Goal: Transaction & Acquisition: Purchase product/service

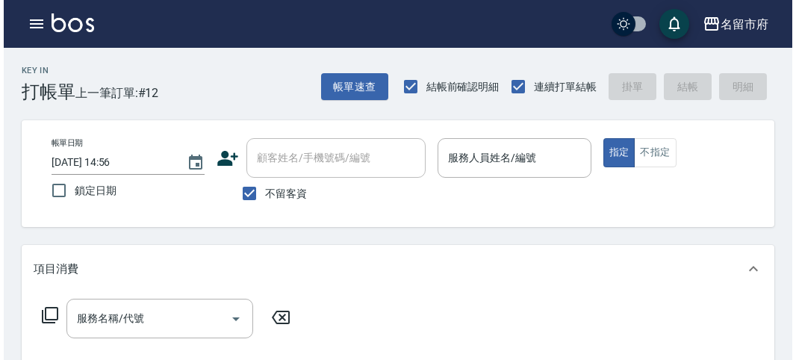
scroll to position [31, 0]
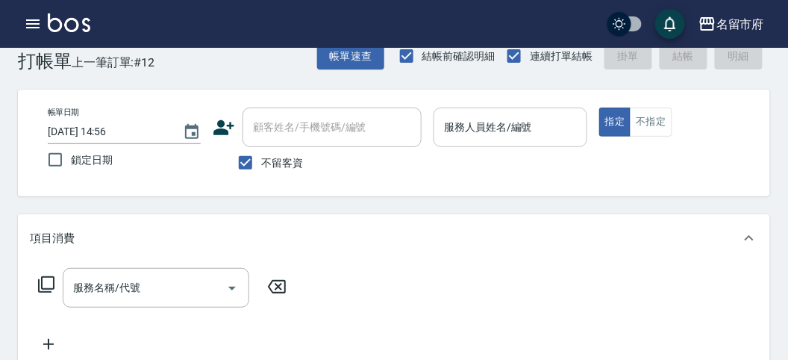
click at [543, 137] on input "服務人員姓名/編號" at bounding box center [510, 127] width 140 height 26
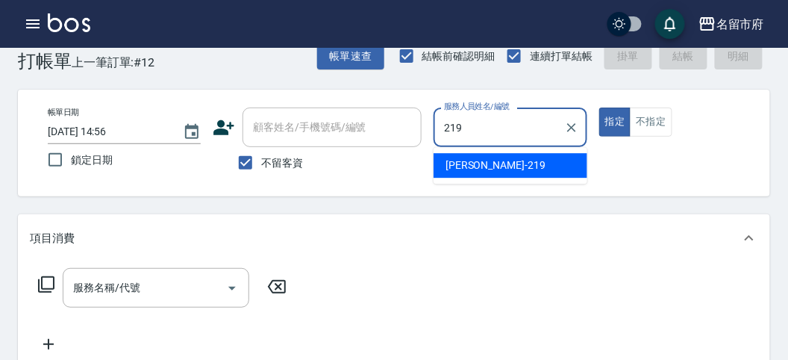
type input "[PERSON_NAME]-219"
type button "true"
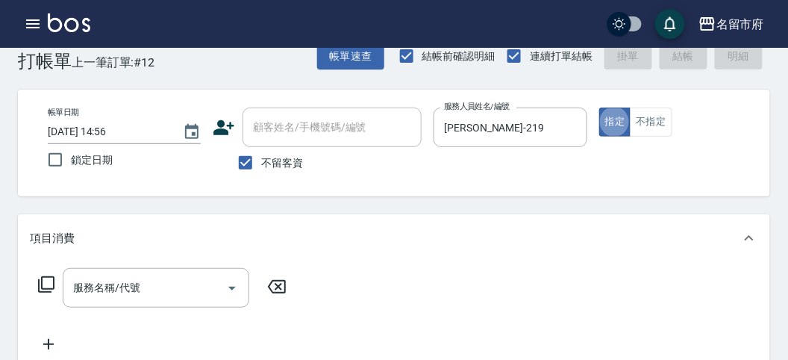
click at [38, 290] on icon at bounding box center [46, 284] width 16 height 16
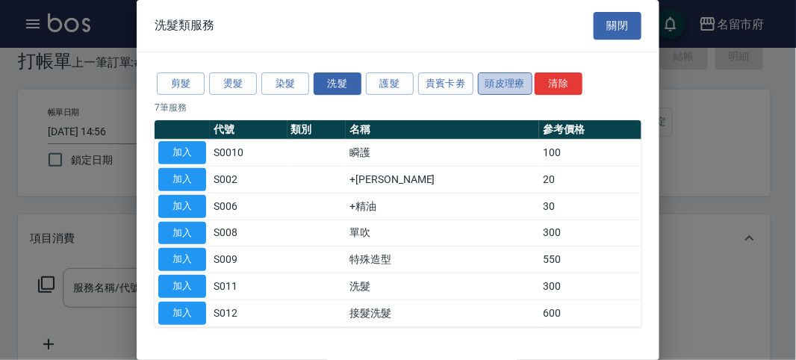
click at [503, 84] on button "頭皮理療" at bounding box center [505, 83] width 55 height 23
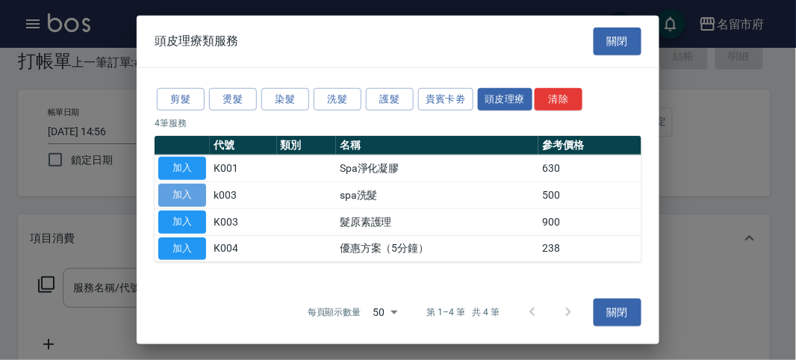
click at [191, 194] on button "加入" at bounding box center [182, 195] width 48 height 23
type input "spa洗髮(k003)"
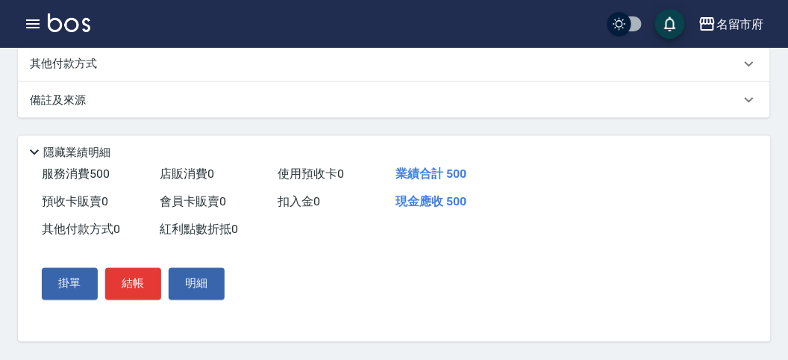
scroll to position [451, 0]
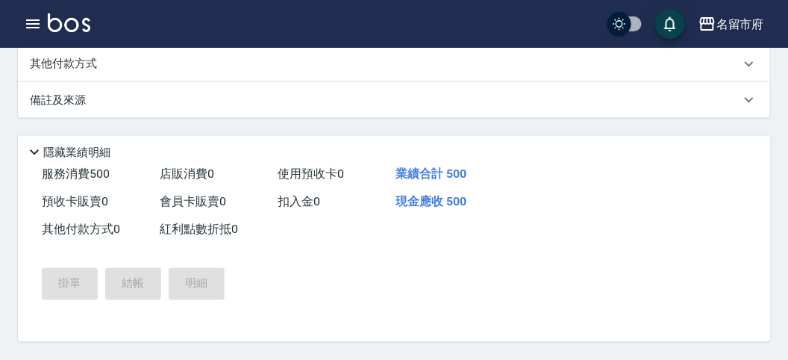
type input "[DATE] 15:34"
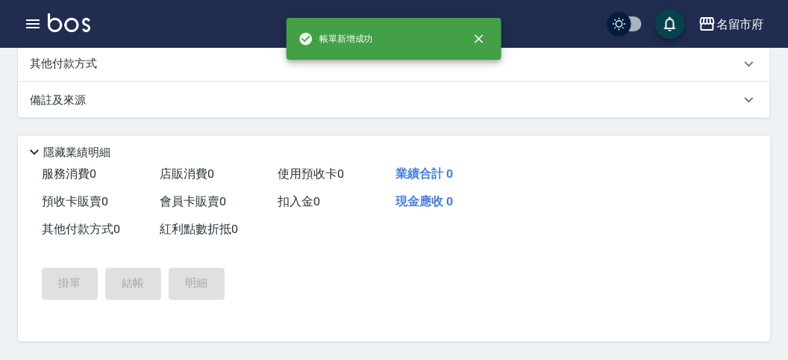
scroll to position [0, 0]
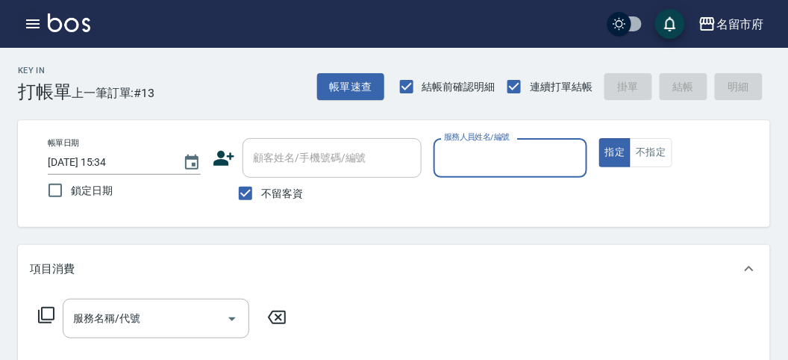
click at [23, 21] on button "button" at bounding box center [33, 24] width 30 height 30
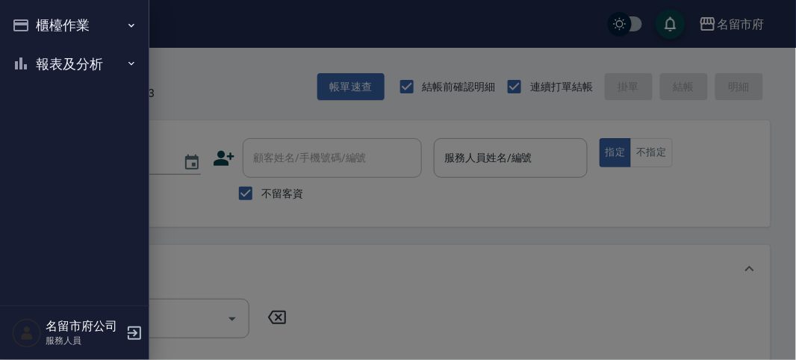
click at [56, 61] on button "報表及分析" at bounding box center [74, 64] width 137 height 39
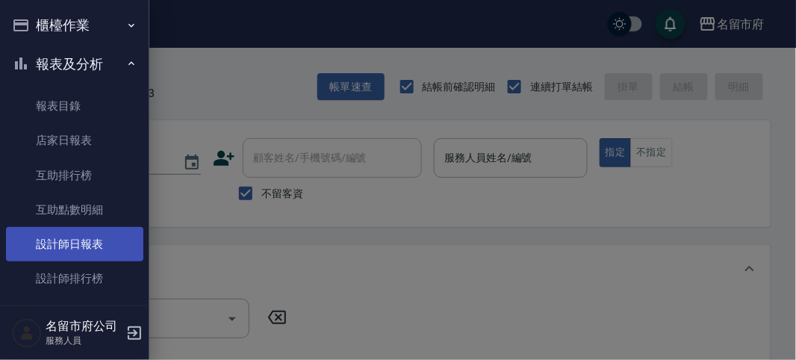
click at [98, 234] on link "設計師日報表" at bounding box center [74, 244] width 137 height 34
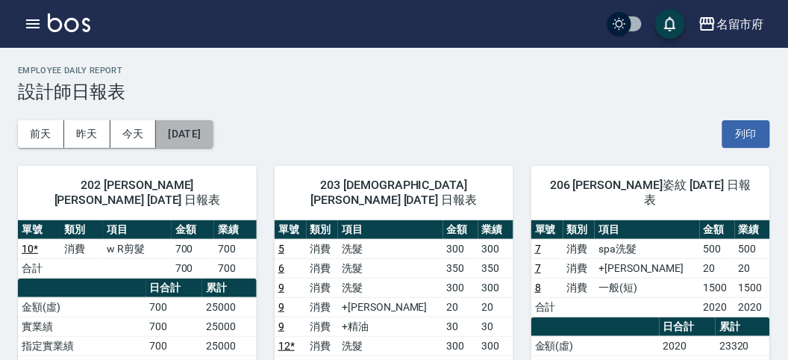
click at [199, 142] on button "[DATE]" at bounding box center [184, 134] width 57 height 28
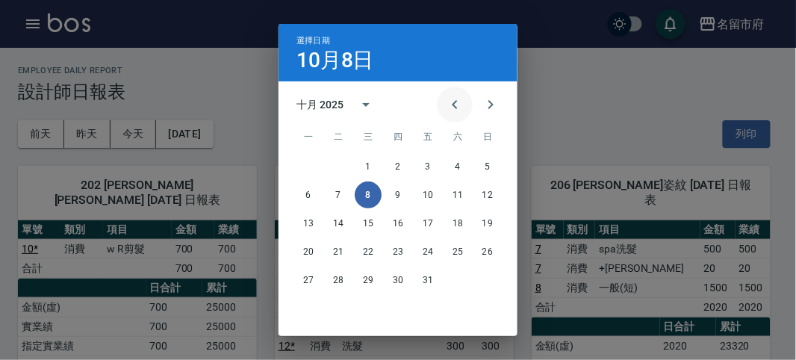
click at [449, 106] on icon "Previous month" at bounding box center [455, 105] width 18 height 18
click at [334, 280] on button "30" at bounding box center [338, 279] width 27 height 27
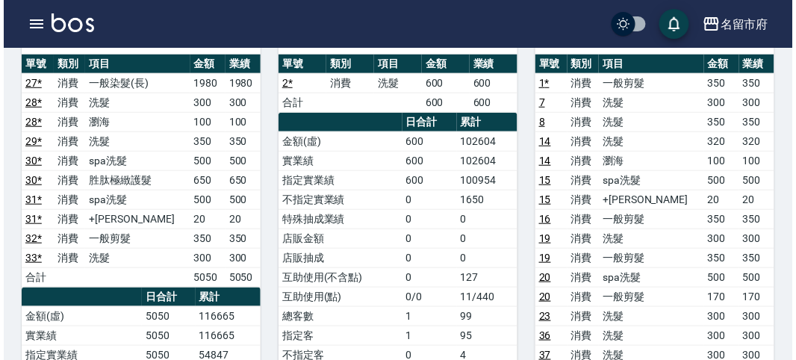
scroll to position [249, 0]
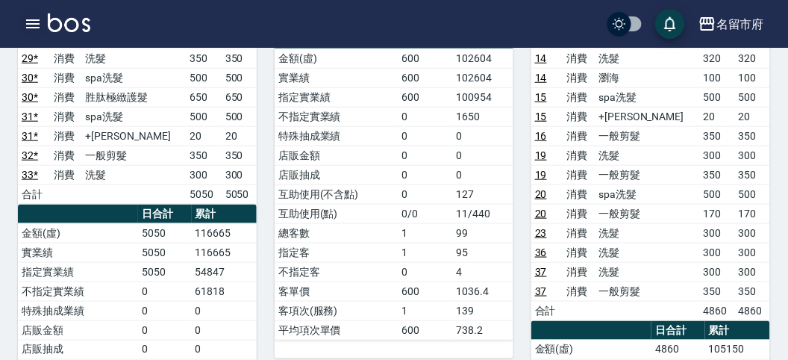
click at [27, 17] on icon "button" at bounding box center [33, 24] width 18 height 18
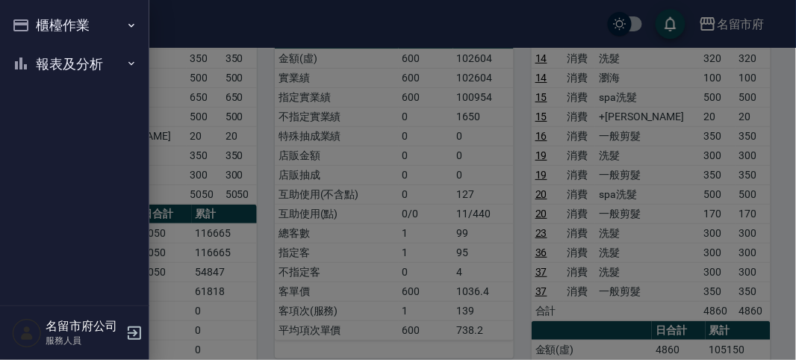
click at [27, 17] on button "櫃檯作業" at bounding box center [74, 25] width 137 height 39
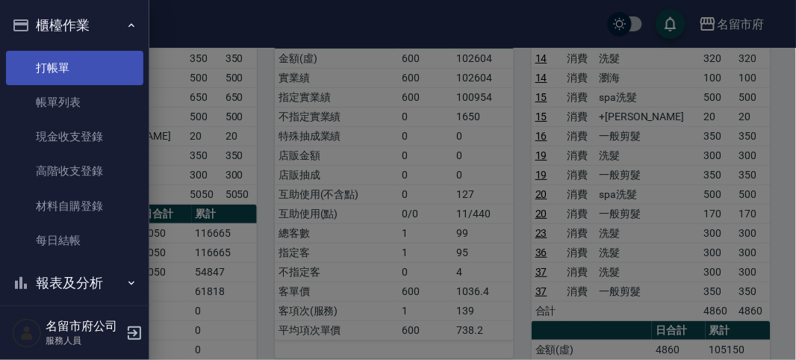
click at [40, 54] on link "打帳單" at bounding box center [74, 68] width 137 height 34
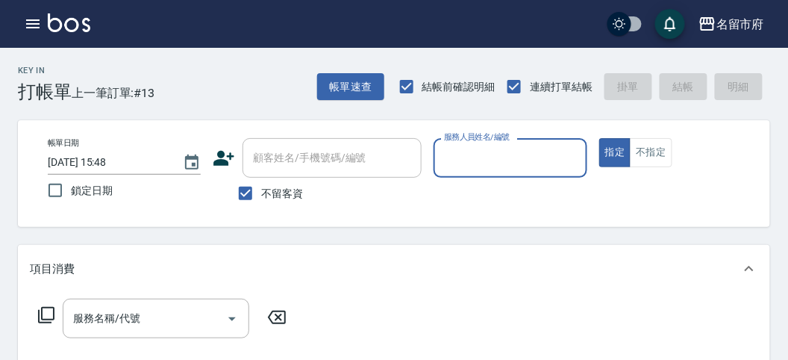
click at [478, 162] on input "服務人員姓名/編號" at bounding box center [510, 158] width 140 height 26
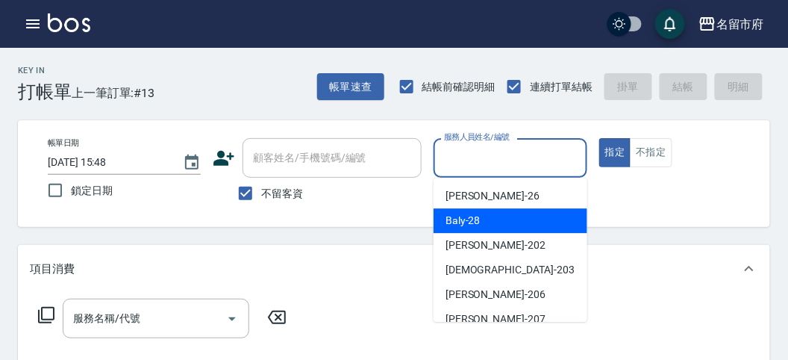
click at [485, 218] on div "Baly -28" at bounding box center [511, 220] width 154 height 25
type input "Baly-28"
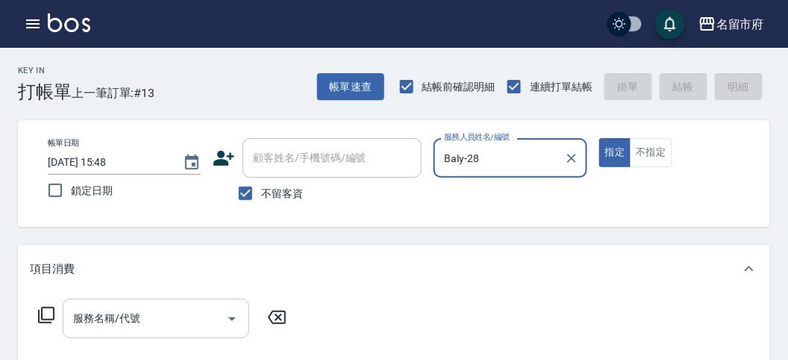
click at [122, 313] on input "服務名稱/代號" at bounding box center [144, 318] width 151 height 26
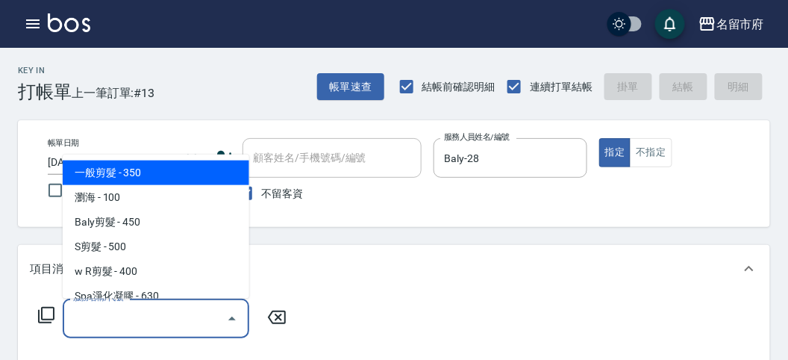
drag, startPoint x: 158, startPoint y: 168, endPoint x: 184, endPoint y: 252, distance: 88.3
click at [158, 168] on span "一般剪髮 - 350" at bounding box center [156, 172] width 187 height 25
type input "一般剪髮(C001)"
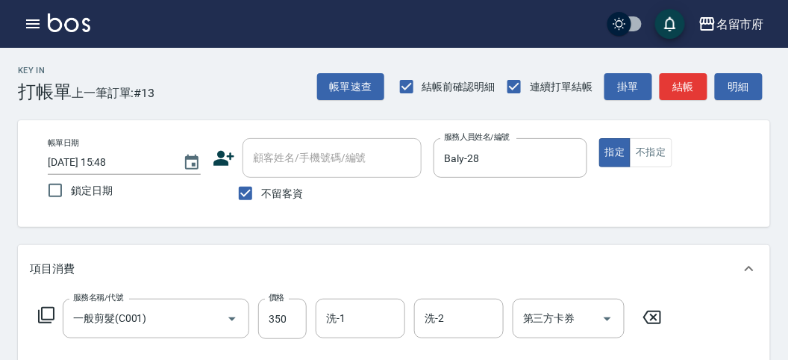
drag, startPoint x: 655, startPoint y: 313, endPoint x: 625, endPoint y: 311, distance: 30.7
click at [656, 313] on icon at bounding box center [652, 317] width 37 height 18
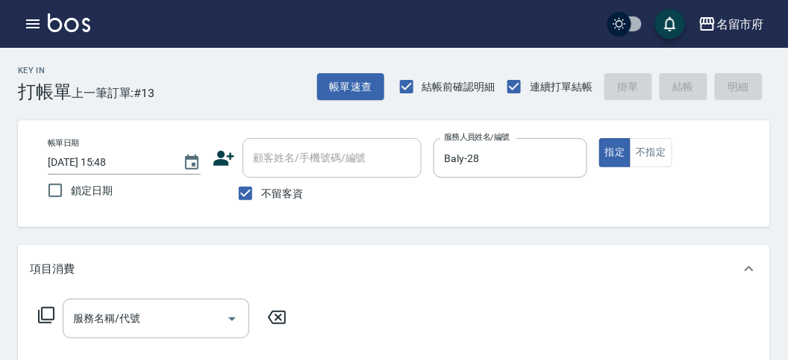
click at [49, 310] on icon at bounding box center [46, 315] width 18 height 18
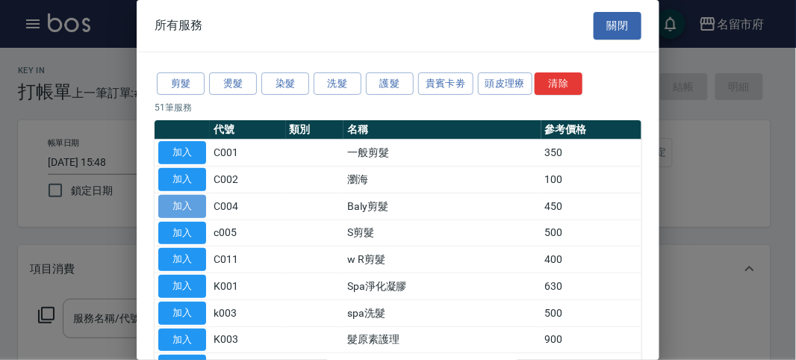
click at [185, 205] on button "加入" at bounding box center [182, 206] width 48 height 23
type input "Baly剪髮(C004)"
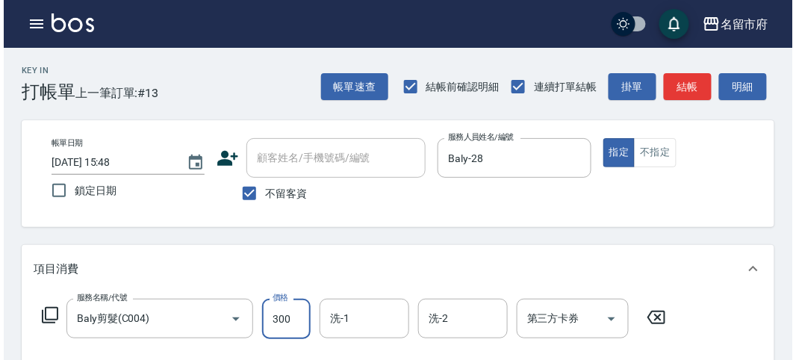
scroll to position [437, 0]
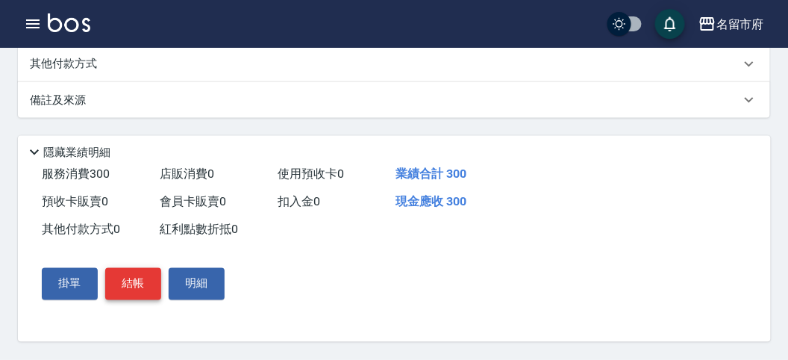
type input "300"
click at [139, 285] on button "結帳" at bounding box center [133, 283] width 56 height 31
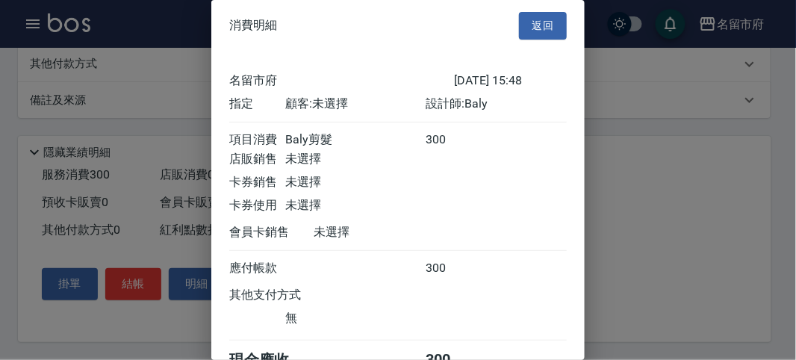
scroll to position [83, 0]
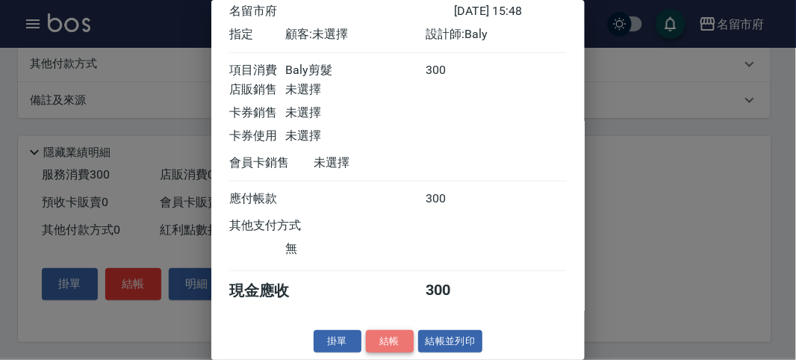
click at [394, 331] on button "結帳" at bounding box center [390, 341] width 48 height 23
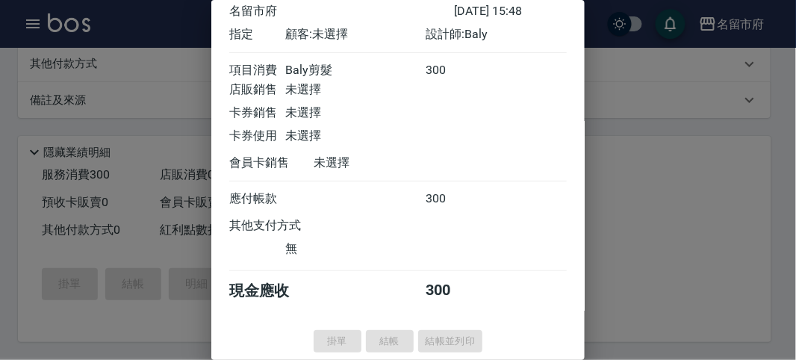
type input "[DATE] 16:14"
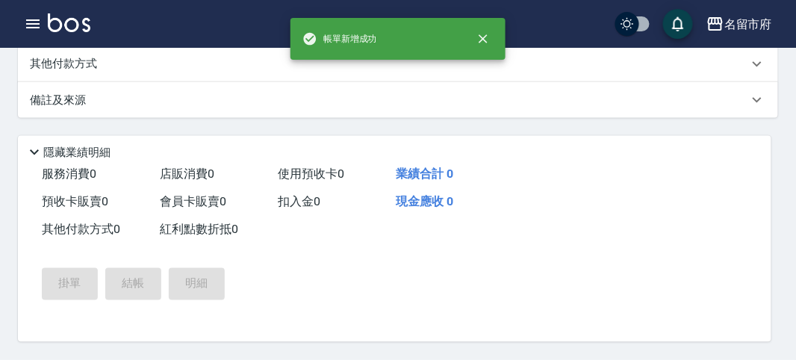
scroll to position [0, 0]
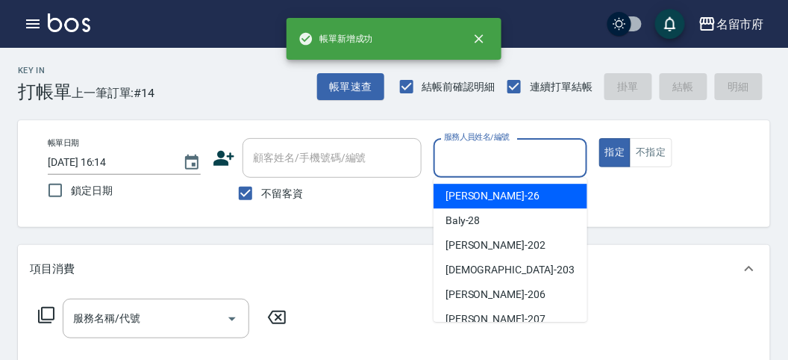
click at [478, 155] on input "服務人員姓名/編號" at bounding box center [510, 158] width 140 height 26
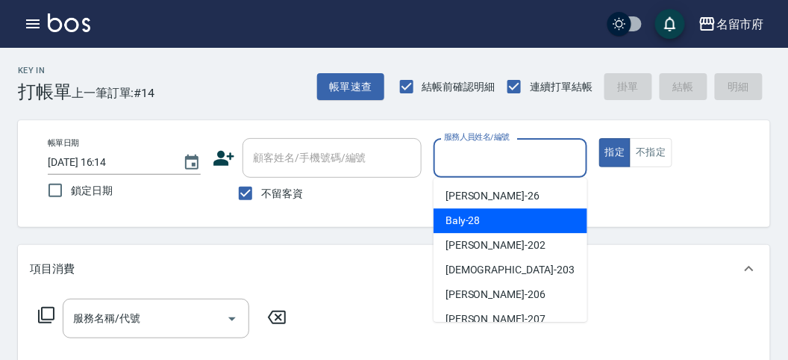
click at [478, 213] on span "Baly -28" at bounding box center [463, 221] width 35 height 16
type input "Baly-28"
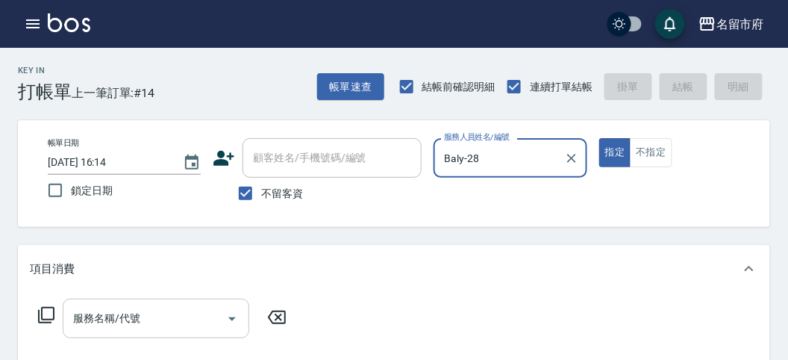
click at [144, 321] on input "服務名稱/代號" at bounding box center [144, 318] width 151 height 26
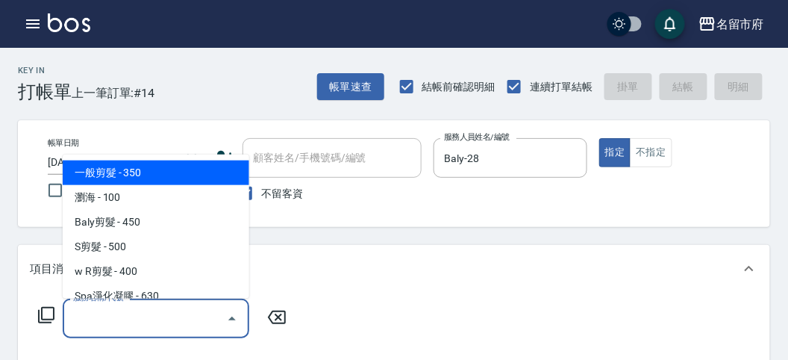
click at [140, 165] on span "一般剪髮 - 350" at bounding box center [156, 172] width 187 height 25
type input "一般剪髮(C001)"
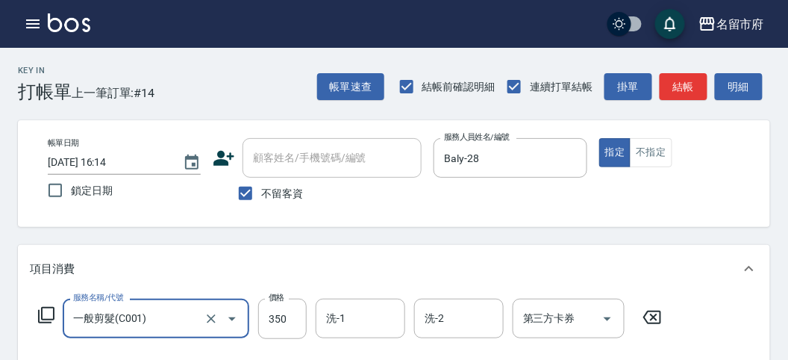
click at [49, 308] on icon at bounding box center [46, 315] width 16 height 16
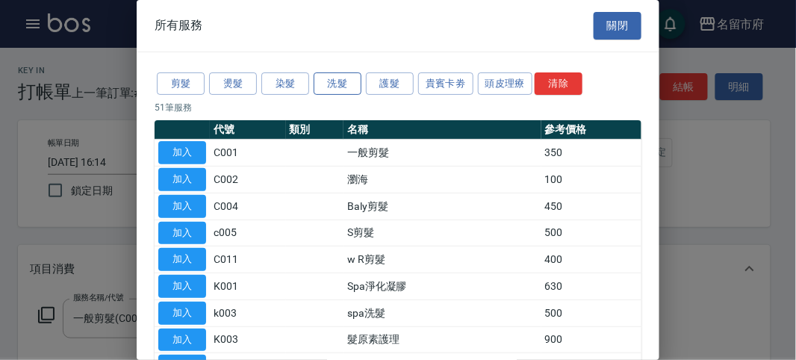
click at [334, 81] on button "洗髮" at bounding box center [337, 83] width 48 height 23
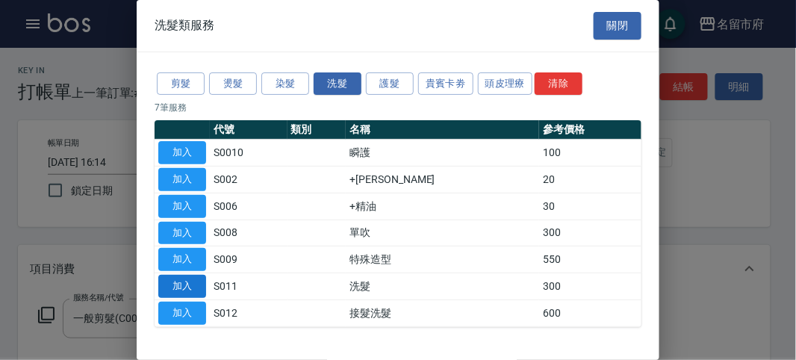
click at [175, 286] on button "加入" at bounding box center [182, 286] width 48 height 23
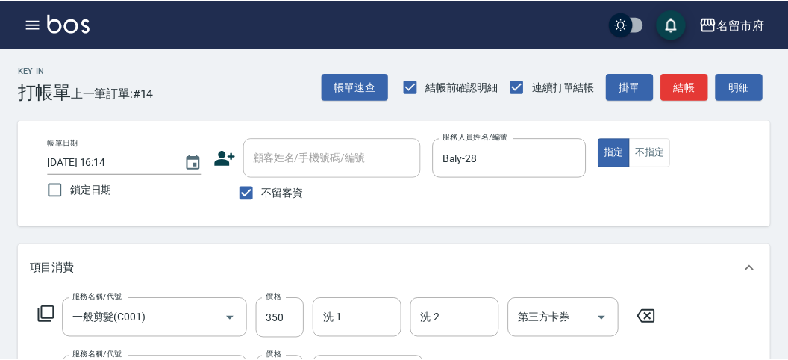
scroll to position [196, 0]
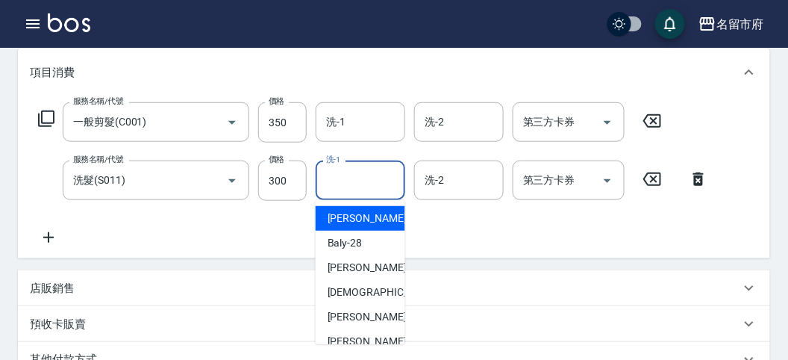
click at [366, 180] on input "洗-1" at bounding box center [360, 180] width 76 height 26
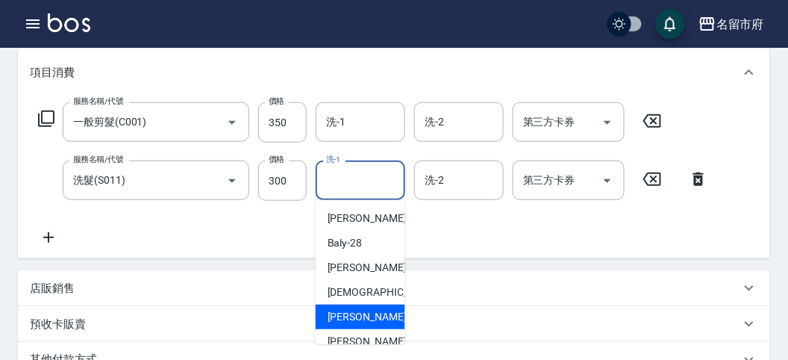
scroll to position [83, 0]
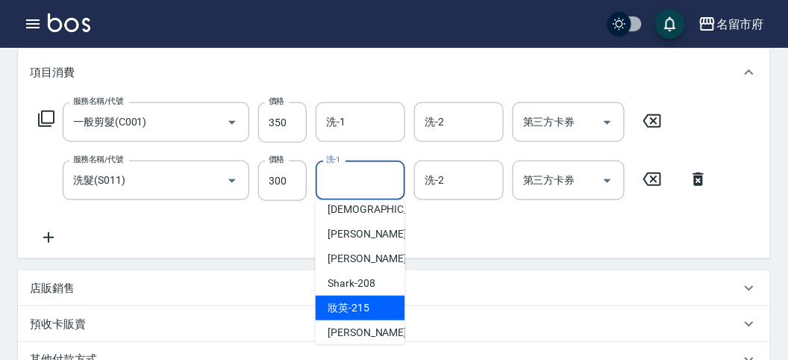
click at [368, 305] on div "妝英 -215" at bounding box center [361, 308] width 90 height 25
type input "妝英-215"
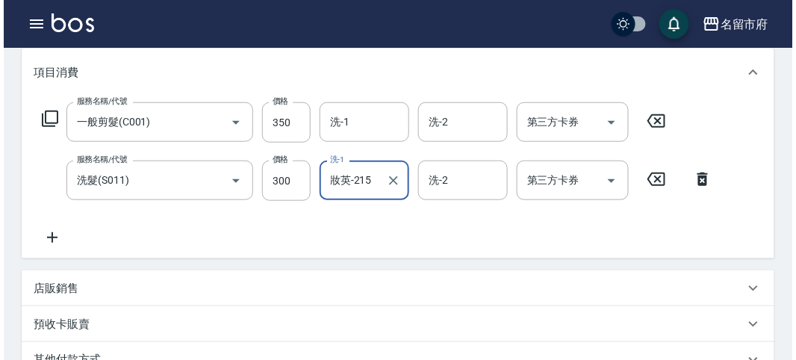
scroll to position [495, 0]
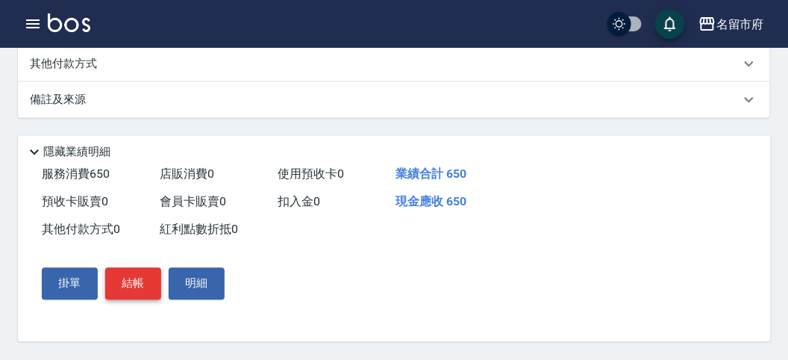
drag, startPoint x: 128, startPoint y: 284, endPoint x: 151, endPoint y: 275, distance: 24.1
click at [128, 281] on button "結帳" at bounding box center [133, 283] width 56 height 31
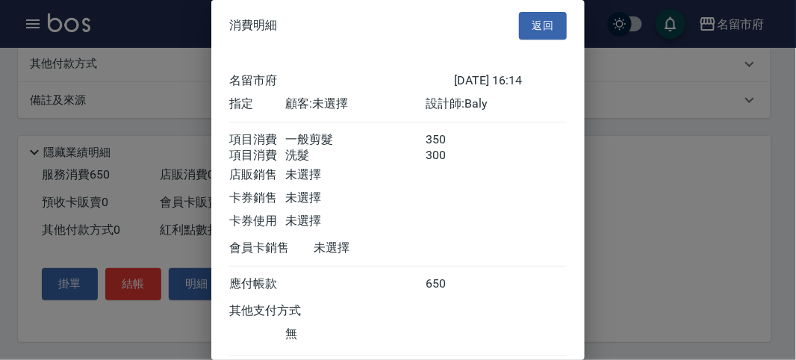
scroll to position [99, 0]
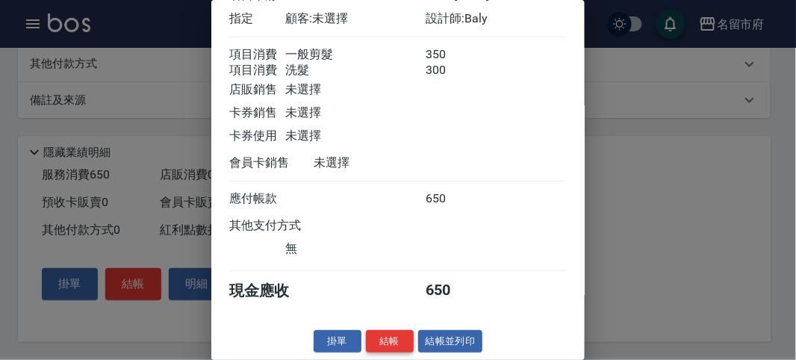
click at [375, 336] on button "結帳" at bounding box center [390, 341] width 48 height 23
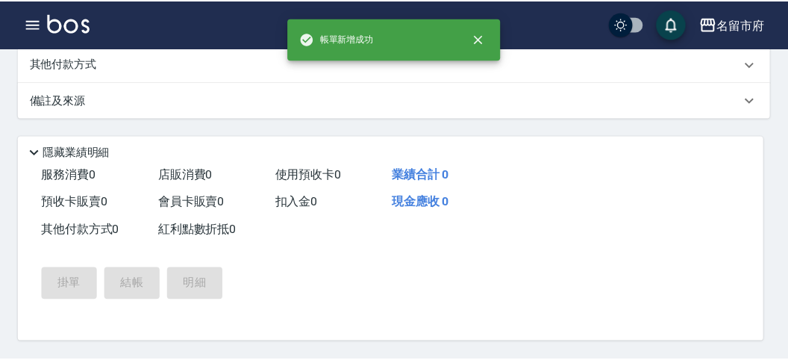
scroll to position [0, 0]
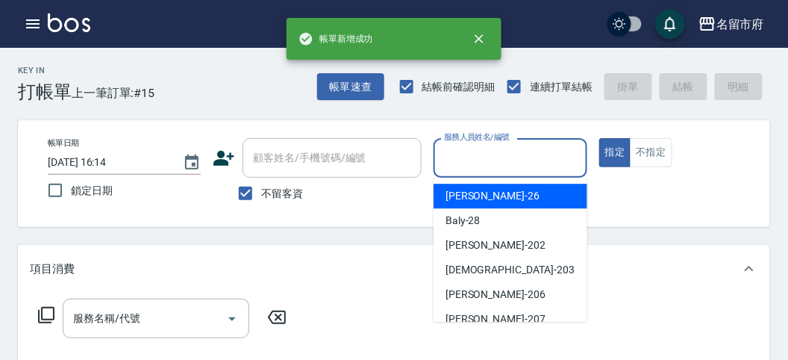
click at [500, 158] on input "服務人員姓名/編號" at bounding box center [510, 158] width 140 height 26
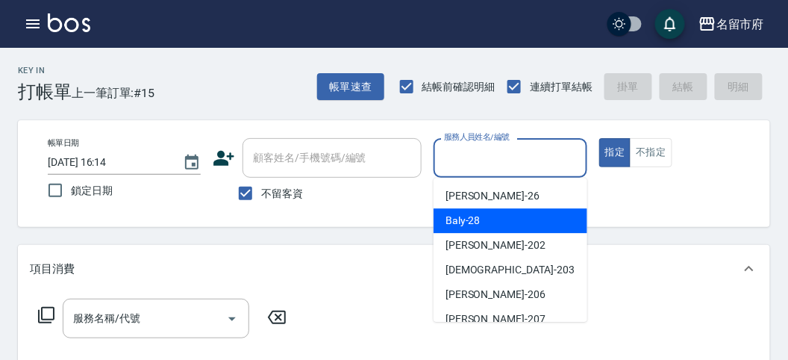
click at [475, 217] on span "Baly -28" at bounding box center [463, 221] width 35 height 16
type input "Baly-28"
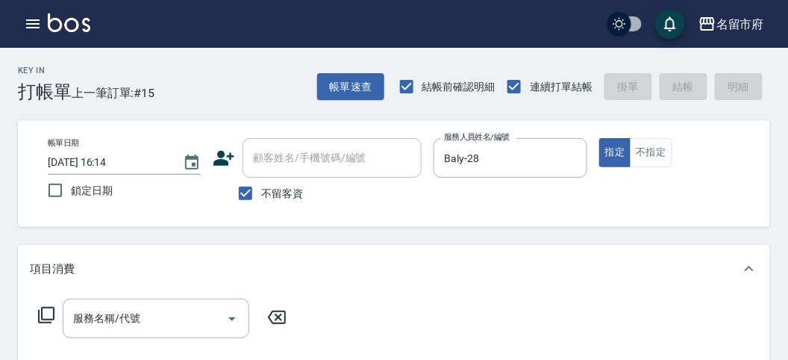
click at [52, 313] on icon at bounding box center [46, 315] width 18 height 18
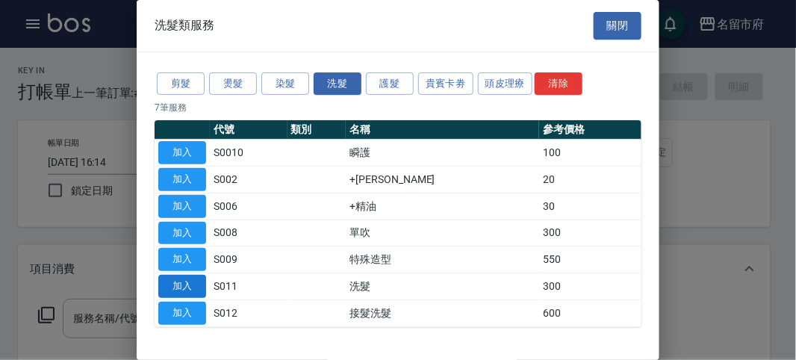
click at [175, 284] on button "加入" at bounding box center [182, 286] width 48 height 23
type input "洗髮(S011)"
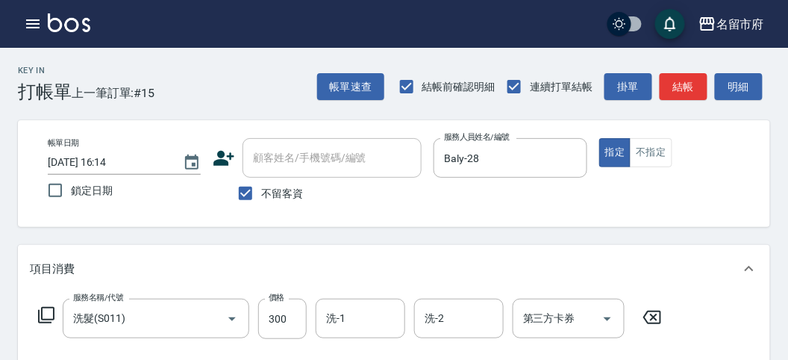
click at [43, 313] on icon at bounding box center [46, 315] width 18 height 18
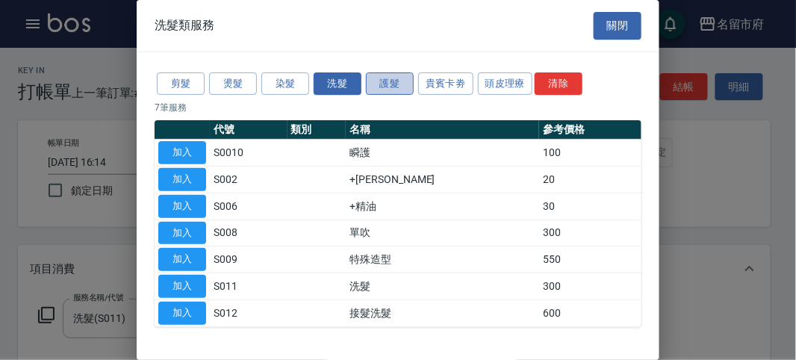
click at [391, 84] on button "護髮" at bounding box center [390, 83] width 48 height 23
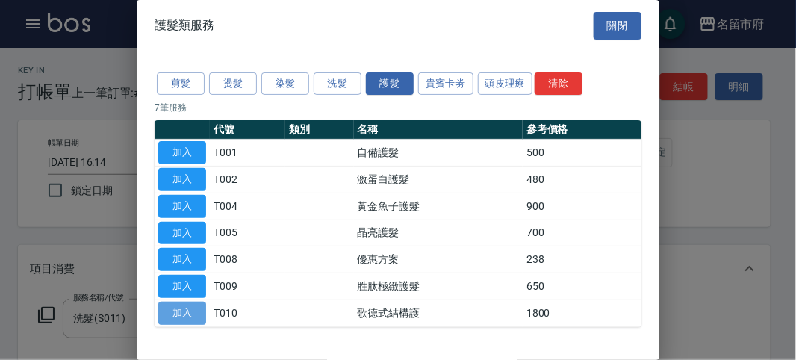
click at [184, 310] on button "加入" at bounding box center [182, 313] width 48 height 23
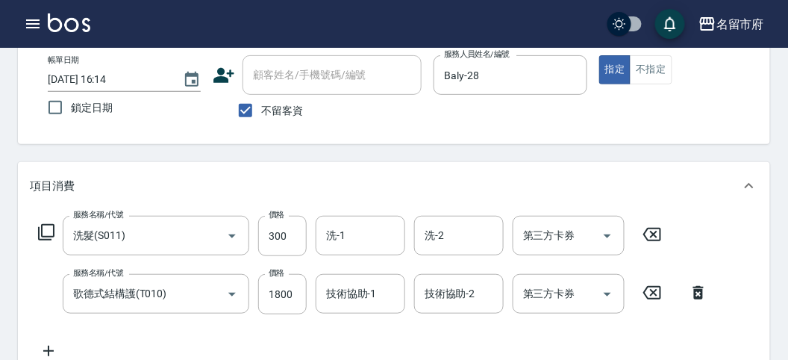
scroll to position [166, 0]
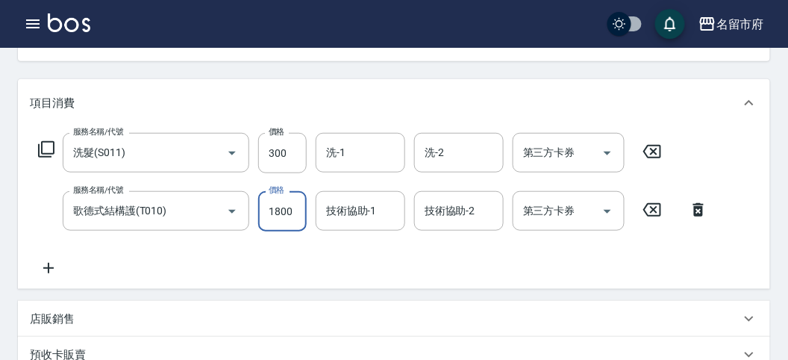
click at [293, 216] on input "1800" at bounding box center [282, 211] width 49 height 40
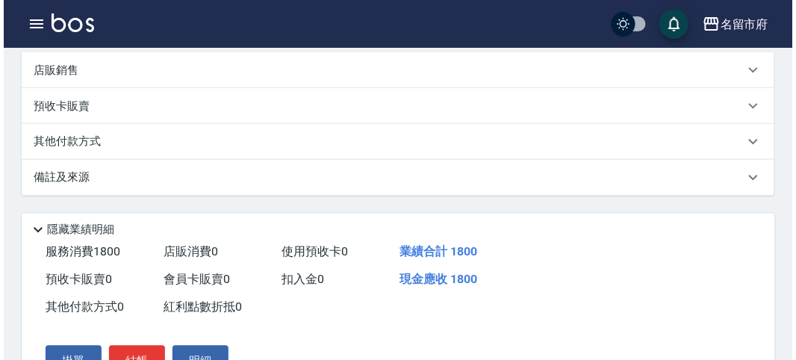
scroll to position [495, 0]
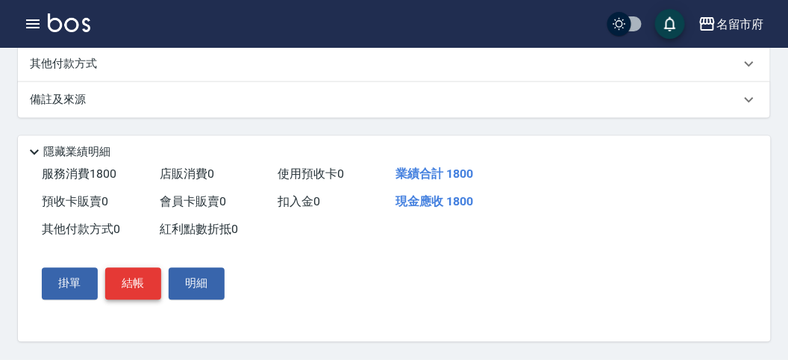
type input "1500"
drag, startPoint x: 127, startPoint y: 281, endPoint x: 137, endPoint y: 278, distance: 10.2
click at [127, 281] on button "結帳" at bounding box center [133, 283] width 56 height 31
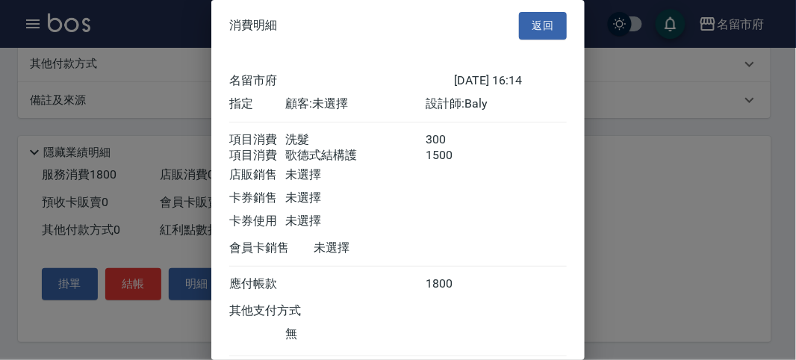
scroll to position [99, 0]
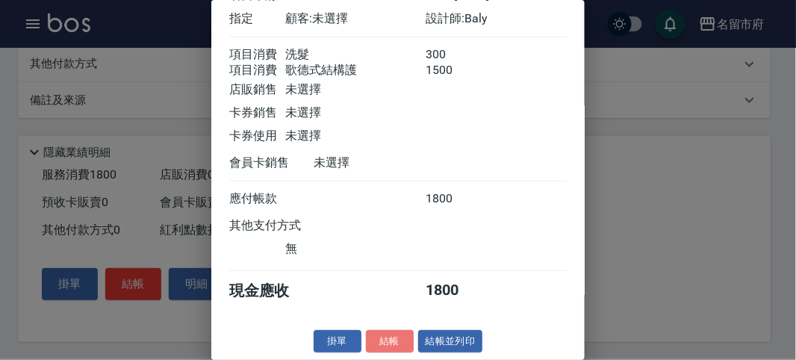
drag, startPoint x: 377, startPoint y: 338, endPoint x: 369, endPoint y: 314, distance: 25.0
click at [377, 338] on button "結帳" at bounding box center [390, 341] width 48 height 23
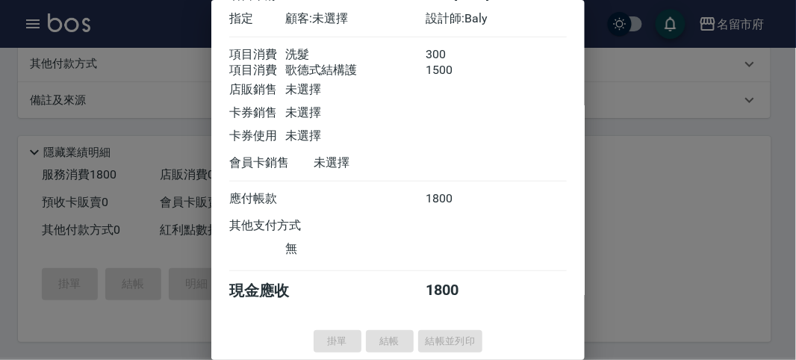
type input "[DATE] 16:15"
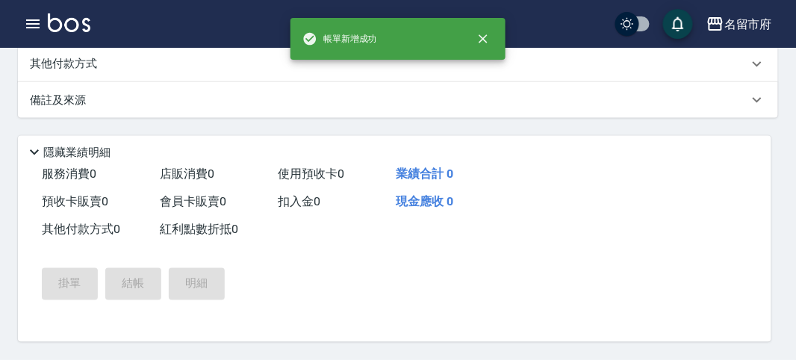
scroll to position [0, 0]
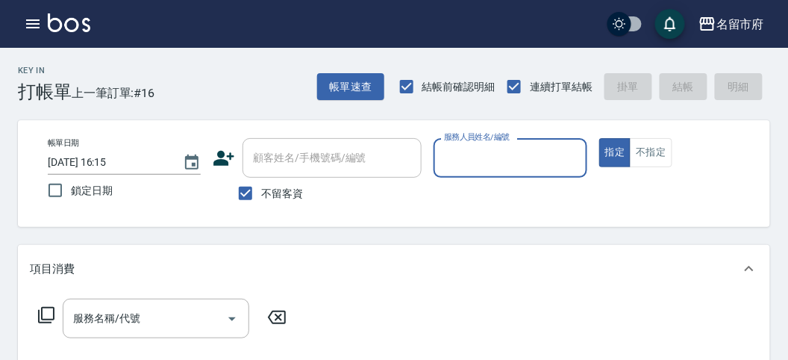
click at [511, 161] on input "服務人員姓名/編號" at bounding box center [510, 158] width 140 height 26
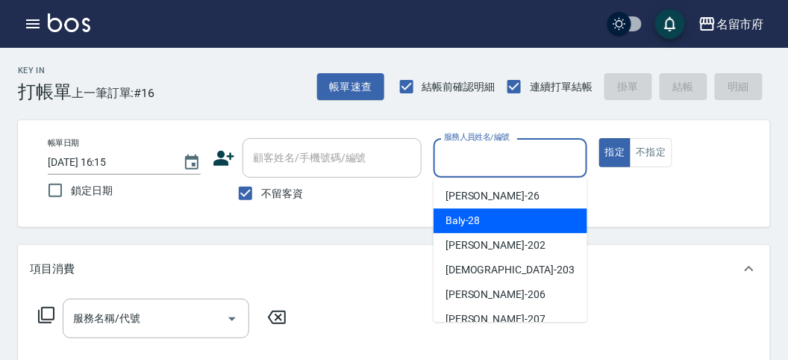
click at [505, 220] on div "Baly -28" at bounding box center [511, 220] width 154 height 25
type input "Baly-28"
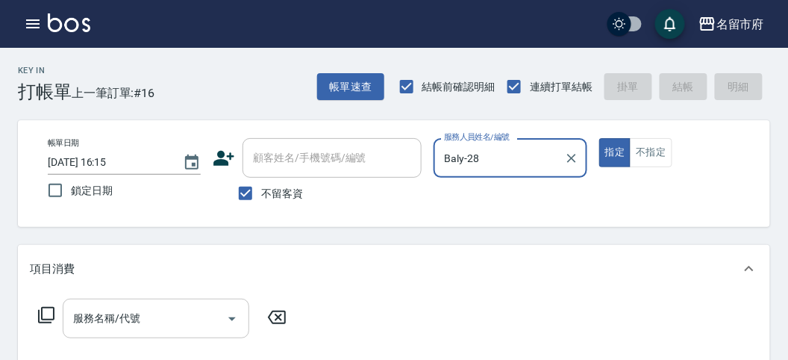
click at [73, 319] on input "服務名稱/代號" at bounding box center [144, 318] width 151 height 26
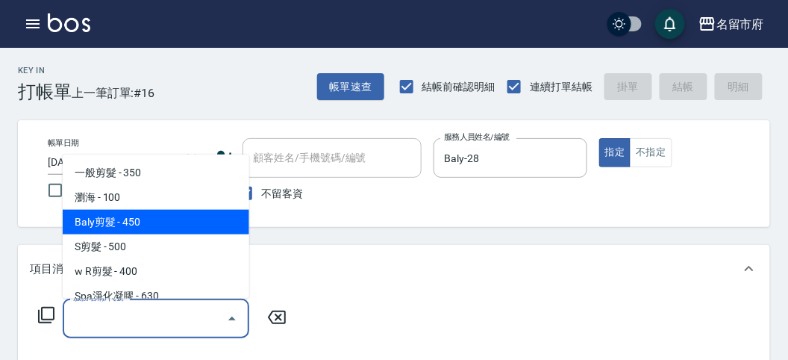
click at [133, 215] on span "Baly剪髮 - 450" at bounding box center [156, 222] width 187 height 25
type input "Baly剪髮(C004)"
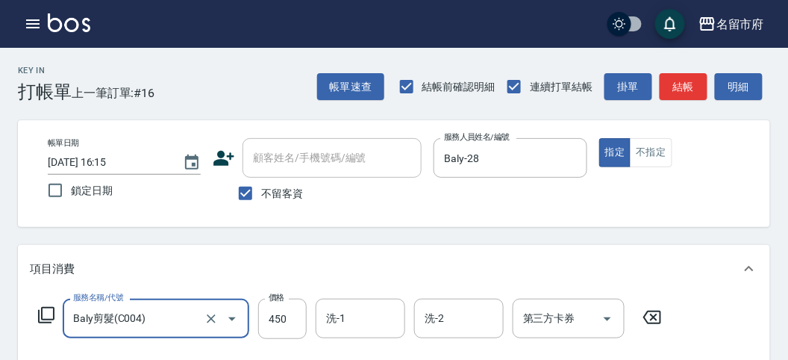
click at [46, 314] on icon at bounding box center [46, 315] width 18 height 18
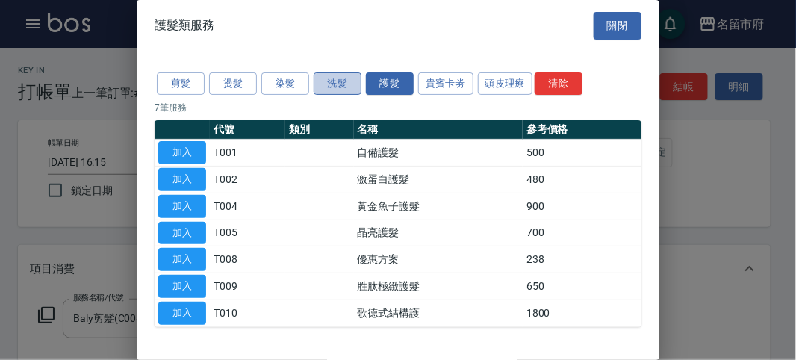
click at [334, 84] on button "洗髮" at bounding box center [337, 83] width 48 height 23
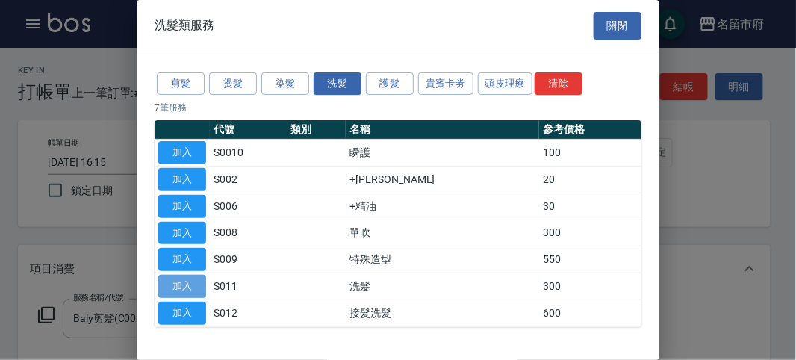
click at [190, 284] on button "加入" at bounding box center [182, 286] width 48 height 23
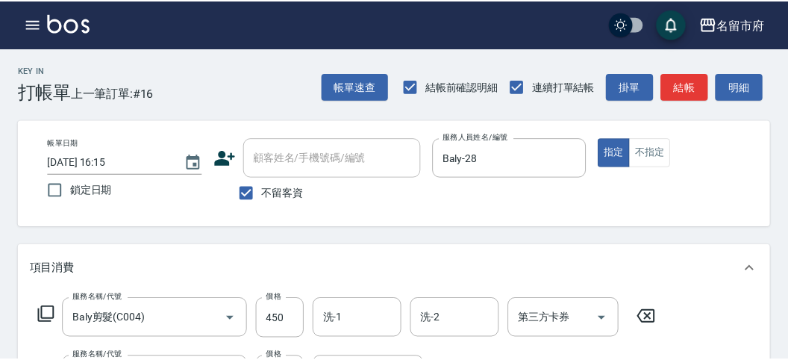
scroll to position [196, 0]
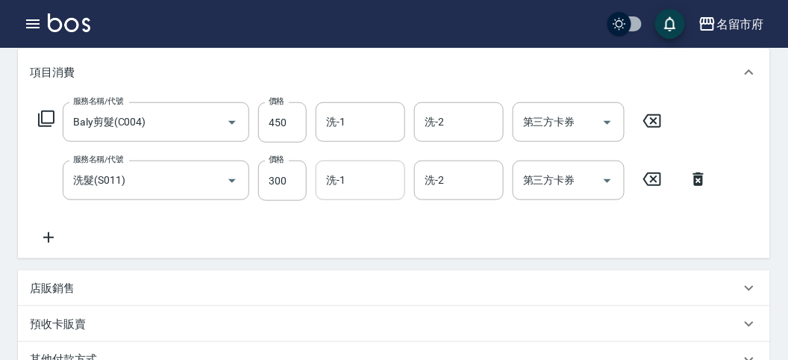
drag, startPoint x: 373, startPoint y: 163, endPoint x: 363, endPoint y: 175, distance: 15.4
click at [367, 170] on div "洗-1" at bounding box center [361, 180] width 90 height 40
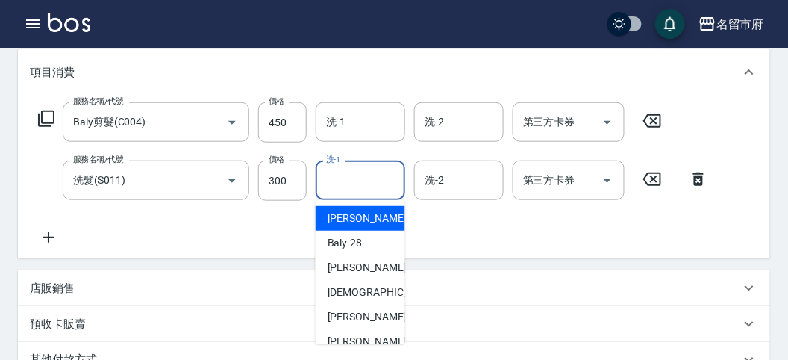
scroll to position [163, 0]
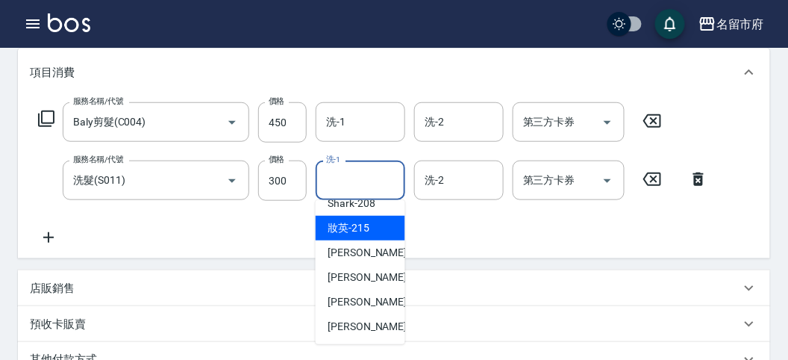
click at [366, 228] on span "妝英 -215" at bounding box center [349, 228] width 42 height 16
type input "妝英-215"
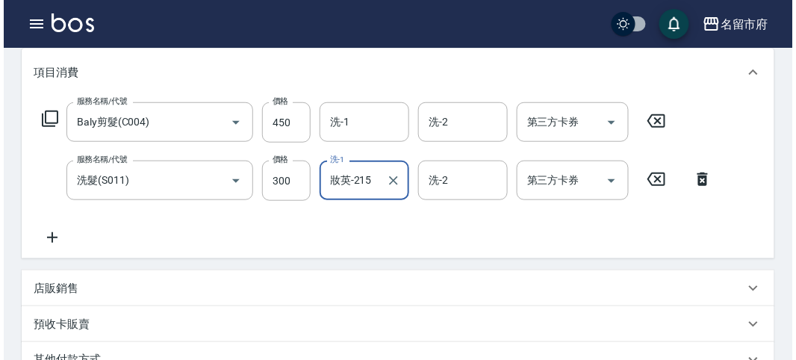
scroll to position [495, 0]
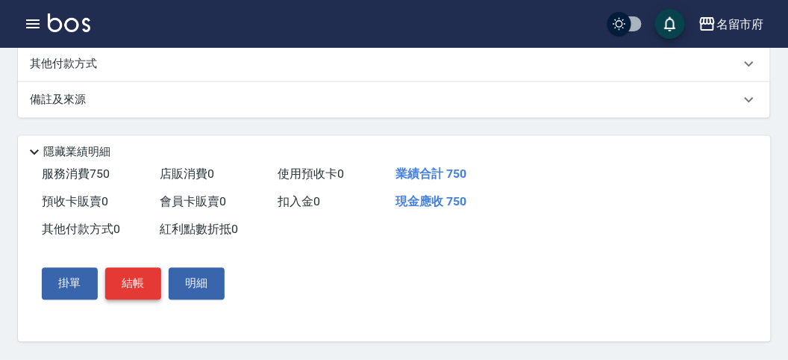
click at [131, 277] on button "結帳" at bounding box center [133, 283] width 56 height 31
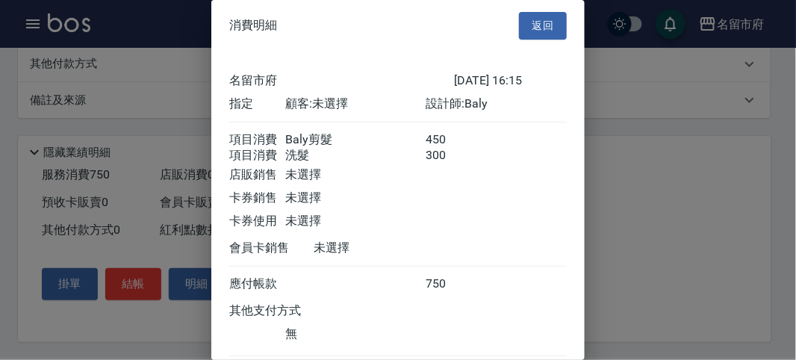
scroll to position [99, 0]
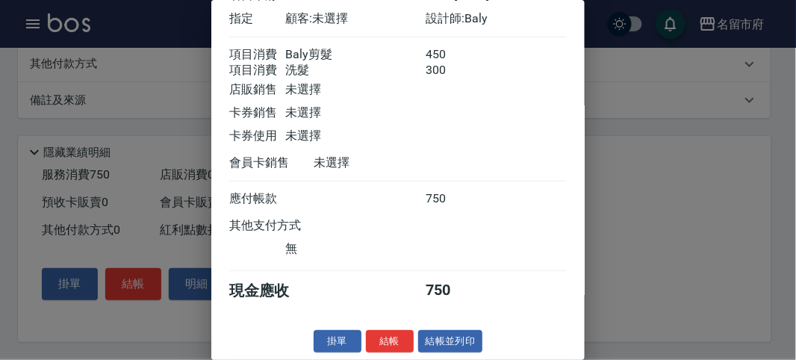
click at [386, 345] on button "結帳" at bounding box center [390, 341] width 48 height 23
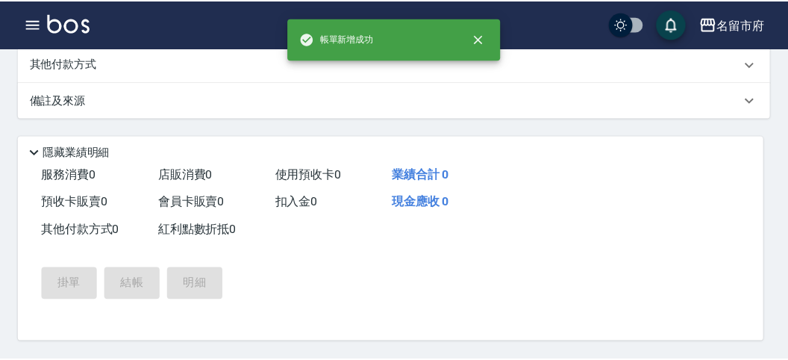
scroll to position [0, 0]
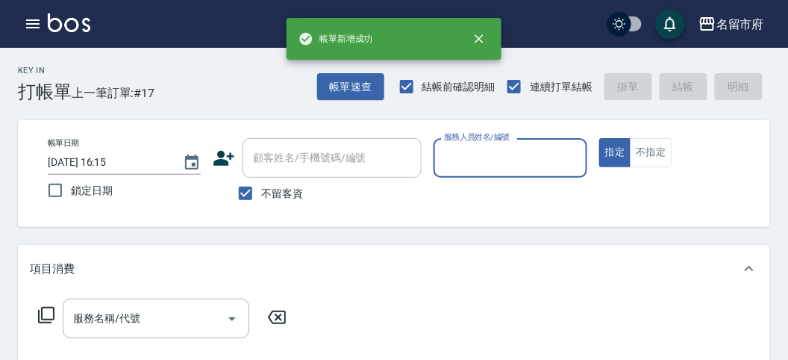
click at [33, 22] on icon "button" at bounding box center [33, 24] width 18 height 18
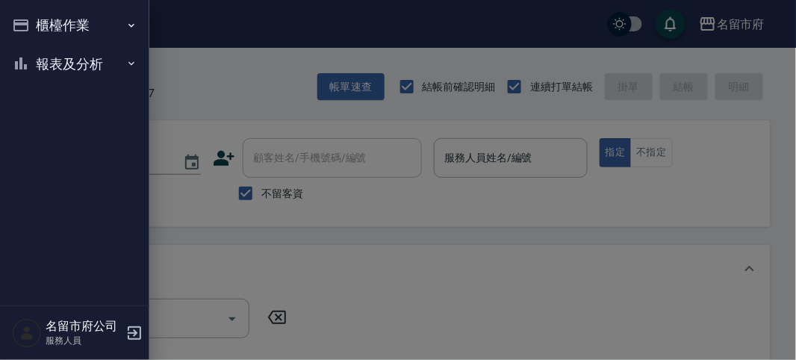
click at [33, 22] on button "櫃檯作業" at bounding box center [74, 25] width 137 height 39
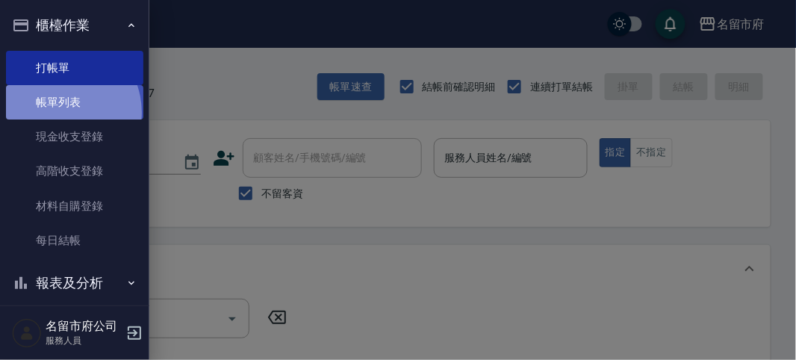
click at [57, 113] on link "帳單列表" at bounding box center [74, 102] width 137 height 34
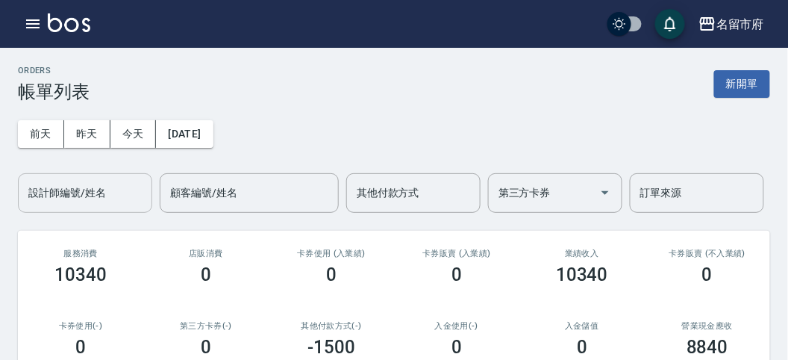
click at [71, 184] on input "設計師編號/姓名" at bounding box center [85, 193] width 121 height 26
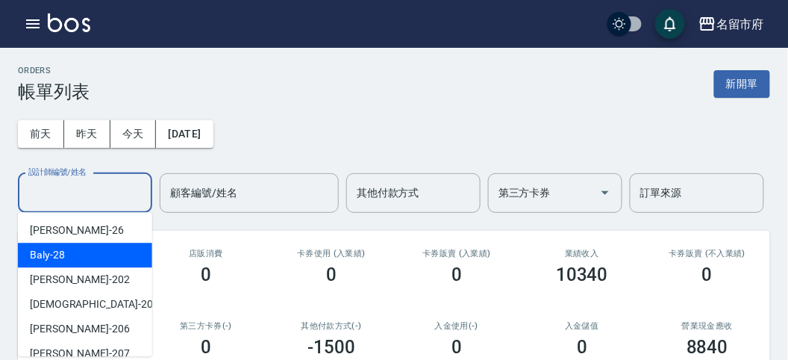
click at [82, 256] on div "Baly -28" at bounding box center [85, 255] width 134 height 25
type input "Baly-28"
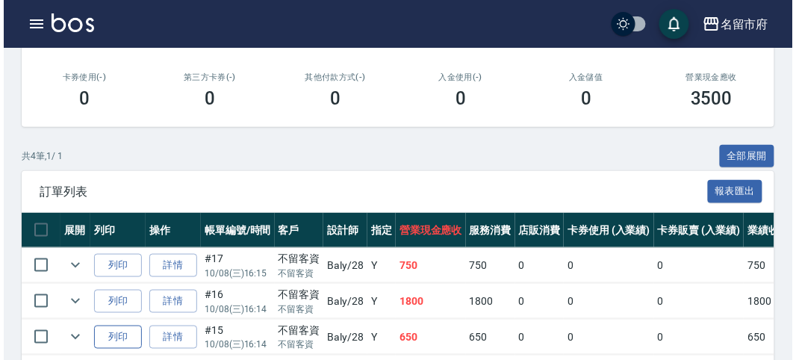
scroll to position [349, 0]
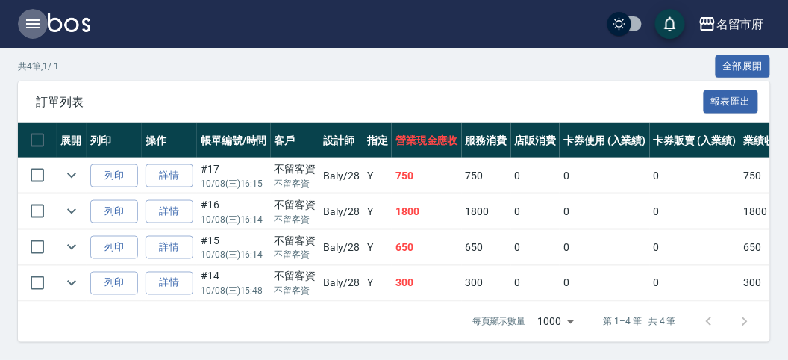
click at [24, 15] on icon "button" at bounding box center [33, 24] width 18 height 18
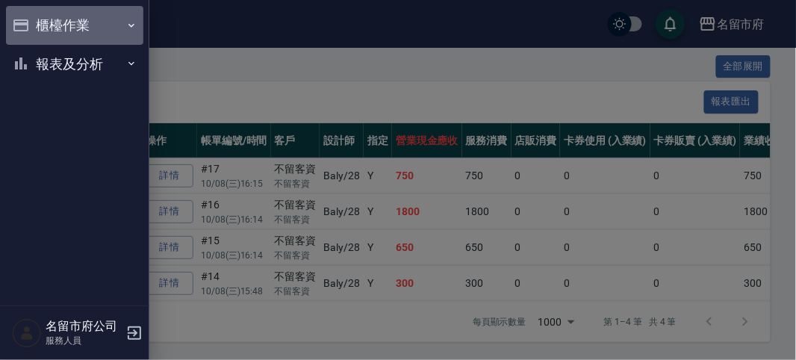
click at [56, 28] on button "櫃檯作業" at bounding box center [74, 25] width 137 height 39
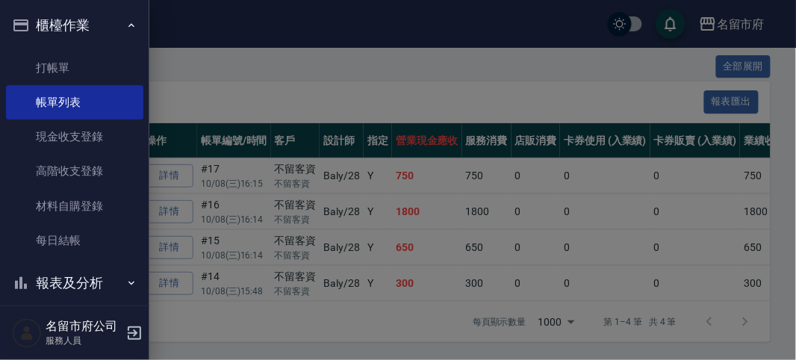
click at [79, 277] on button "報表及分析" at bounding box center [74, 282] width 137 height 39
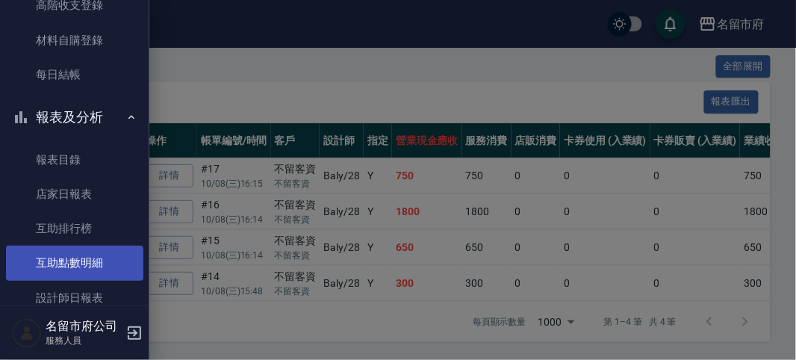
scroll to position [267, 0]
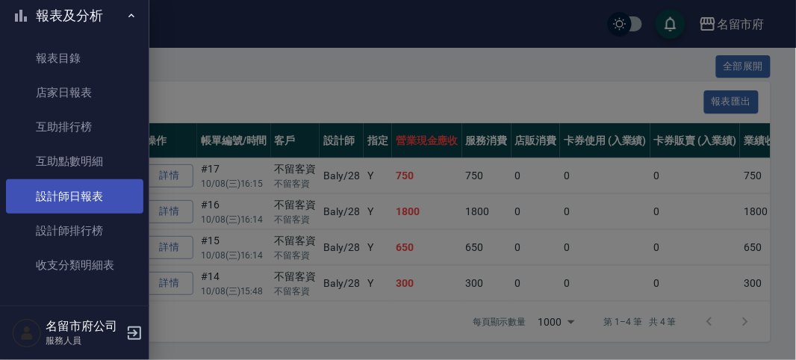
click at [80, 197] on link "設計師日報表" at bounding box center [74, 196] width 137 height 34
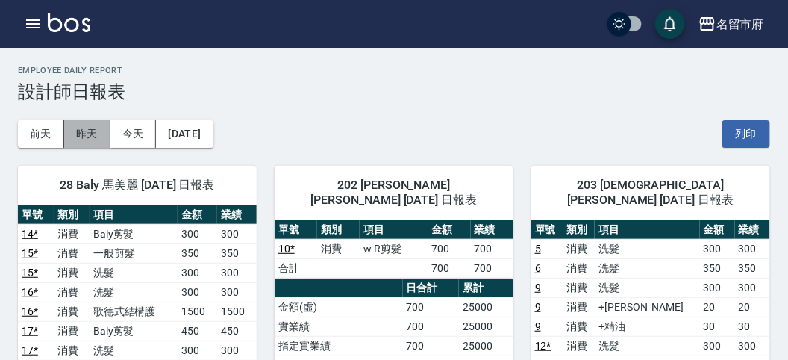
click at [78, 126] on button "昨天" at bounding box center [87, 134] width 46 height 28
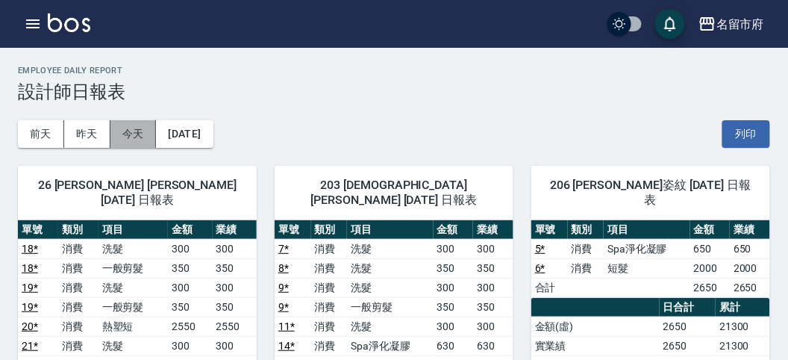
click at [140, 131] on button "今天" at bounding box center [133, 134] width 46 height 28
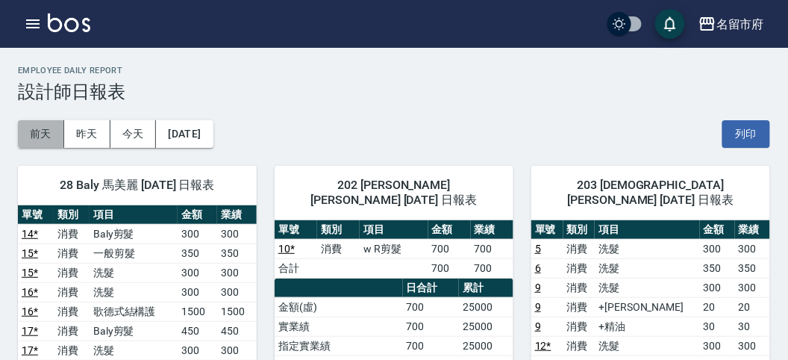
click at [34, 131] on button "前天" at bounding box center [41, 134] width 46 height 28
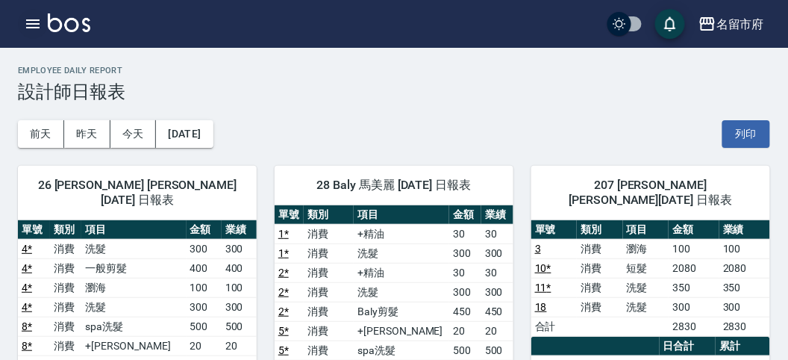
click at [32, 28] on icon "button" at bounding box center [32, 23] width 13 height 9
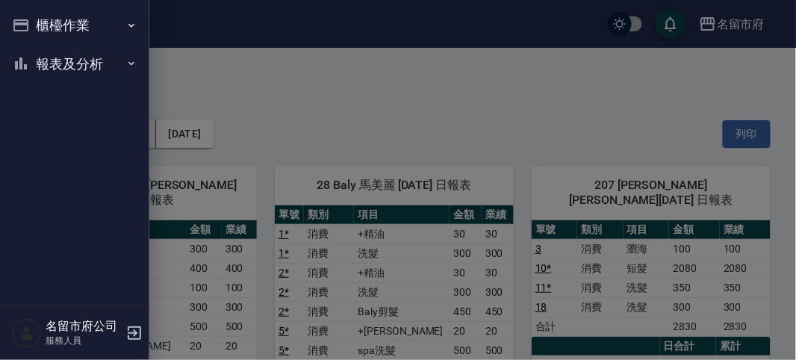
click at [32, 28] on button "櫃檯作業" at bounding box center [74, 25] width 137 height 39
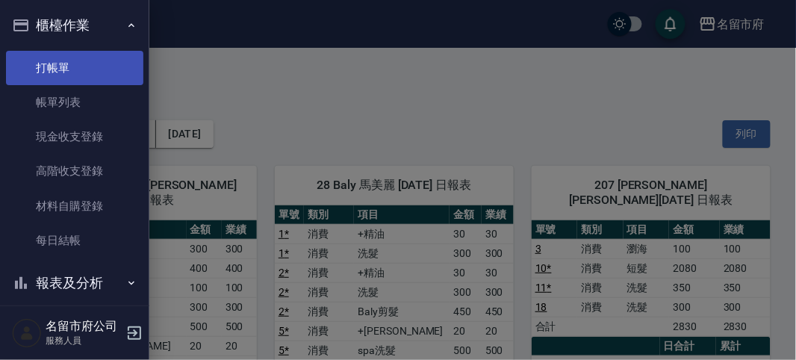
click at [49, 72] on link "打帳單" at bounding box center [74, 68] width 137 height 34
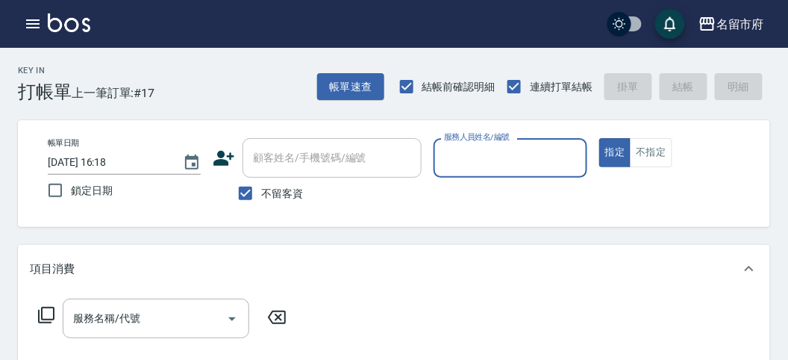
click at [468, 163] on input "服務人員姓名/編號" at bounding box center [510, 158] width 140 height 26
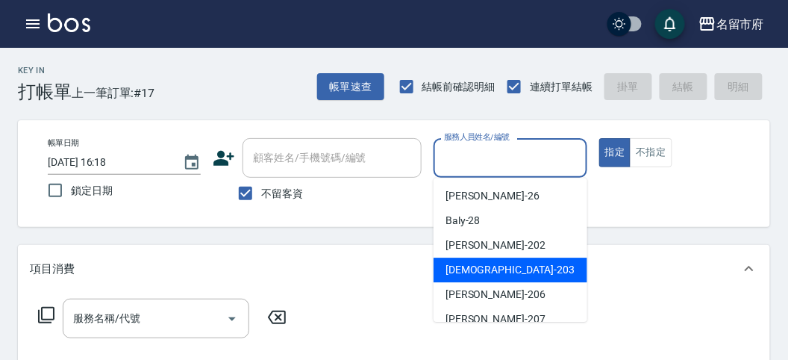
click at [480, 275] on span "聖德 -203" at bounding box center [510, 270] width 129 height 16
type input "聖德-203"
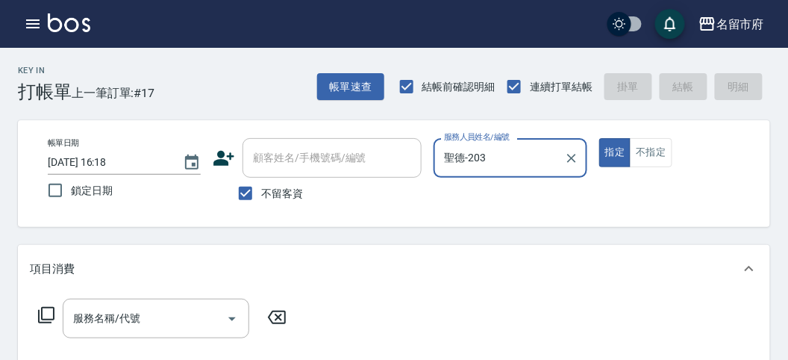
click at [53, 306] on icon at bounding box center [46, 315] width 18 height 18
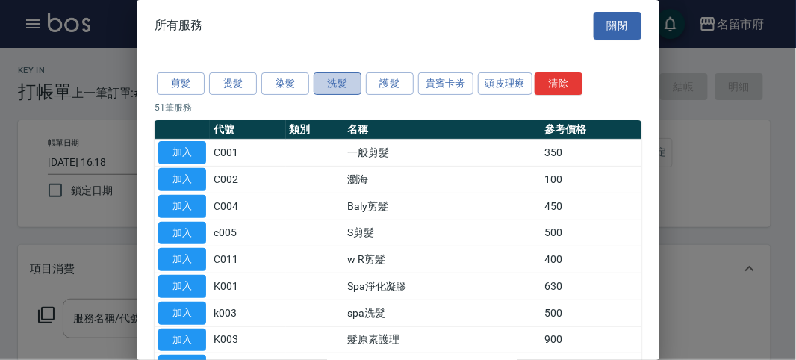
click at [331, 79] on button "洗髮" at bounding box center [337, 83] width 48 height 23
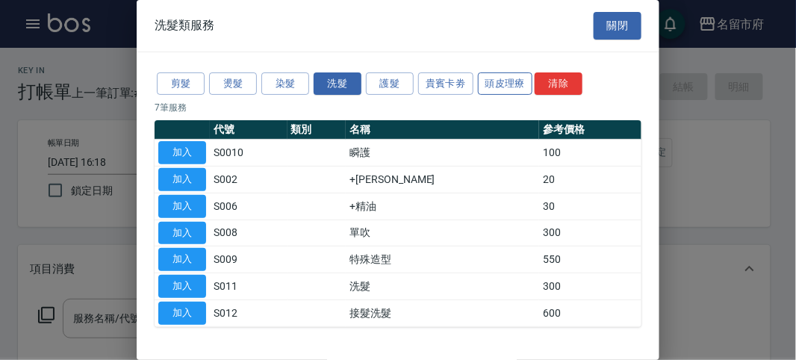
click at [481, 90] on button "頭皮理療" at bounding box center [505, 83] width 55 height 23
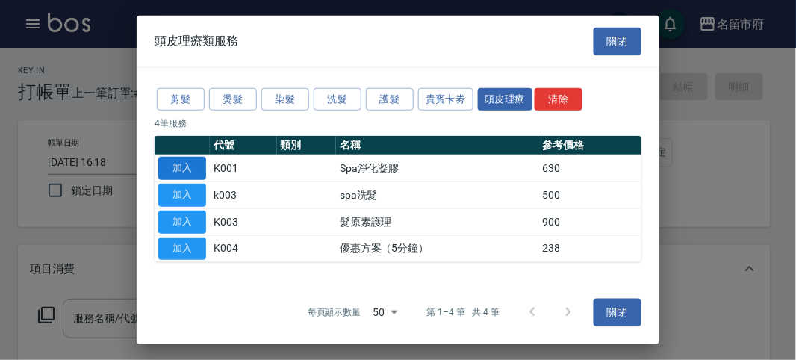
click at [191, 165] on button "加入" at bounding box center [182, 168] width 48 height 23
type input "Spa淨化凝膠(K001)"
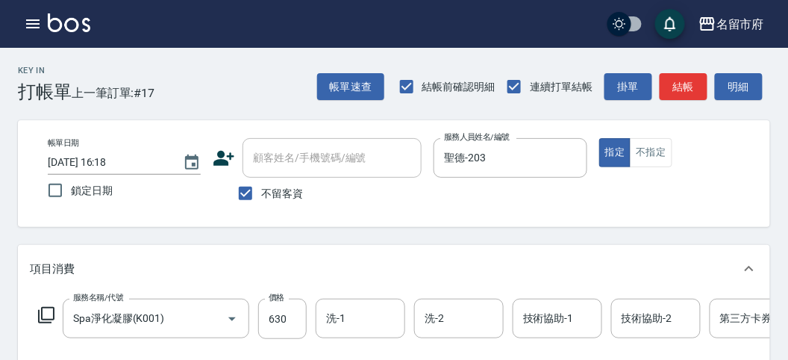
click at [40, 316] on icon at bounding box center [46, 315] width 18 height 18
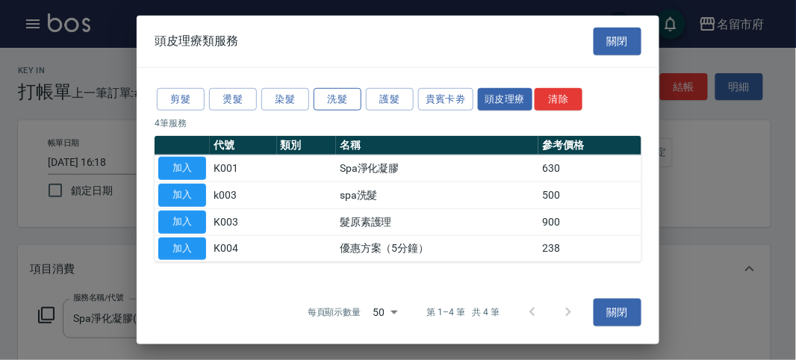
click at [325, 102] on button "洗髮" at bounding box center [337, 98] width 48 height 23
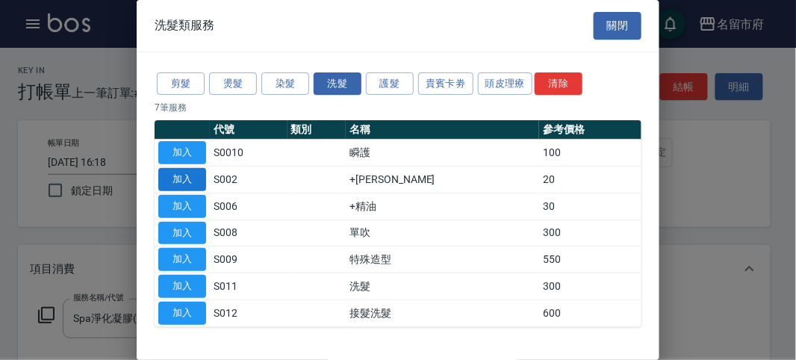
click at [188, 177] on button "加入" at bounding box center [182, 179] width 48 height 23
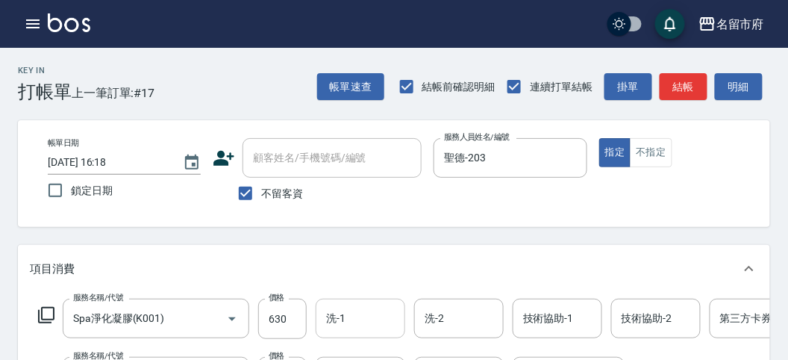
click at [358, 322] on input "洗-1" at bounding box center [360, 318] width 76 height 26
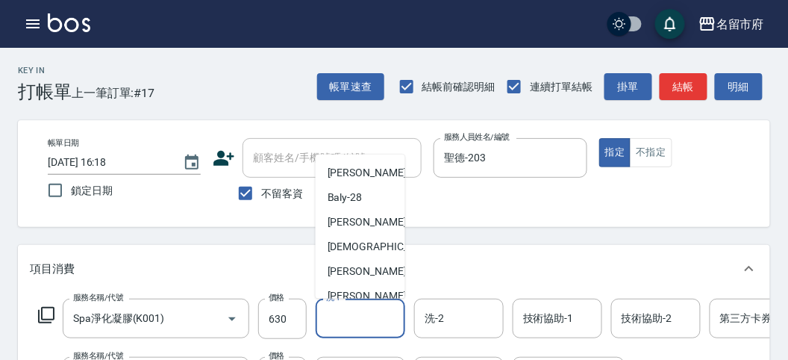
scroll to position [163, 0]
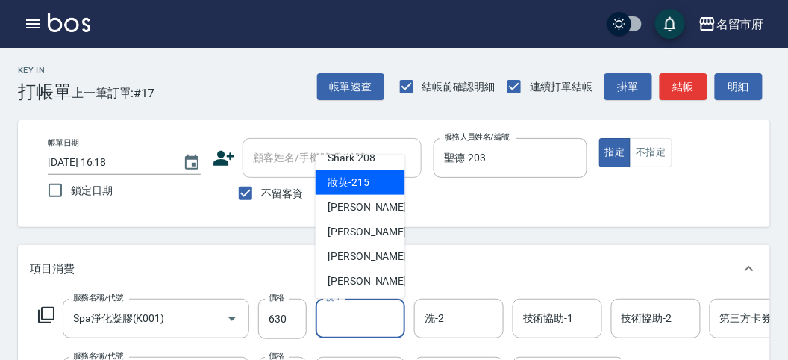
click at [352, 189] on span "妝英 -215" at bounding box center [349, 183] width 42 height 16
type input "妝英-215"
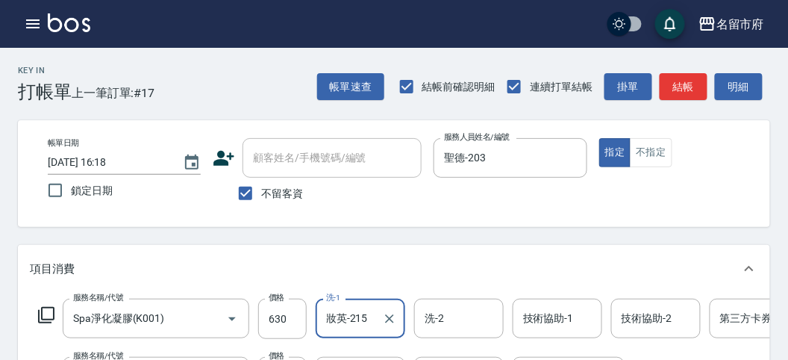
scroll to position [166, 0]
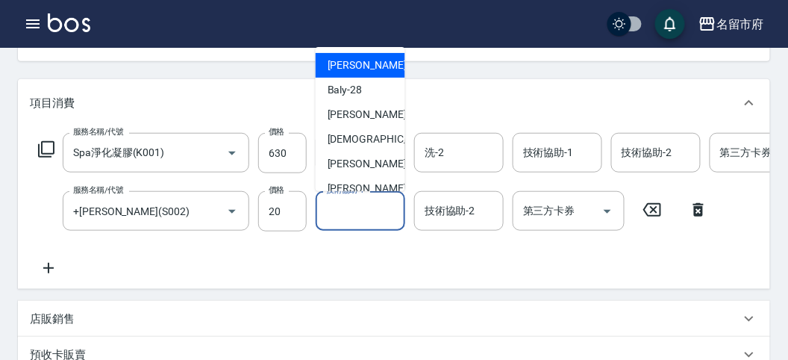
click at [373, 208] on input "技術協助-1" at bounding box center [360, 211] width 76 height 26
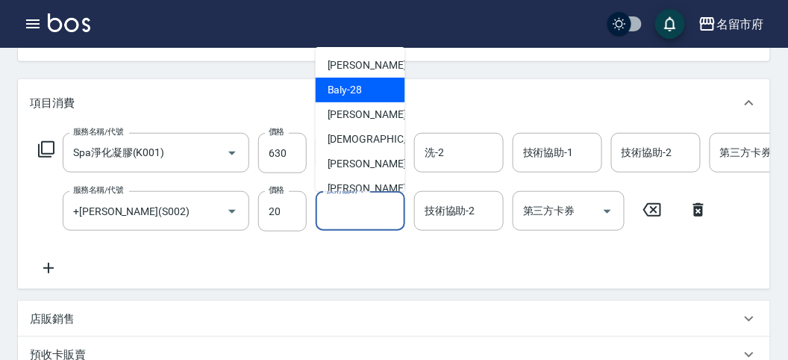
scroll to position [163, 0]
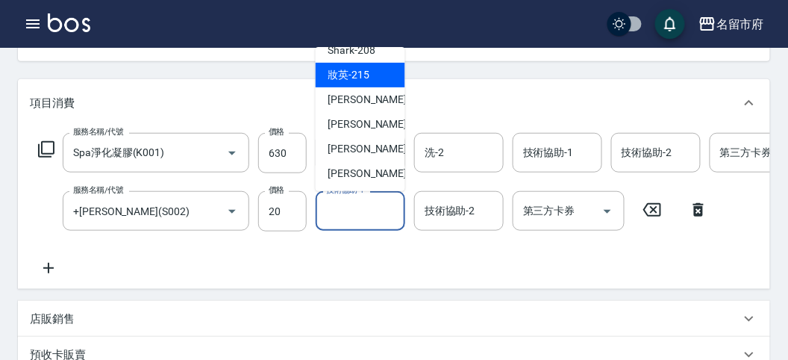
drag, startPoint x: 359, startPoint y: 67, endPoint x: 384, endPoint y: 78, distance: 27.1
click at [358, 67] on span "妝英 -215" at bounding box center [349, 75] width 42 height 16
type input "妝英-215"
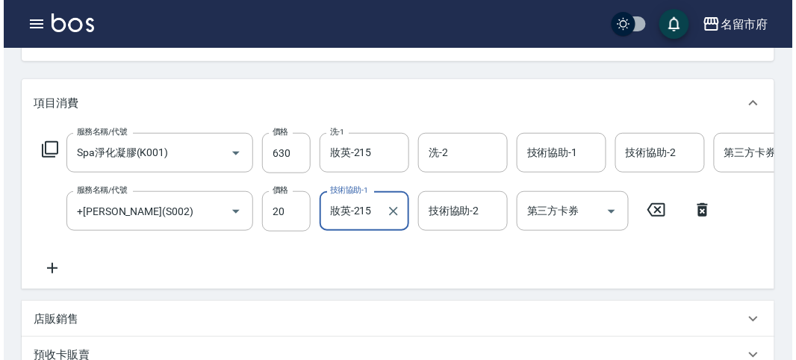
scroll to position [0, 0]
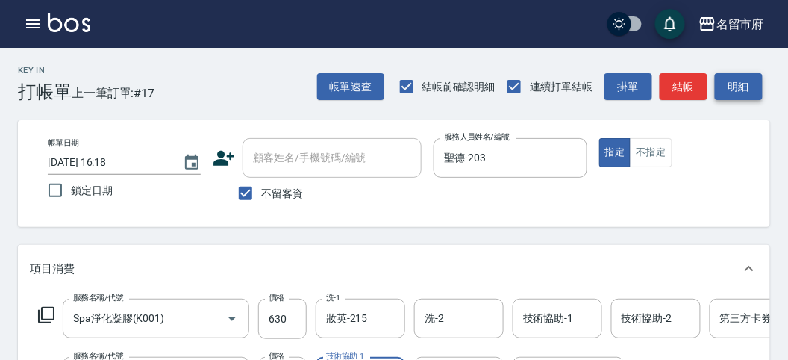
click at [752, 75] on button "明細" at bounding box center [739, 87] width 48 height 28
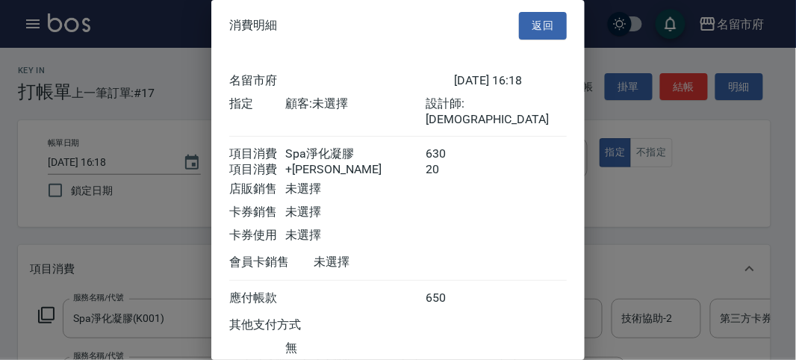
scroll to position [99, 0]
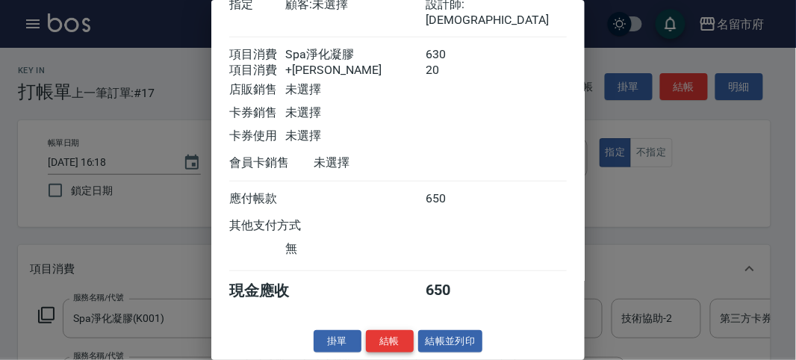
click at [395, 336] on button "結帳" at bounding box center [390, 341] width 48 height 23
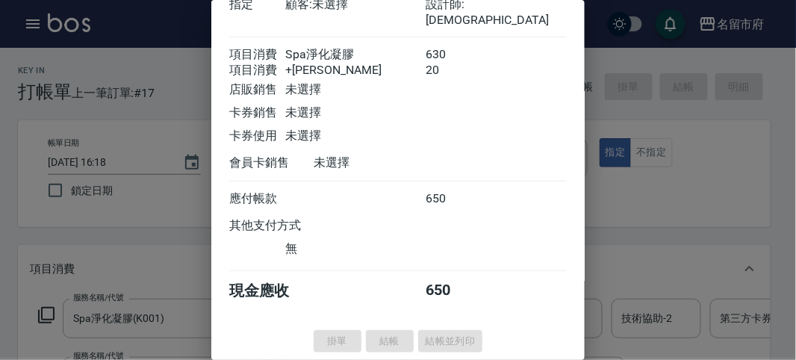
type input "[DATE] 16:30"
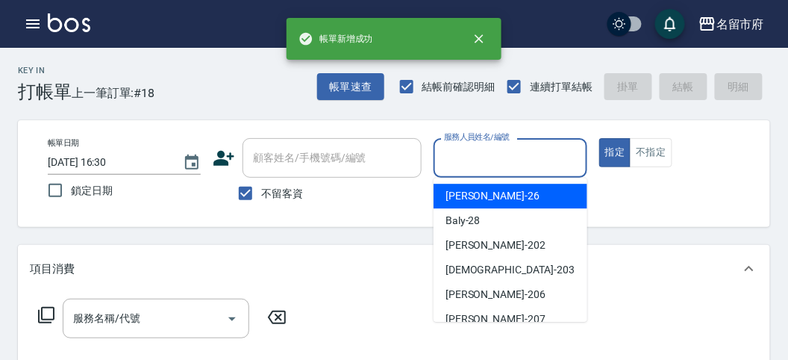
drag, startPoint x: 493, startPoint y: 146, endPoint x: 457, endPoint y: 211, distance: 74.8
click at [491, 148] on input "服務人員姓名/編號" at bounding box center [510, 158] width 140 height 26
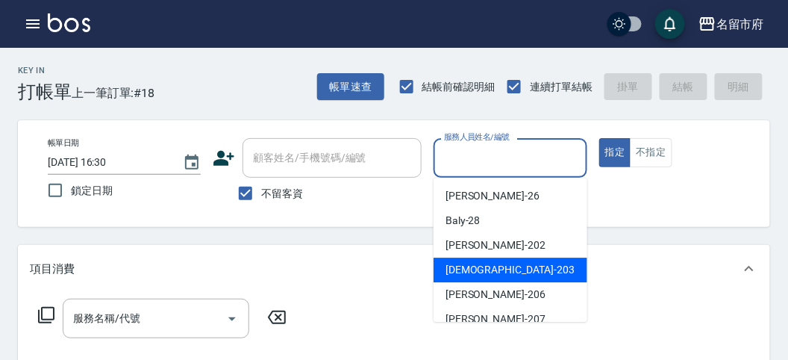
click at [458, 269] on span "聖德 -203" at bounding box center [510, 270] width 129 height 16
type input "聖德-203"
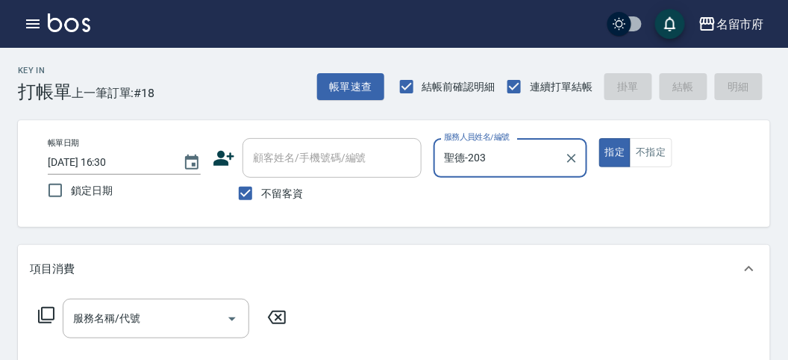
click at [46, 316] on icon at bounding box center [46, 315] width 18 height 18
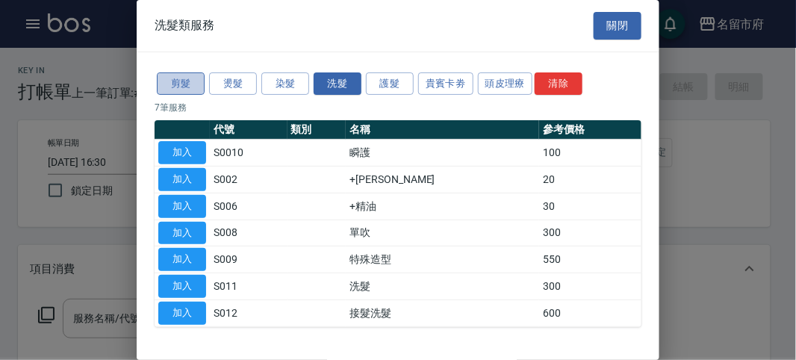
drag, startPoint x: 188, startPoint y: 72, endPoint x: 185, endPoint y: 82, distance: 10.2
click at [187, 72] on button "剪髮" at bounding box center [181, 83] width 48 height 23
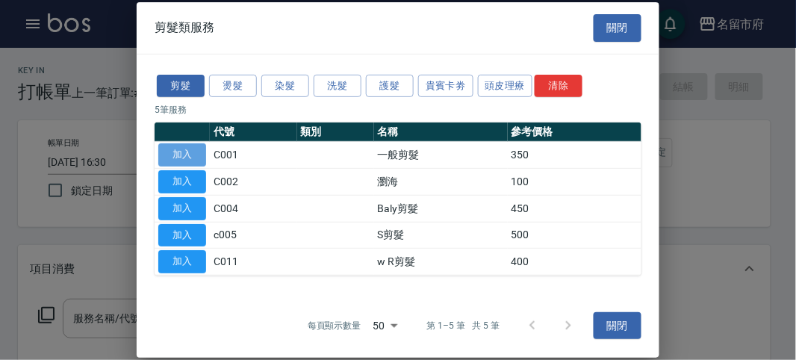
click at [185, 154] on button "加入" at bounding box center [182, 154] width 48 height 23
type input "一般剪髮(C001)"
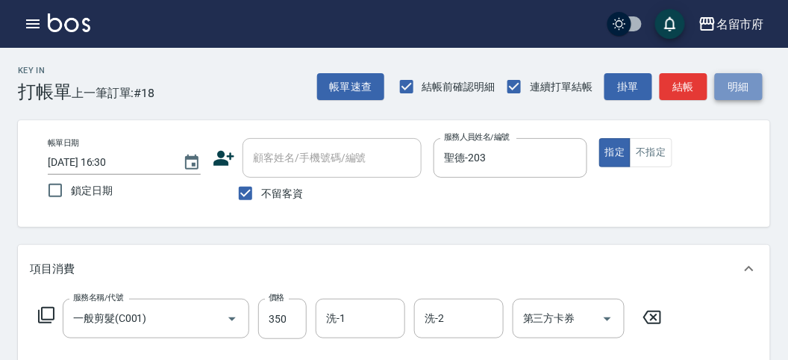
click at [740, 99] on button "明細" at bounding box center [739, 87] width 48 height 28
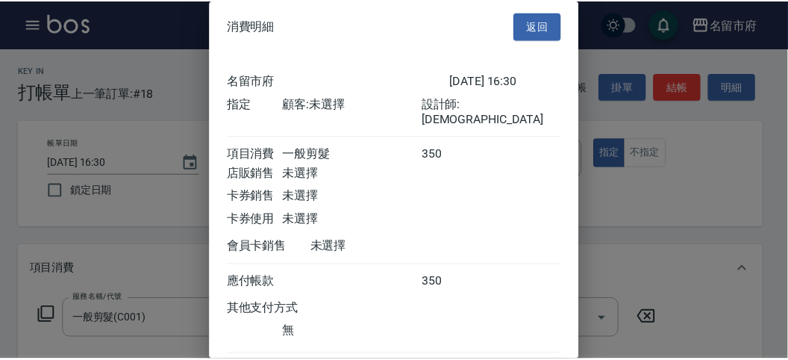
scroll to position [83, 0]
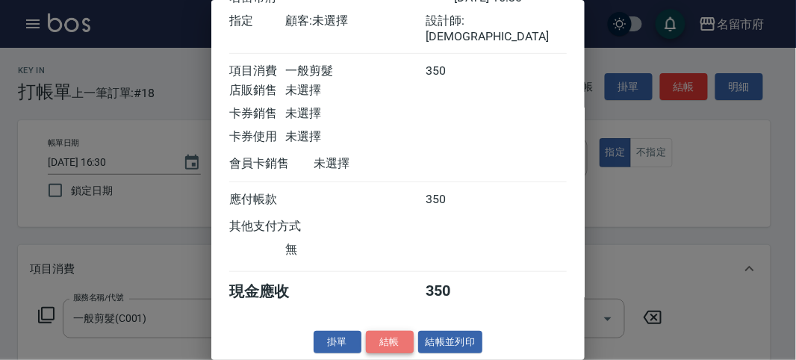
click at [380, 343] on button "結帳" at bounding box center [390, 342] width 48 height 23
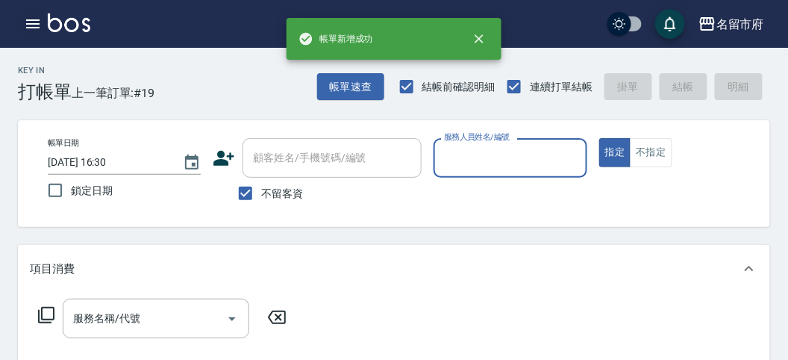
click at [31, 21] on icon "button" at bounding box center [33, 24] width 18 height 18
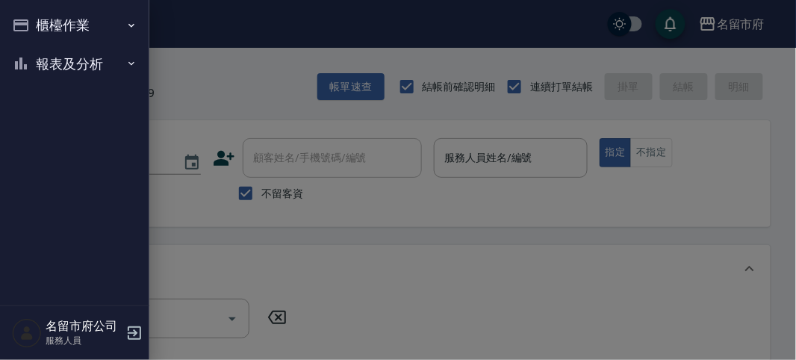
click at [61, 83] on ul "櫃檯作業 打帳單 帳單列表 現金收支登錄 高階收支登錄 材料自購登錄 每日結帳 報表及分析 報表目錄 店家日報表 互助排行榜 互助點數明細 設計師日報表 設計…" at bounding box center [74, 44] width 137 height 89
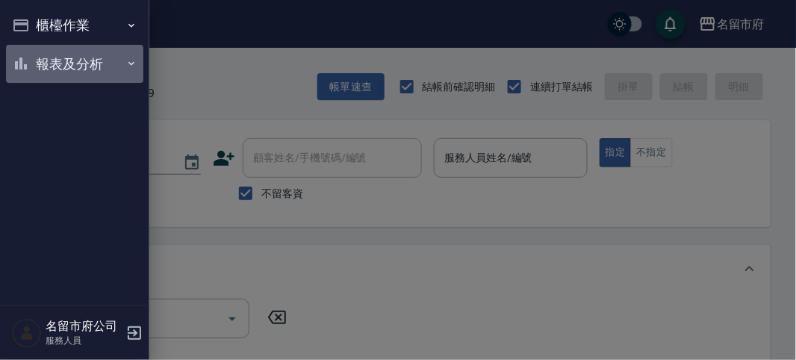
click at [57, 71] on button "報表及分析" at bounding box center [74, 64] width 137 height 39
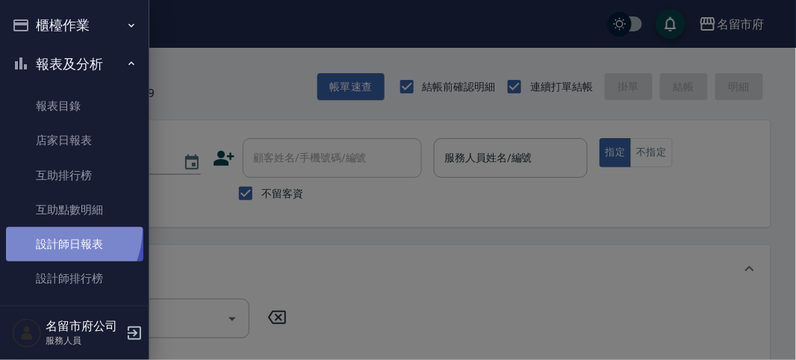
click at [54, 230] on link "設計師日報表" at bounding box center [74, 244] width 137 height 34
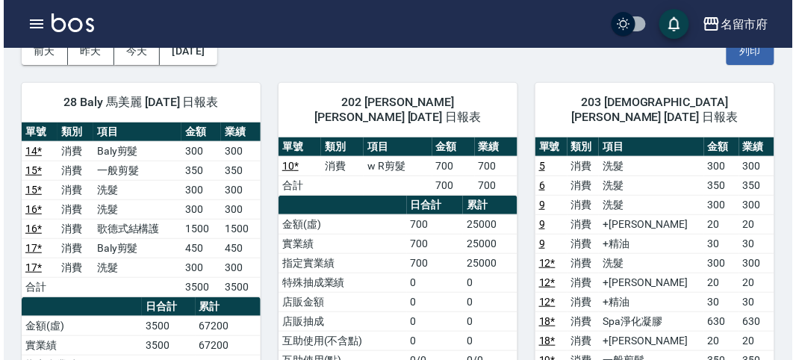
scroll to position [249, 0]
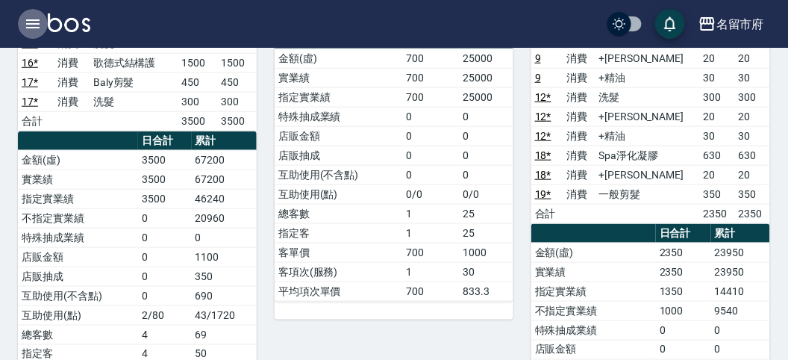
click at [30, 14] on button "button" at bounding box center [33, 24] width 30 height 30
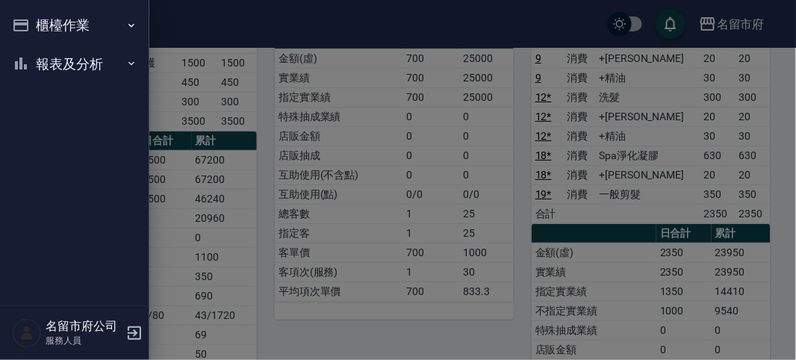
click at [30, 16] on button "櫃檯作業" at bounding box center [74, 25] width 137 height 39
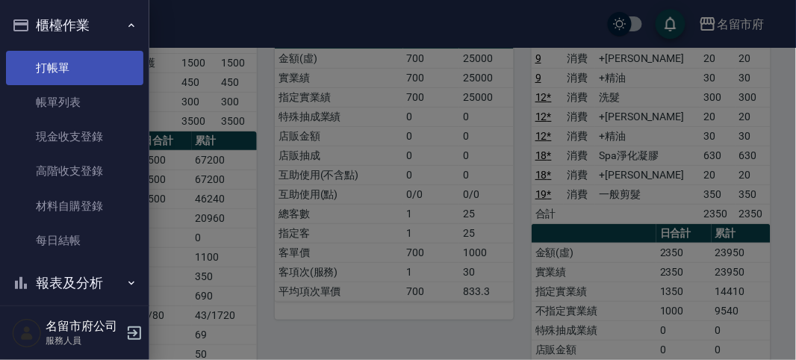
click at [54, 69] on link "打帳單" at bounding box center [74, 68] width 137 height 34
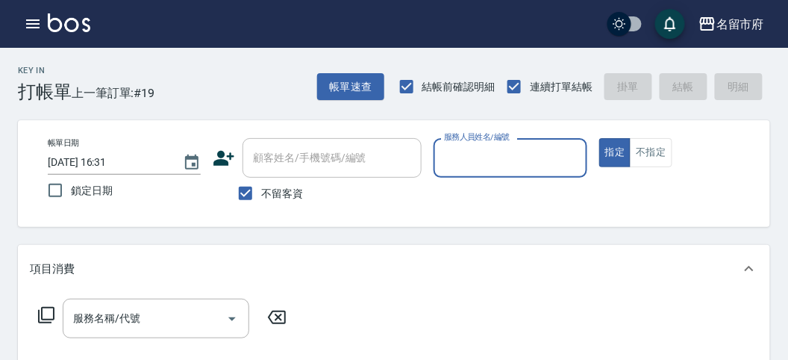
click at [514, 166] on input "服務人員姓名/編號" at bounding box center [510, 158] width 140 height 26
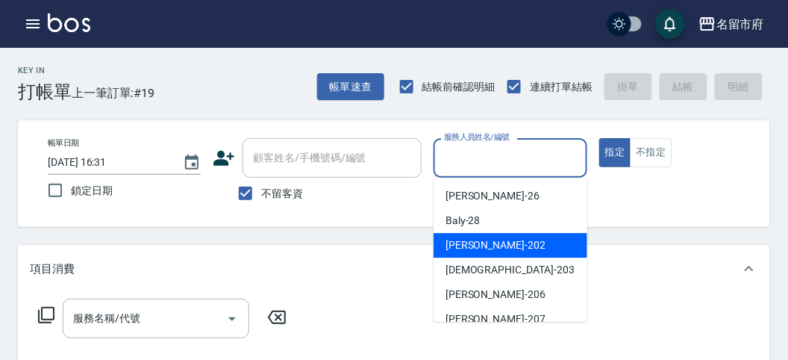
drag, startPoint x: 519, startPoint y: 252, endPoint x: 505, endPoint y: 251, distance: 13.5
click at [518, 251] on div "[PERSON_NAME] -202" at bounding box center [511, 245] width 154 height 25
type input "[PERSON_NAME]-202"
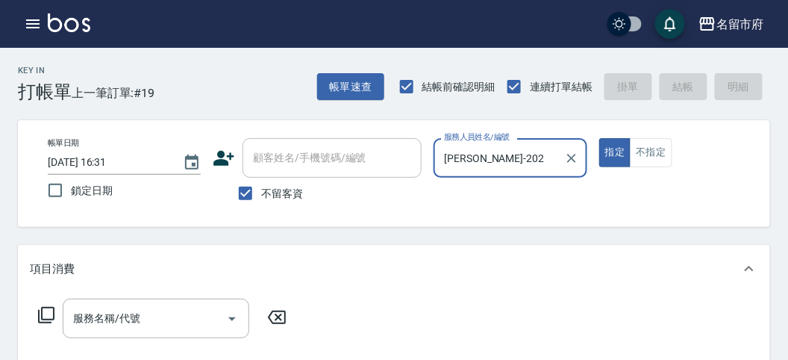
click at [50, 310] on icon at bounding box center [46, 315] width 18 height 18
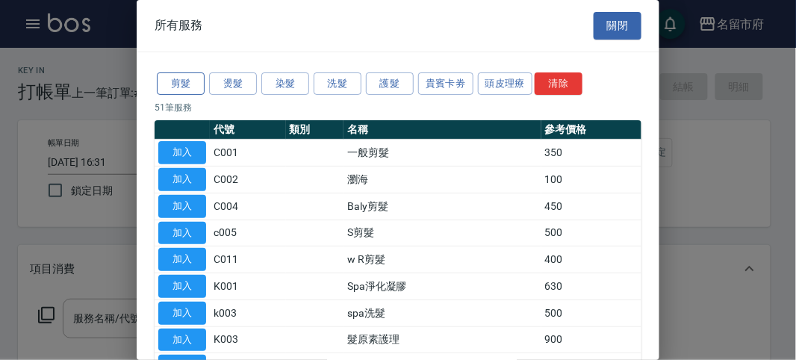
click at [187, 75] on button "剪髮" at bounding box center [181, 83] width 48 height 23
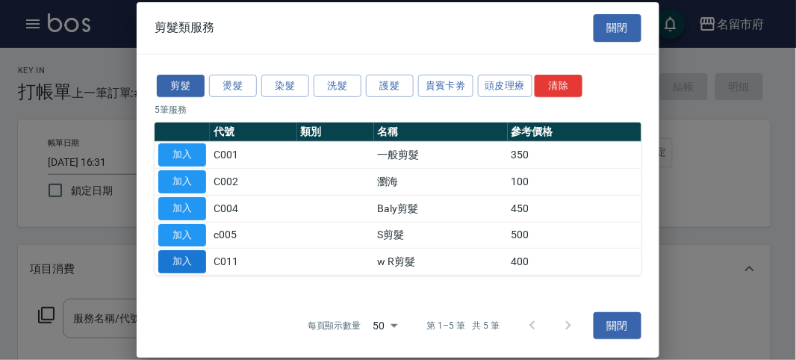
click at [195, 255] on button "加入" at bounding box center [182, 261] width 48 height 23
type input "w R剪髮(C011)"
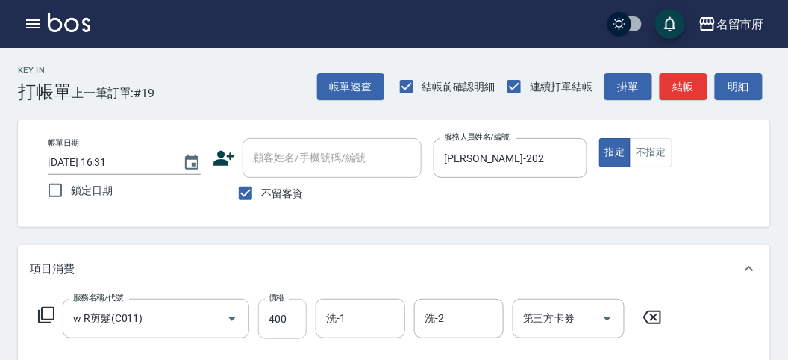
click at [297, 319] on input "400" at bounding box center [282, 319] width 49 height 40
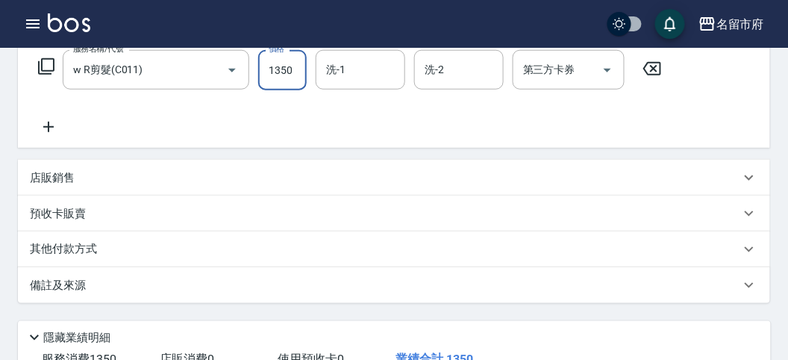
type input "1350"
click at [104, 251] on p "其他付款方式" at bounding box center [67, 249] width 75 height 16
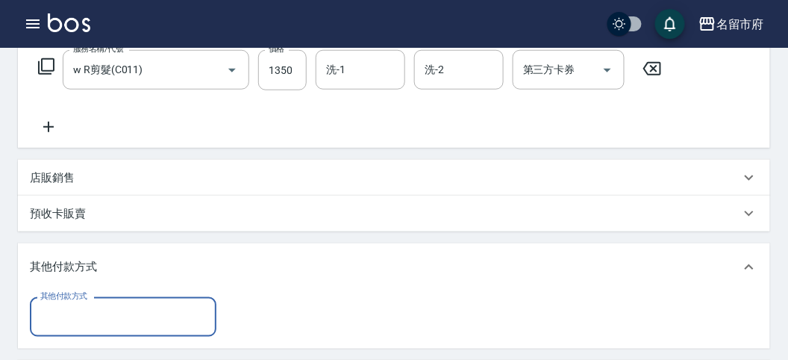
scroll to position [0, 0]
click at [110, 306] on input "其他付款方式" at bounding box center [123, 317] width 173 height 26
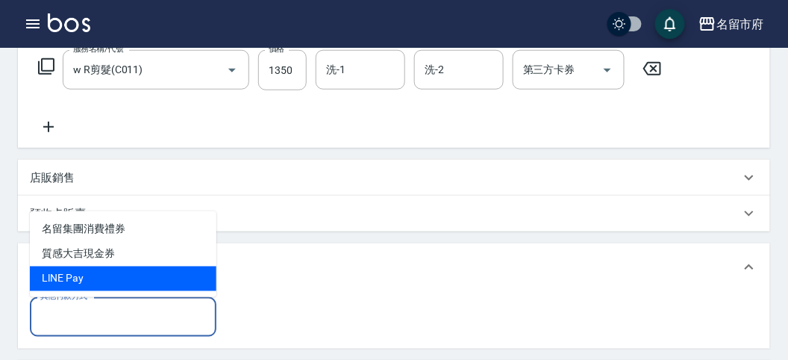
click at [107, 286] on span "LlNE Pay" at bounding box center [123, 278] width 187 height 25
type input "LlNE Pay"
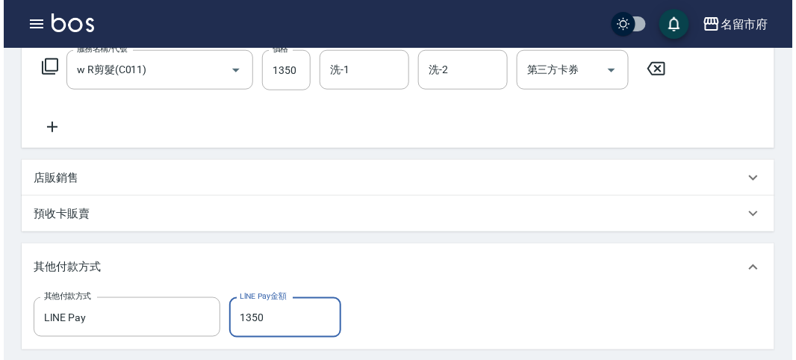
scroll to position [531, 0]
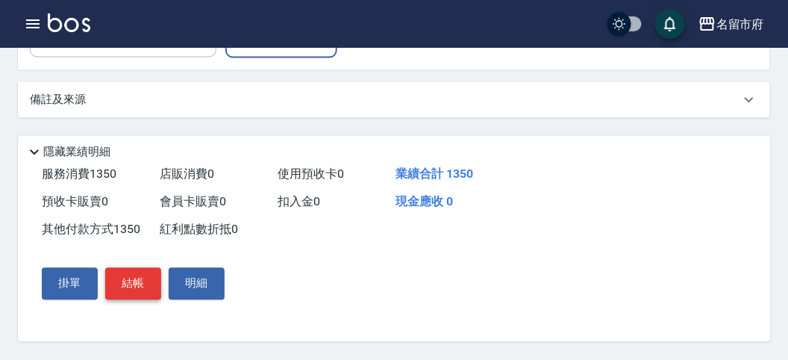
type input "1350"
drag, startPoint x: 131, startPoint y: 284, endPoint x: 142, endPoint y: 281, distance: 10.9
click at [132, 281] on button "結帳" at bounding box center [133, 283] width 56 height 31
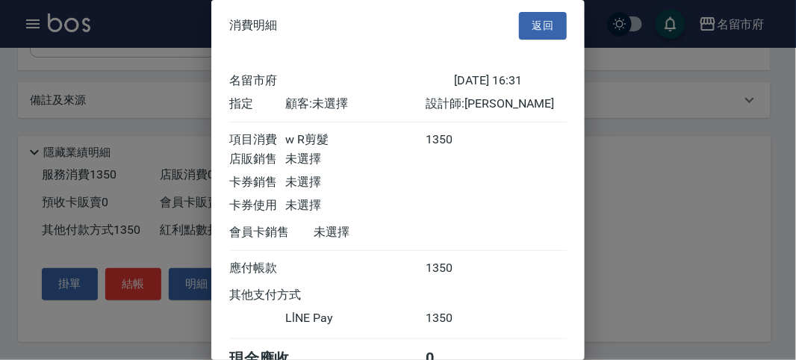
scroll to position [80, 0]
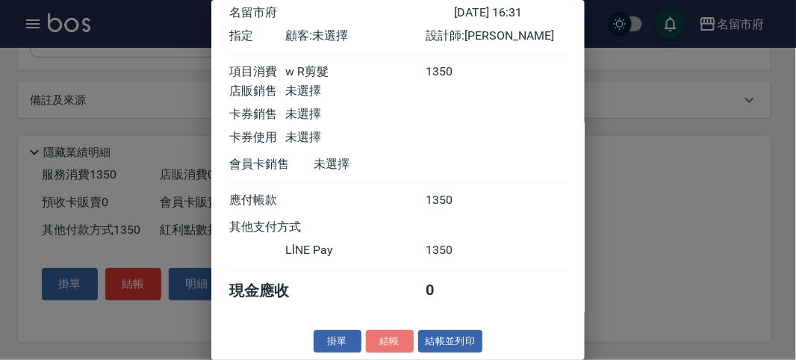
drag, startPoint x: 385, startPoint y: 346, endPoint x: 536, endPoint y: 254, distance: 176.9
click at [384, 345] on button "結帳" at bounding box center [390, 341] width 48 height 23
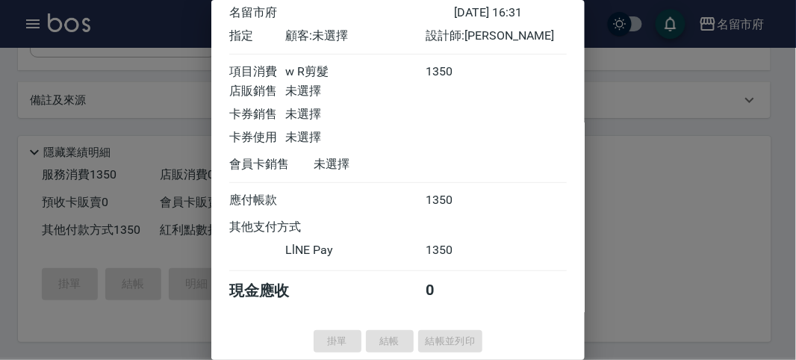
type input "[DATE] 17:21"
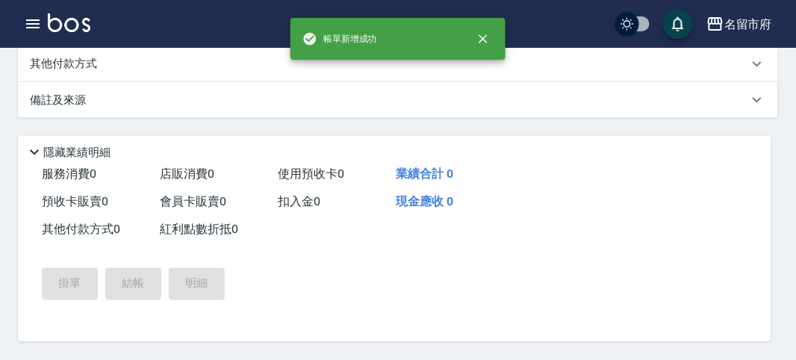
scroll to position [0, 0]
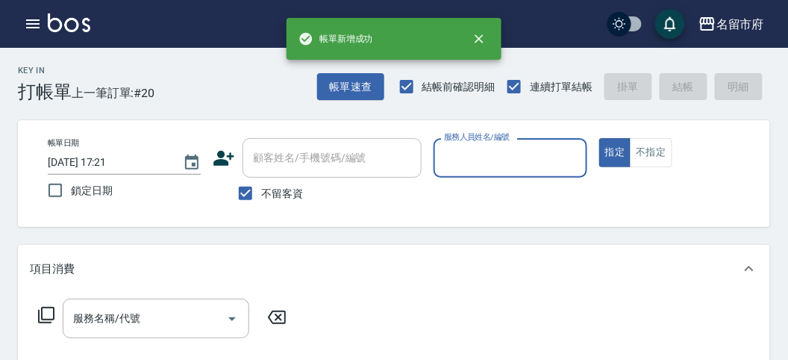
click at [479, 158] on input "服務人員姓名/編號" at bounding box center [510, 158] width 140 height 26
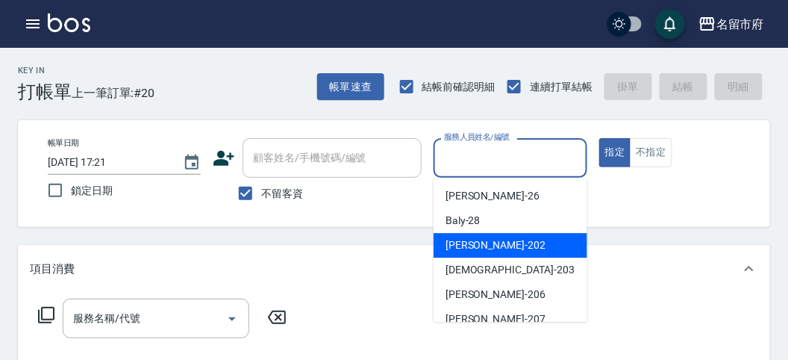
click at [484, 250] on div "[PERSON_NAME] -202" at bounding box center [511, 245] width 154 height 25
type input "[PERSON_NAME]-202"
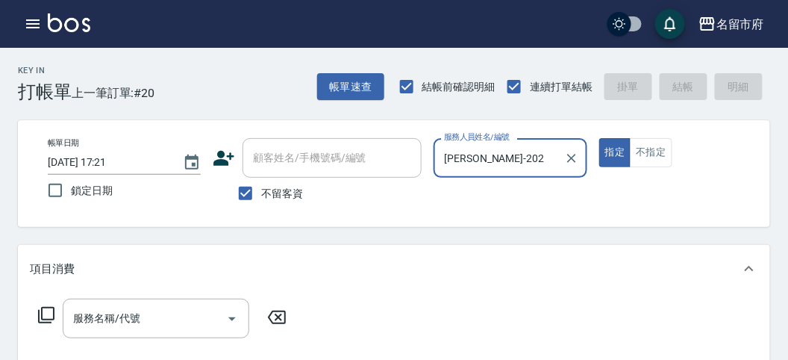
click at [44, 316] on icon at bounding box center [46, 315] width 18 height 18
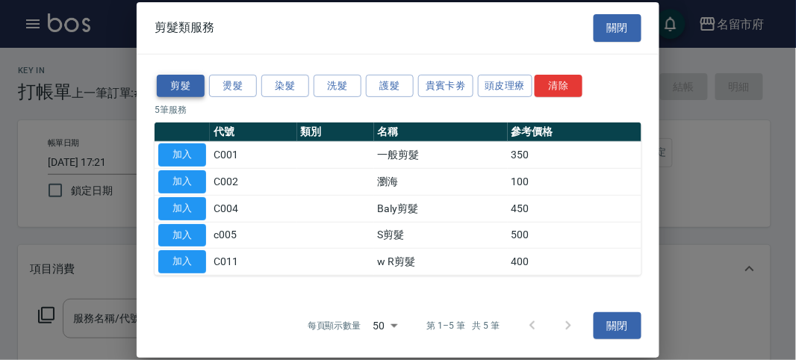
click at [181, 87] on button "剪髮" at bounding box center [181, 85] width 48 height 23
drag, startPoint x: 184, startPoint y: 252, endPoint x: 271, endPoint y: 267, distance: 87.9
click at [184, 253] on button "加入" at bounding box center [182, 261] width 48 height 23
type input "w R剪髮(C011)"
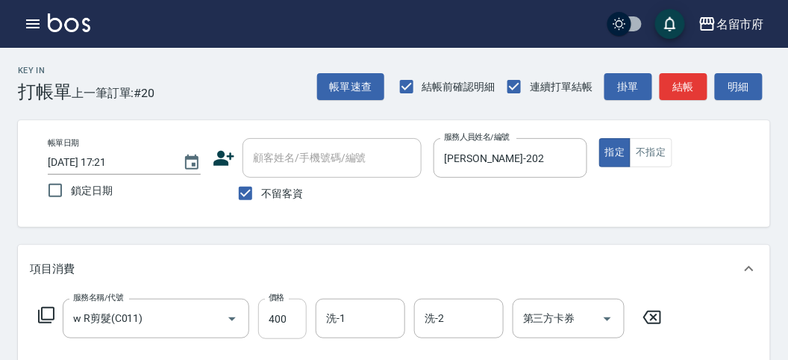
click at [275, 319] on input "400" at bounding box center [282, 319] width 49 height 40
type input "750"
click at [674, 80] on button "結帳" at bounding box center [684, 87] width 48 height 28
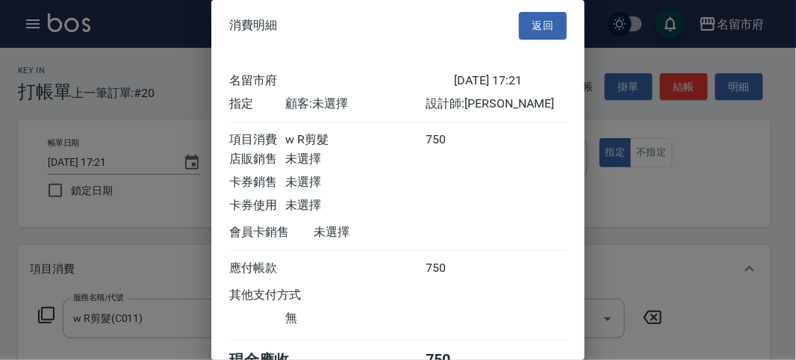
scroll to position [83, 0]
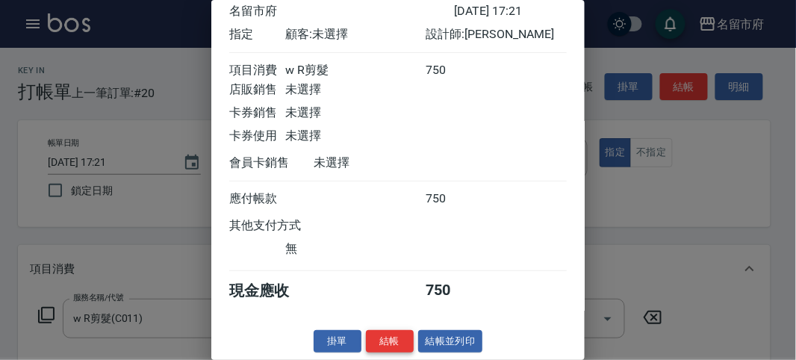
click at [375, 330] on button "結帳" at bounding box center [390, 341] width 48 height 23
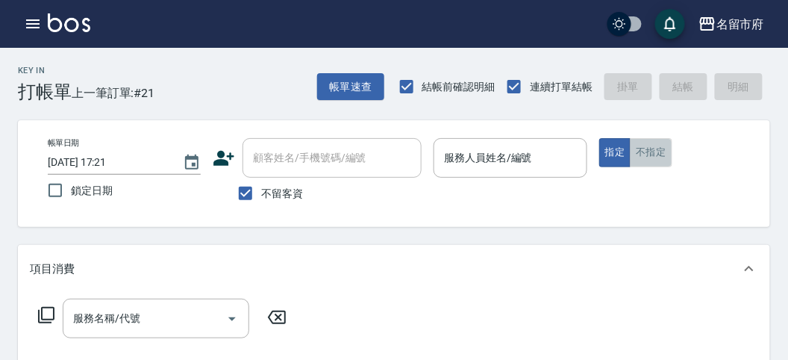
click at [650, 155] on button "不指定" at bounding box center [651, 152] width 42 height 29
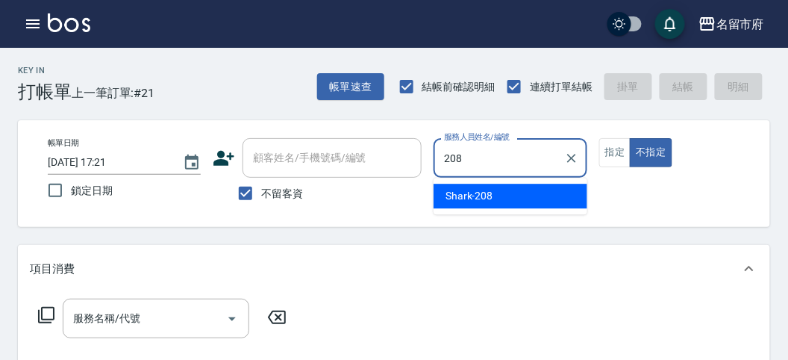
click at [521, 199] on div "Shark -208" at bounding box center [511, 196] width 154 height 25
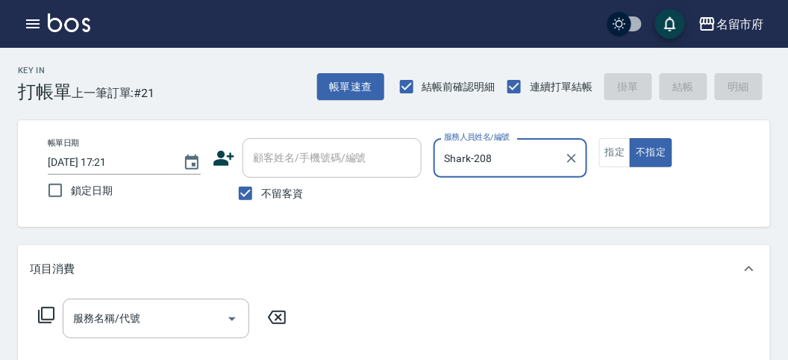
type input "Shark-208"
click at [45, 311] on icon at bounding box center [46, 315] width 18 height 18
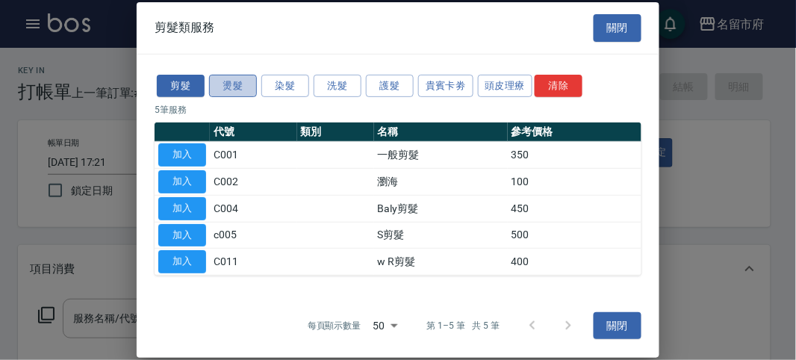
click at [234, 90] on button "燙髮" at bounding box center [233, 85] width 48 height 23
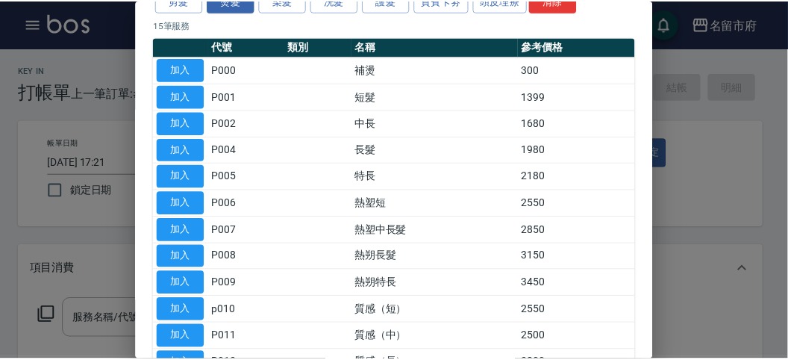
scroll to position [256, 0]
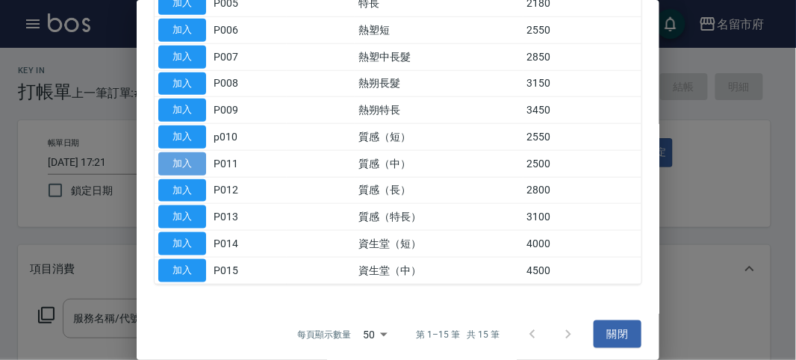
click at [183, 160] on button "加入" at bounding box center [182, 163] width 48 height 23
type input "質感（中）(P011)"
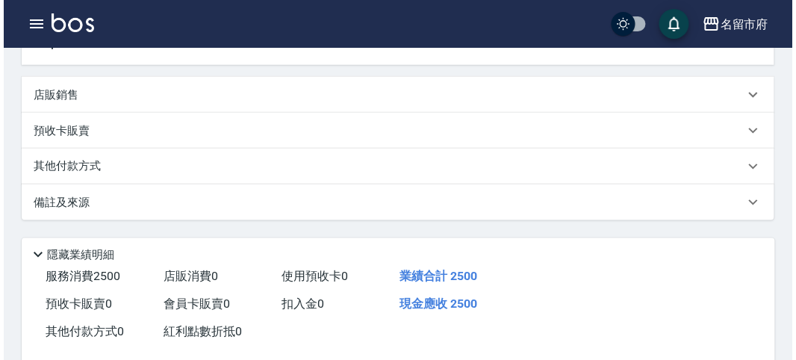
scroll to position [414, 0]
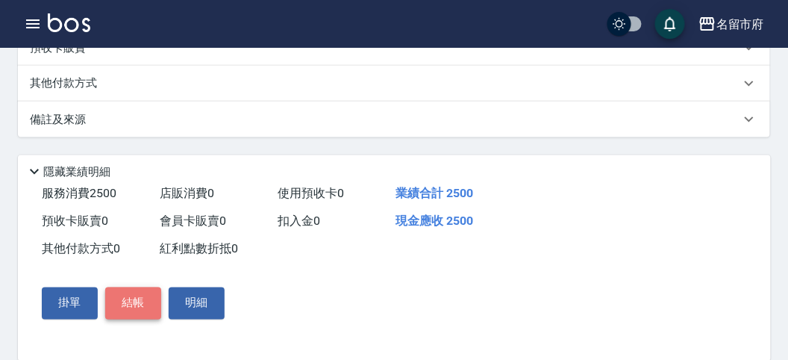
click at [124, 316] on button "結帳" at bounding box center [133, 302] width 56 height 31
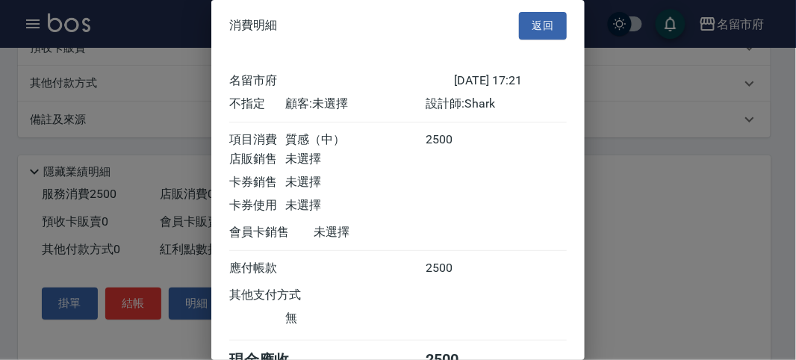
scroll to position [83, 0]
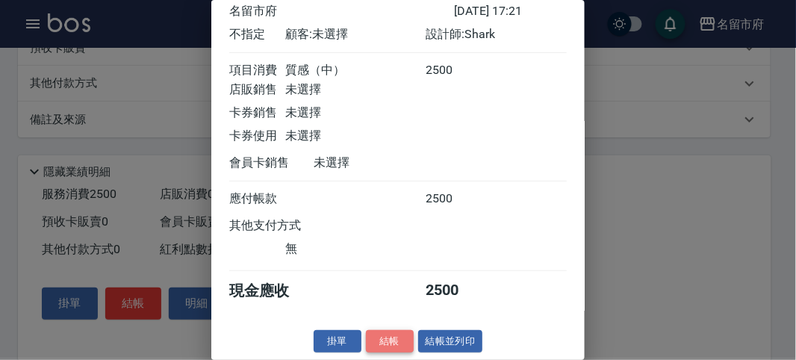
click at [389, 338] on button "結帳" at bounding box center [390, 341] width 48 height 23
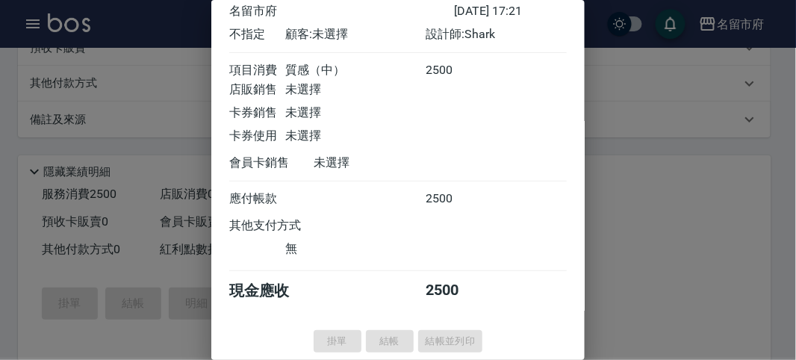
type input "[DATE] 17:47"
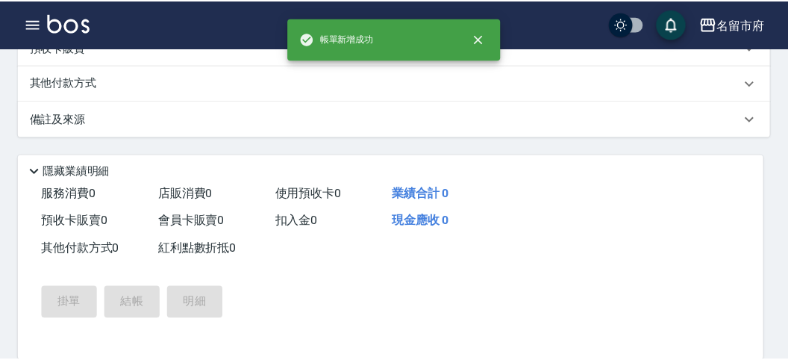
scroll to position [0, 0]
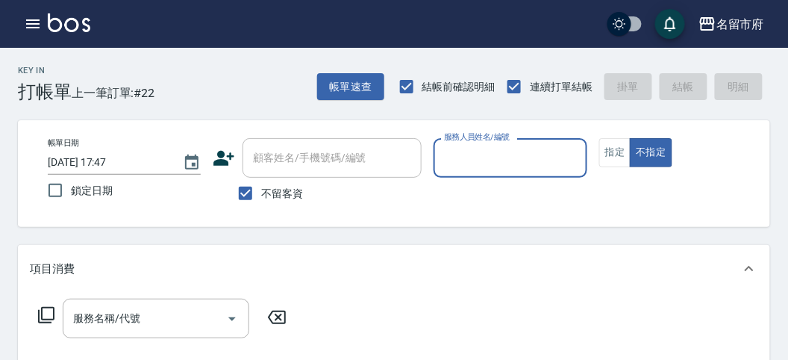
drag, startPoint x: 547, startPoint y: 164, endPoint x: 534, endPoint y: 160, distance: 14.2
click at [545, 164] on input "服務人員姓名/編號" at bounding box center [510, 158] width 140 height 26
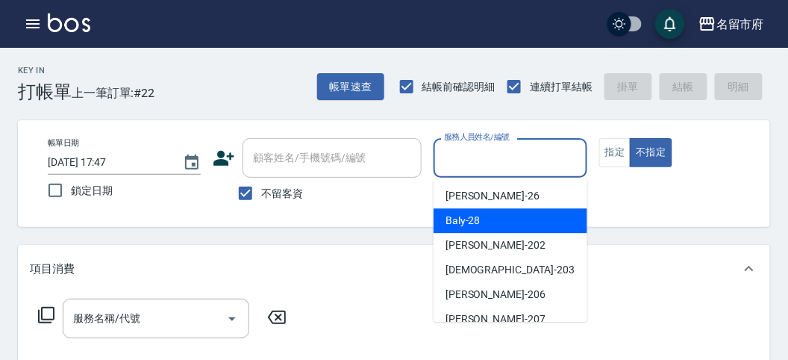
click at [505, 230] on div "Baly -28" at bounding box center [511, 220] width 154 height 25
type input "Baly-28"
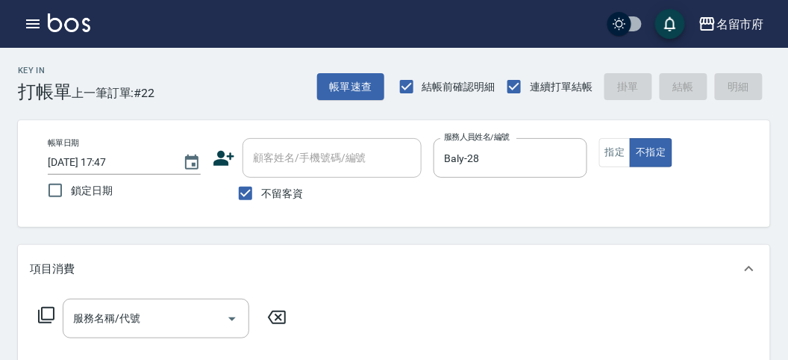
click at [42, 314] on icon at bounding box center [46, 315] width 16 height 16
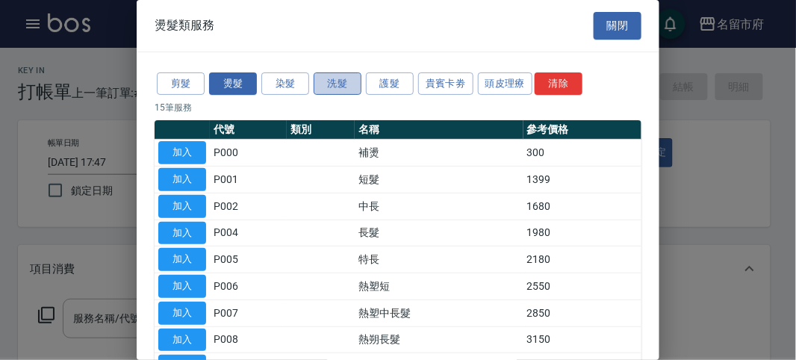
click at [334, 82] on button "洗髮" at bounding box center [337, 83] width 48 height 23
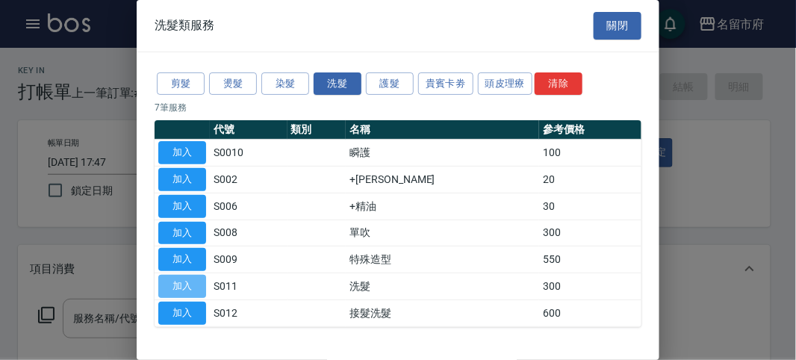
click at [184, 275] on button "加入" at bounding box center [182, 286] width 48 height 23
type input "洗髮(S011)"
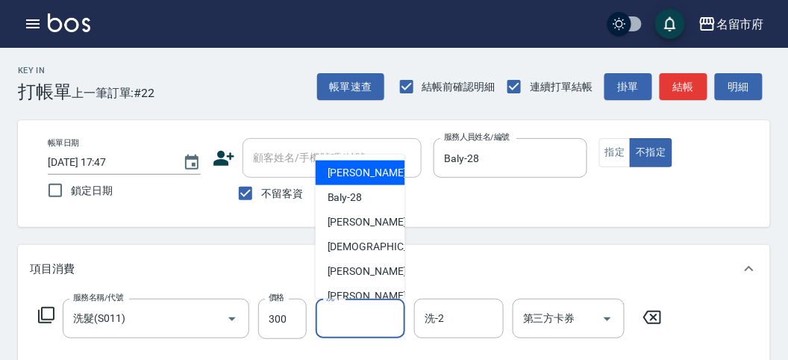
click at [329, 318] on input "洗-1" at bounding box center [360, 318] width 76 height 26
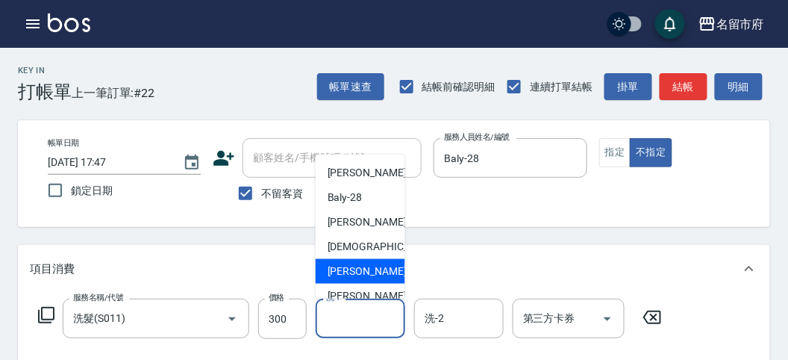
scroll to position [163, 0]
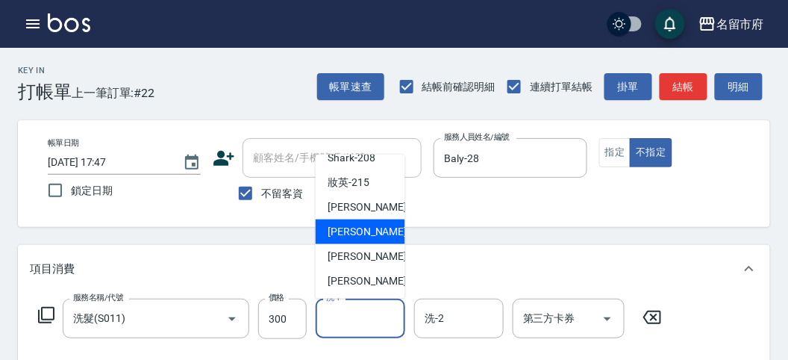
click at [352, 233] on span "Min Min -218" at bounding box center [378, 232] width 100 height 16
type input "Min Min-218"
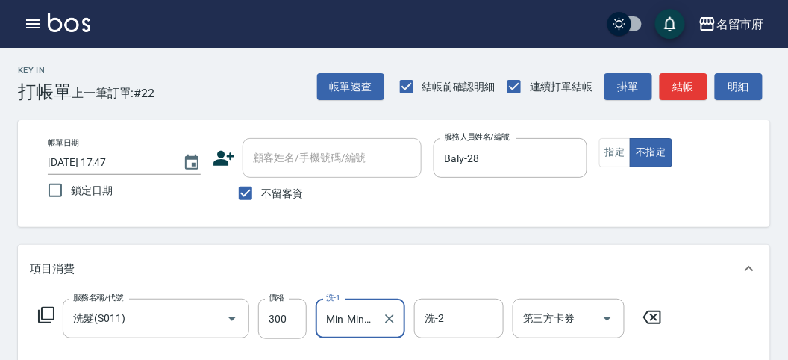
scroll to position [83, 0]
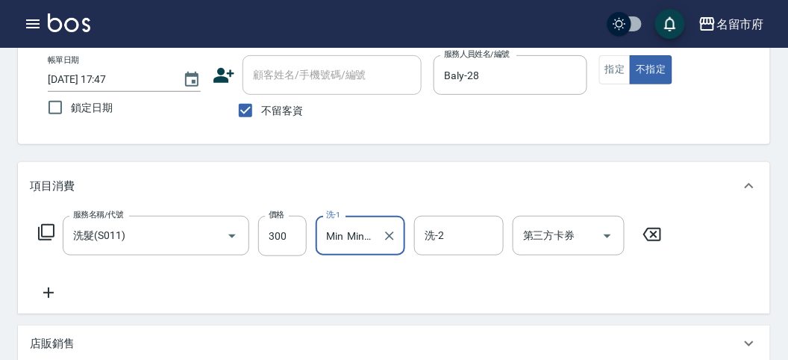
click at [50, 228] on icon at bounding box center [46, 232] width 18 height 18
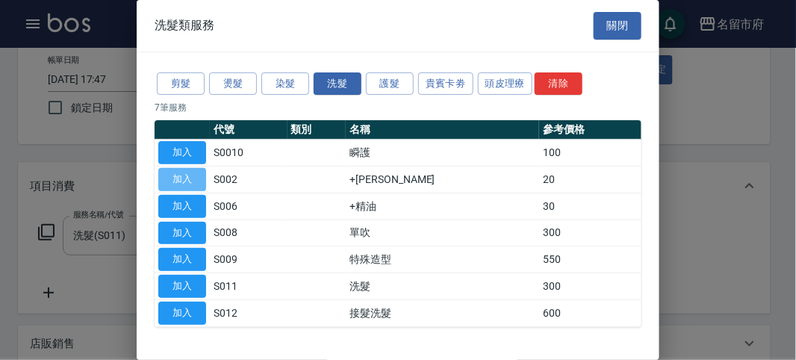
click at [196, 177] on button "加入" at bounding box center [182, 179] width 48 height 23
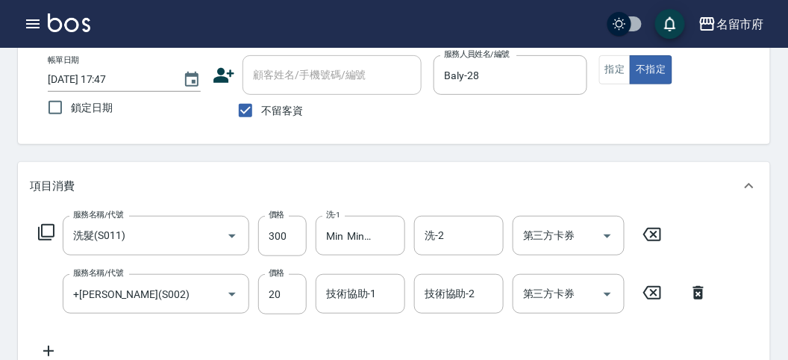
click at [49, 229] on icon at bounding box center [46, 232] width 18 height 18
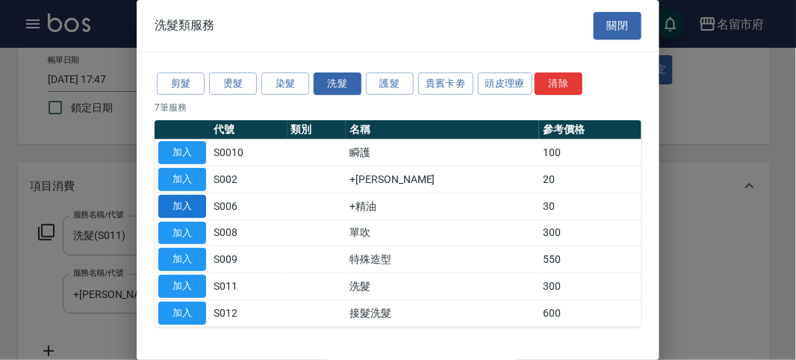
click at [187, 206] on button "加入" at bounding box center [182, 206] width 48 height 23
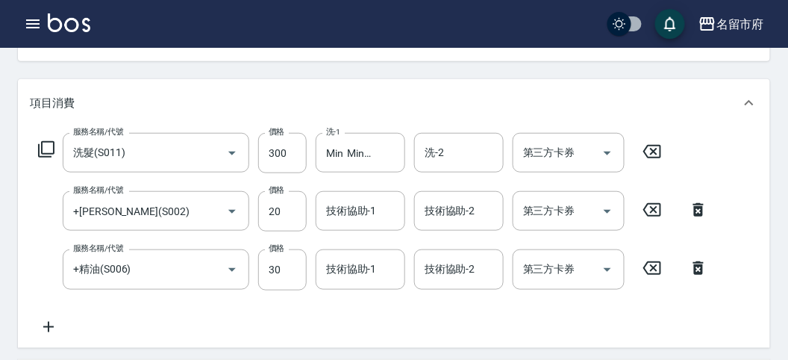
scroll to position [249, 0]
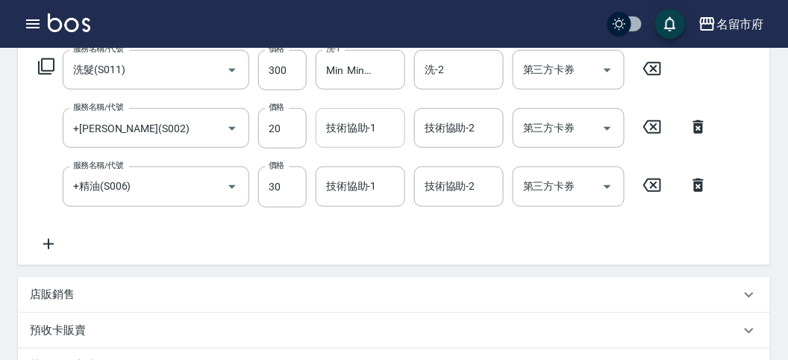
click at [369, 142] on div "技術協助-1" at bounding box center [361, 128] width 90 height 40
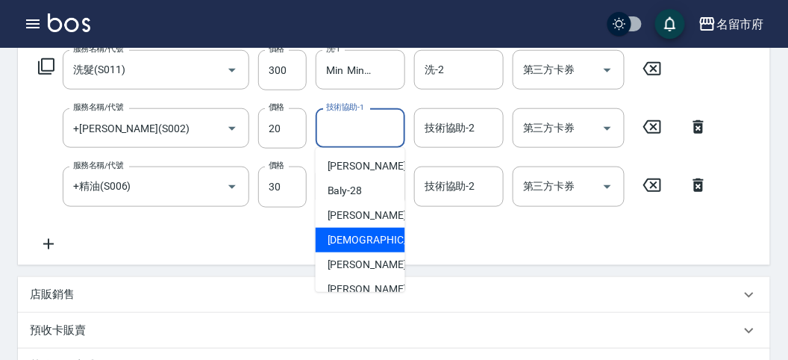
scroll to position [163, 0]
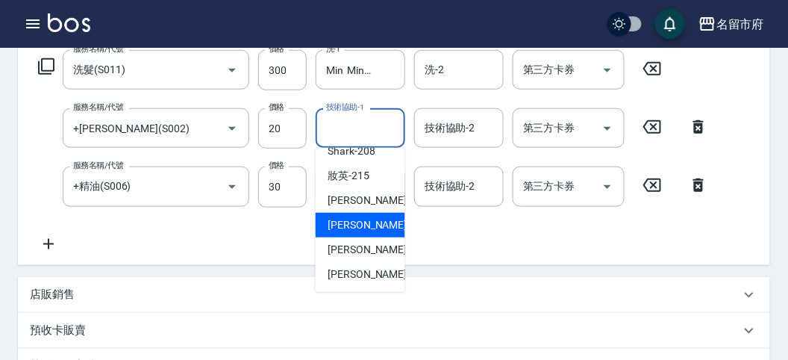
click at [367, 222] on span "Min Min -218" at bounding box center [378, 225] width 100 height 16
type input "Min Min-218"
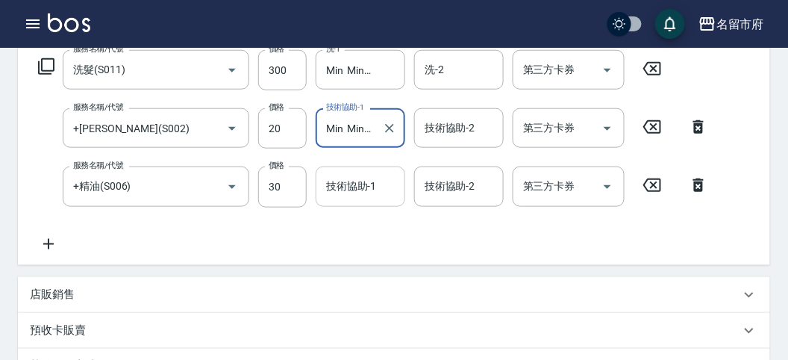
click at [370, 184] on input "技術協助-1" at bounding box center [360, 186] width 76 height 26
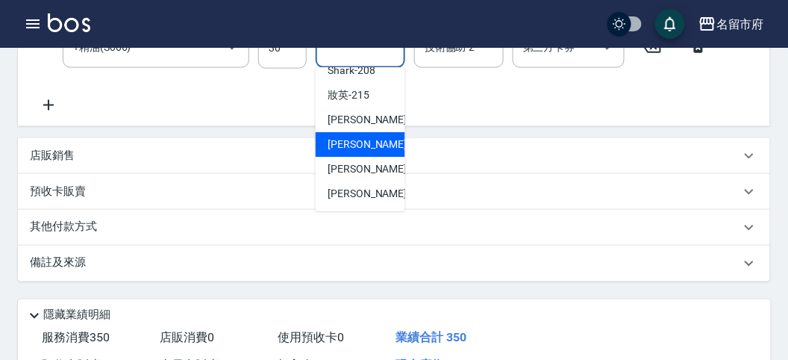
click at [363, 142] on span "Min Min -218" at bounding box center [378, 145] width 100 height 16
type input "Min Min-218"
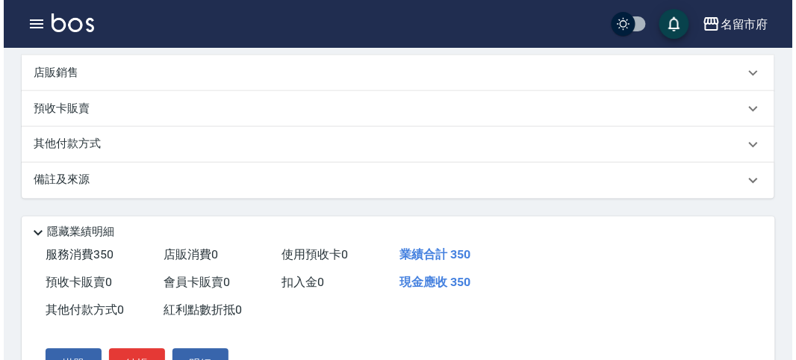
scroll to position [553, 0]
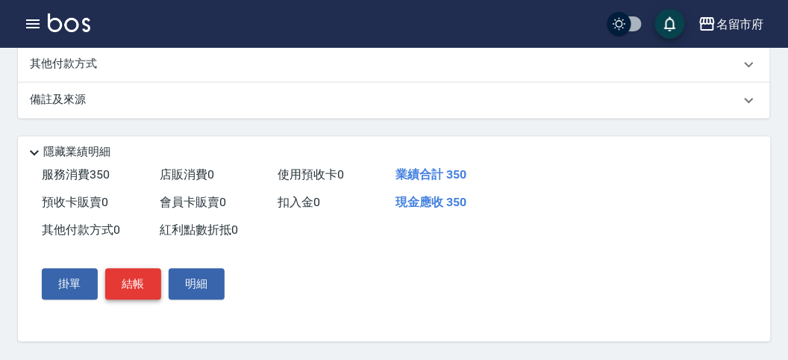
click at [138, 278] on button "結帳" at bounding box center [133, 284] width 56 height 31
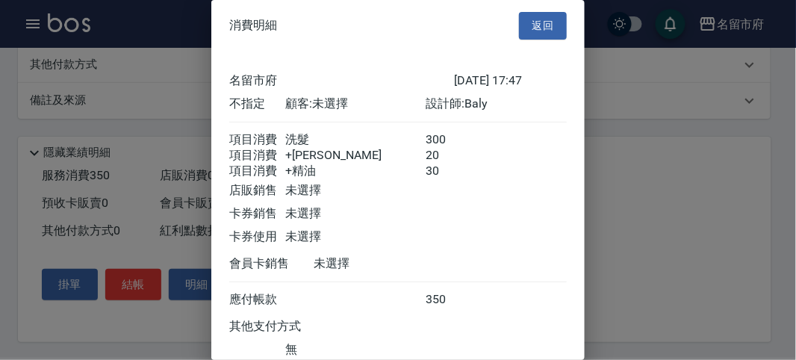
scroll to position [116, 0]
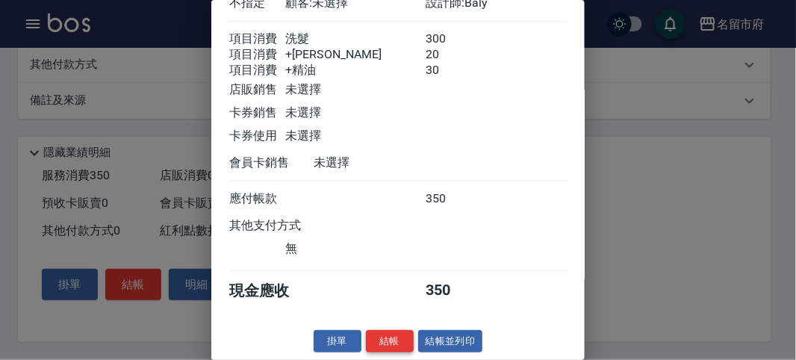
click at [381, 337] on button "結帳" at bounding box center [390, 341] width 48 height 23
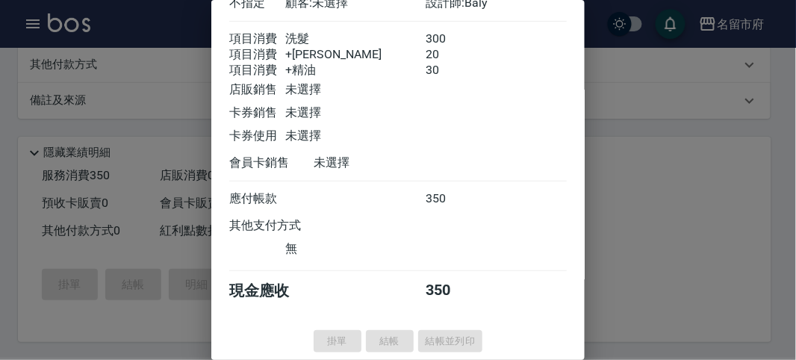
type input "[DATE] 17:59"
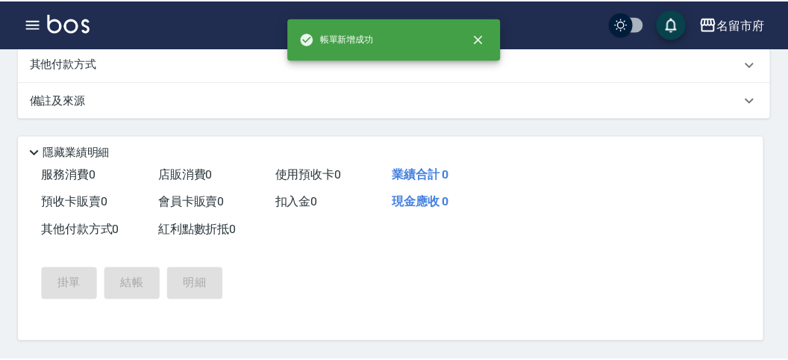
scroll to position [0, 0]
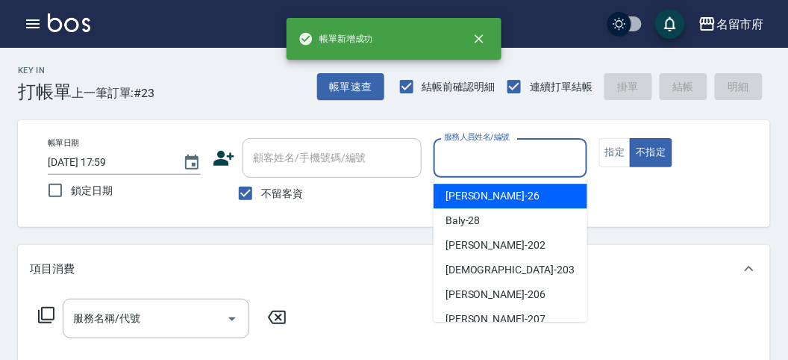
click at [461, 159] on input "服務人員姓名/編號" at bounding box center [510, 158] width 140 height 26
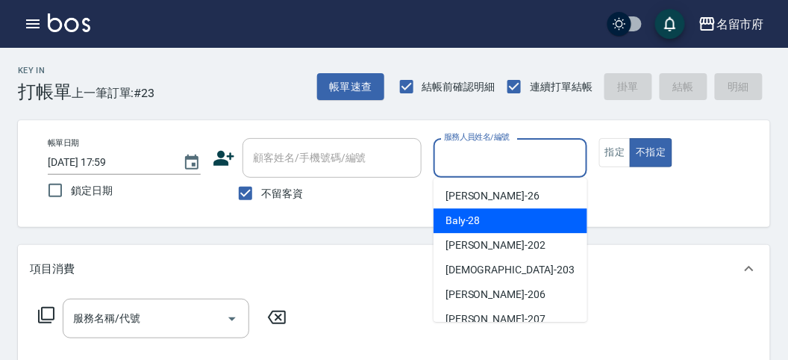
click at [454, 225] on span "Baly -28" at bounding box center [463, 221] width 35 height 16
type input "Baly-28"
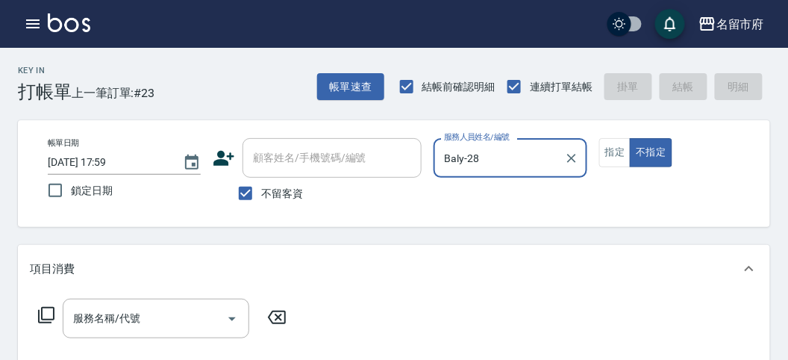
click at [46, 311] on icon at bounding box center [46, 315] width 18 height 18
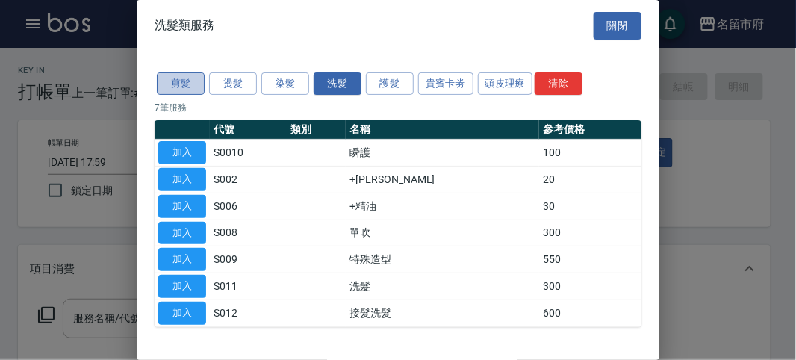
click at [183, 87] on button "剪髮" at bounding box center [181, 83] width 48 height 23
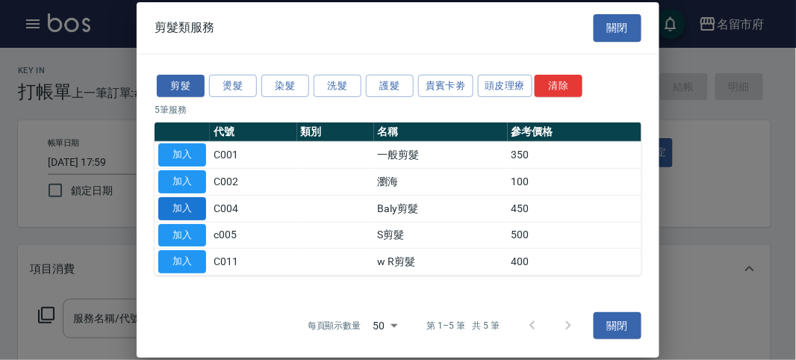
click at [194, 211] on button "加入" at bounding box center [182, 208] width 48 height 23
type input "Baly剪髮(C004)"
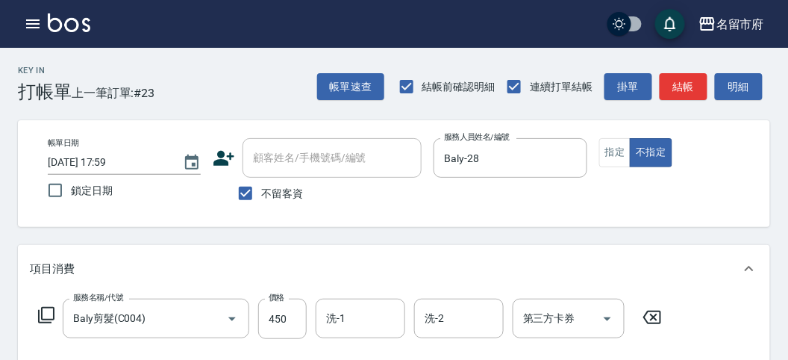
click at [50, 316] on icon at bounding box center [46, 315] width 18 height 18
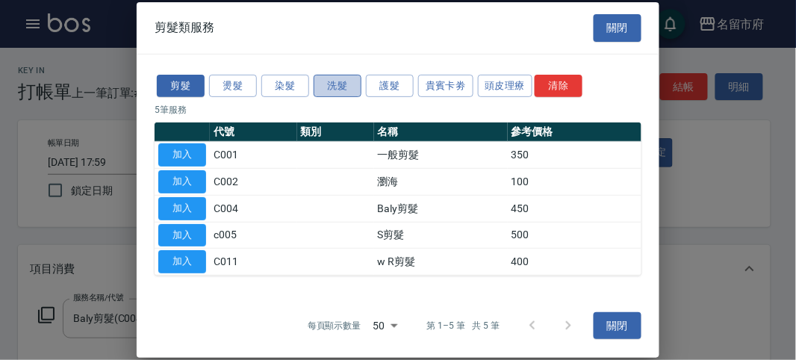
click at [329, 85] on button "洗髮" at bounding box center [337, 85] width 48 height 23
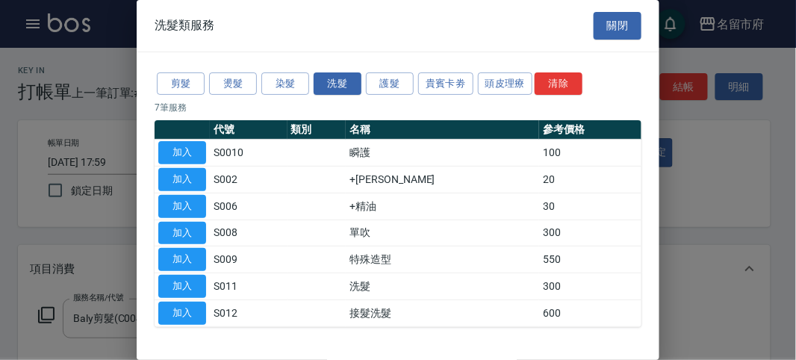
click at [187, 205] on button "加入" at bounding box center [182, 206] width 48 height 23
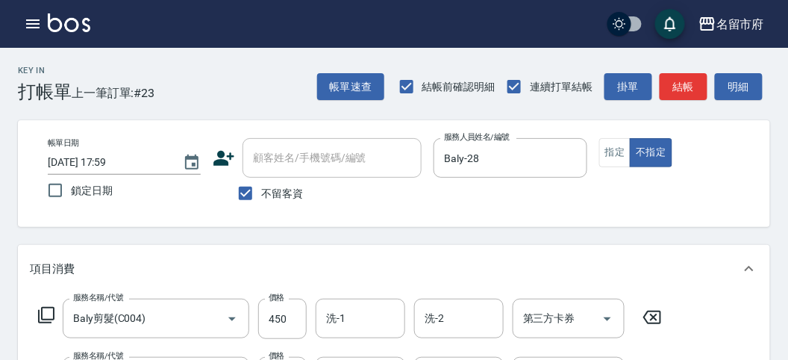
scroll to position [83, 0]
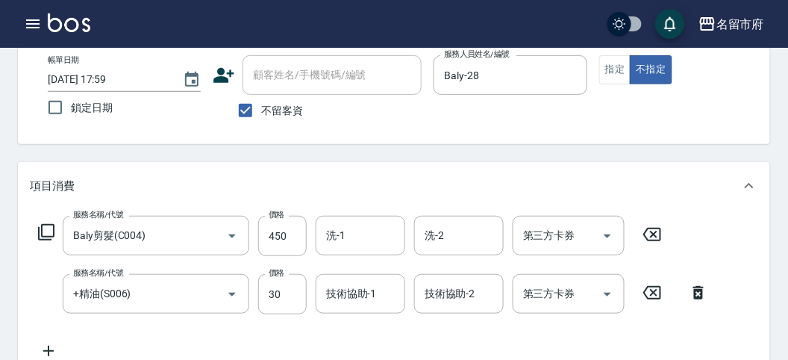
click at [49, 237] on icon at bounding box center [46, 232] width 16 height 16
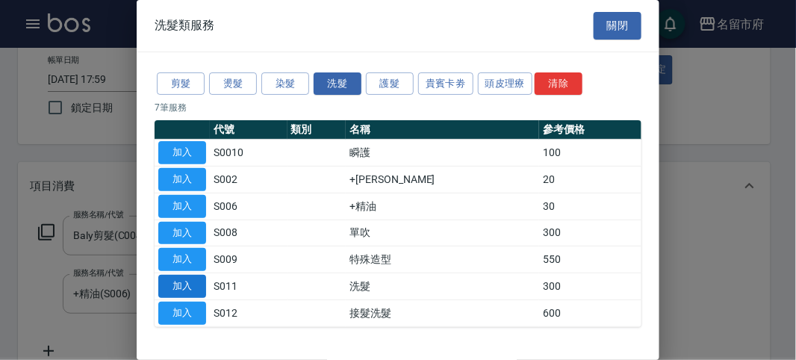
click at [178, 281] on button "加入" at bounding box center [182, 286] width 48 height 23
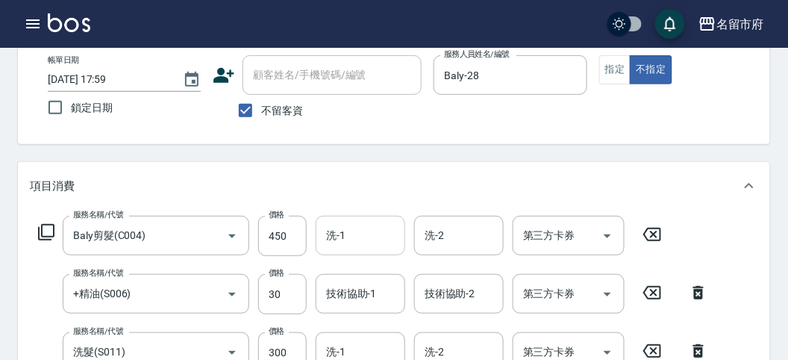
click at [334, 240] on input "洗-1" at bounding box center [360, 235] width 76 height 26
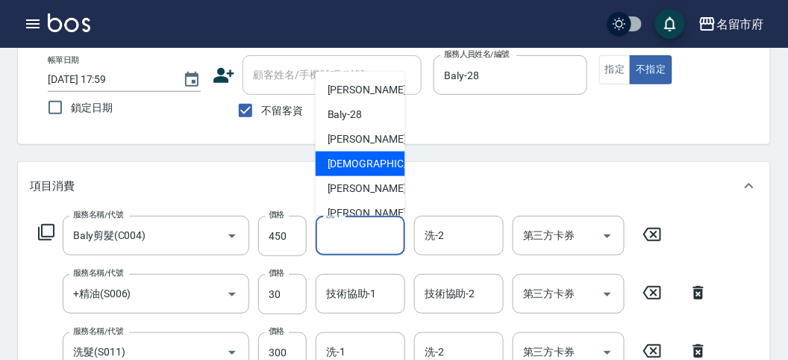
scroll to position [163, 0]
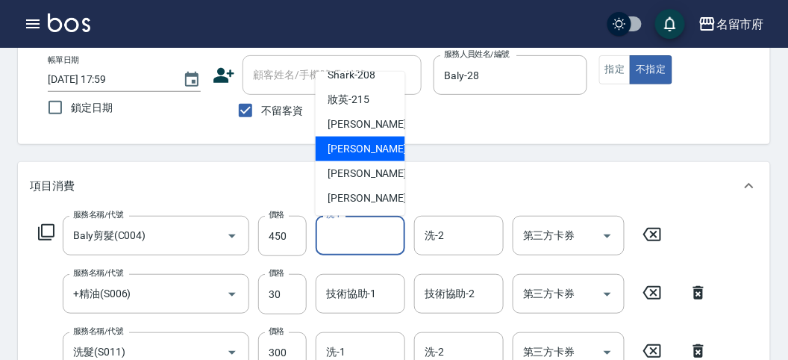
click at [350, 148] on span "Min Min -218" at bounding box center [378, 149] width 100 height 16
type input "Min Min-218"
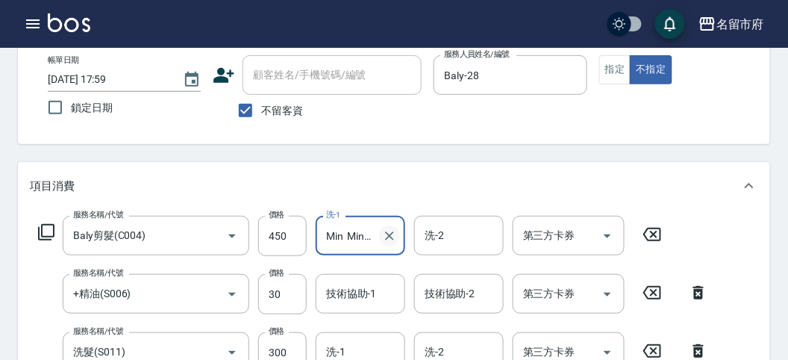
click at [390, 240] on icon "Clear" at bounding box center [389, 235] width 15 height 15
click at [362, 292] on input "技術協助-1" at bounding box center [360, 294] width 76 height 26
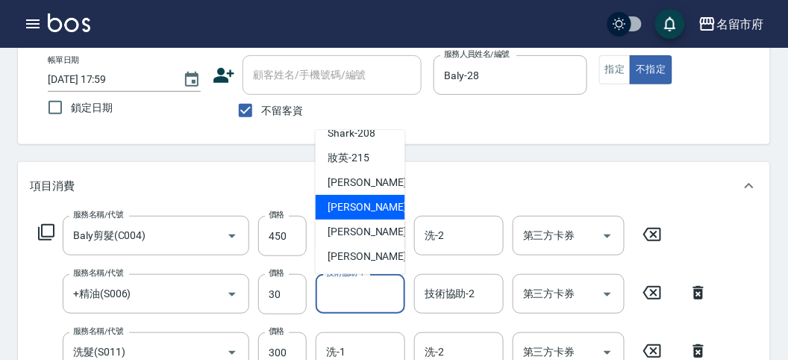
click at [372, 206] on span "Min Min -218" at bounding box center [378, 207] width 100 height 16
type input "Min Min-218"
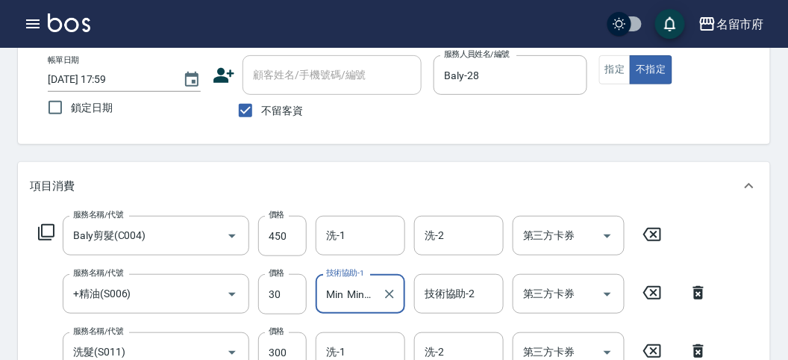
scroll to position [166, 0]
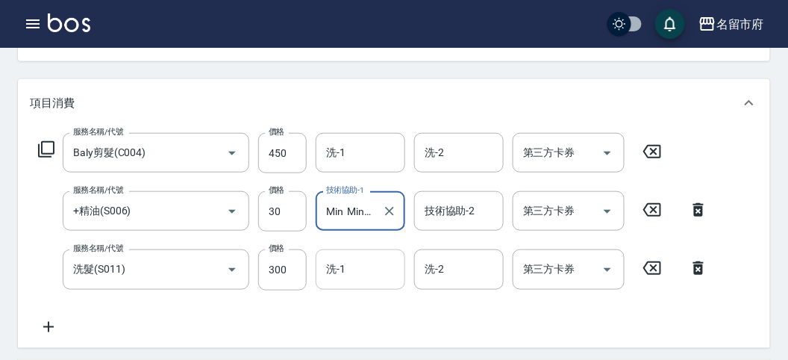
click at [348, 278] on input "洗-1" at bounding box center [360, 269] width 76 height 26
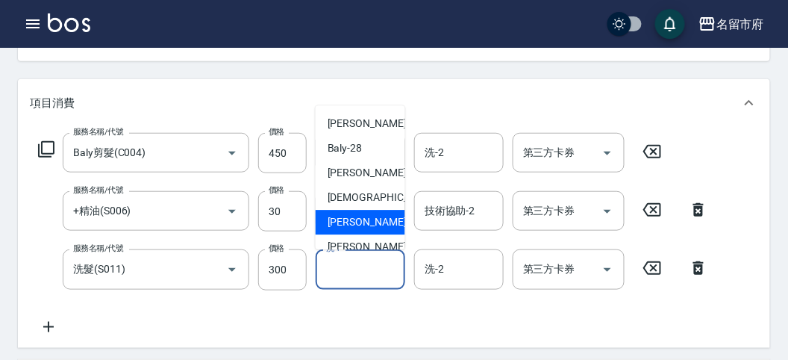
scroll to position [163, 0]
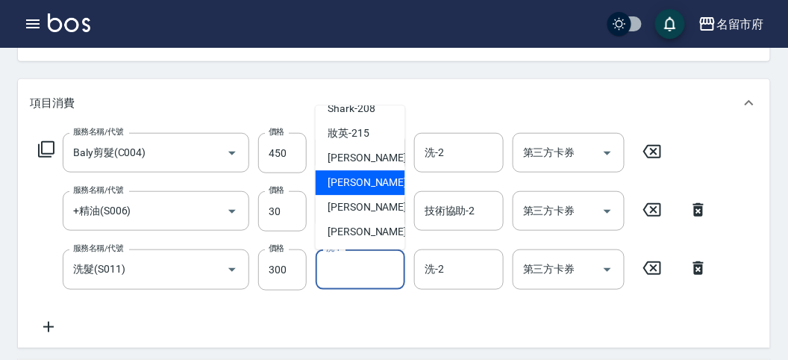
click at [372, 179] on span "Min Min -218" at bounding box center [378, 183] width 100 height 16
type input "Min Min-218"
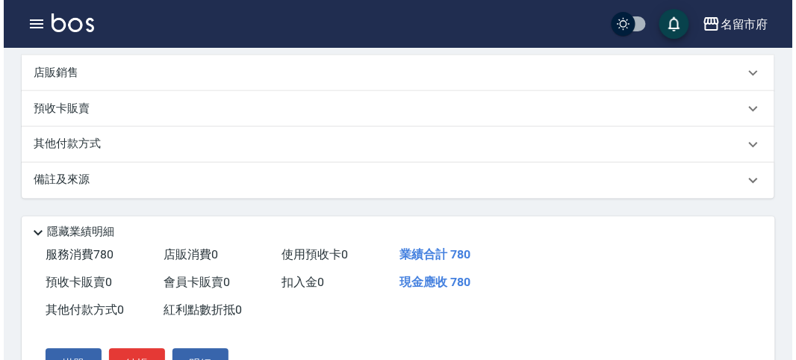
scroll to position [553, 0]
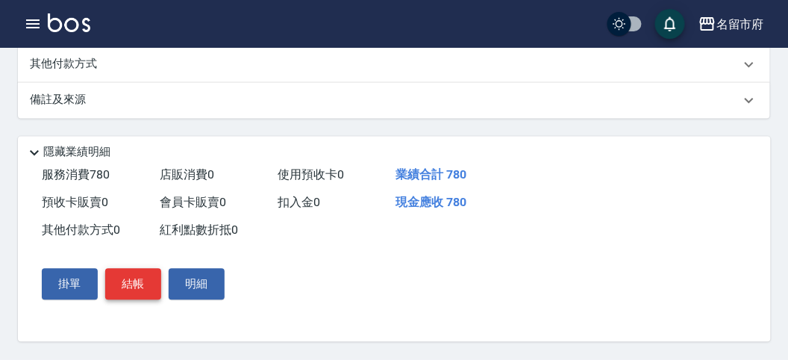
click at [147, 278] on button "結帳" at bounding box center [133, 284] width 56 height 31
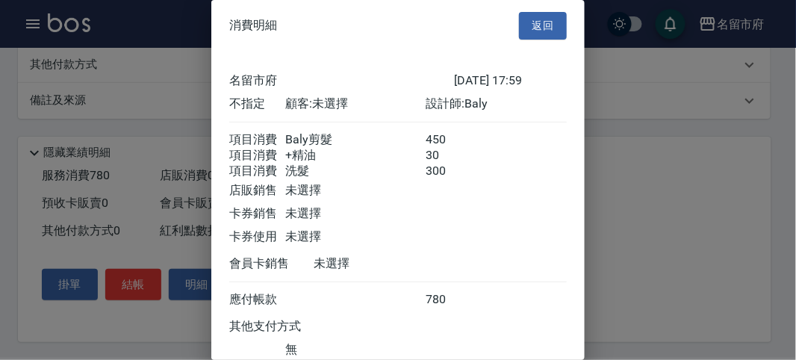
scroll to position [116, 0]
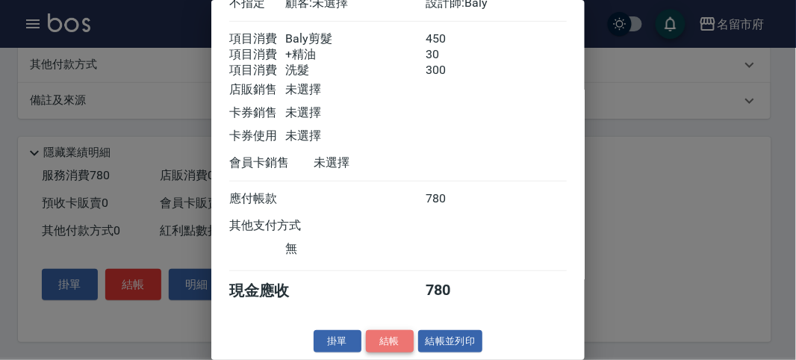
click at [371, 343] on button "結帳" at bounding box center [390, 341] width 48 height 23
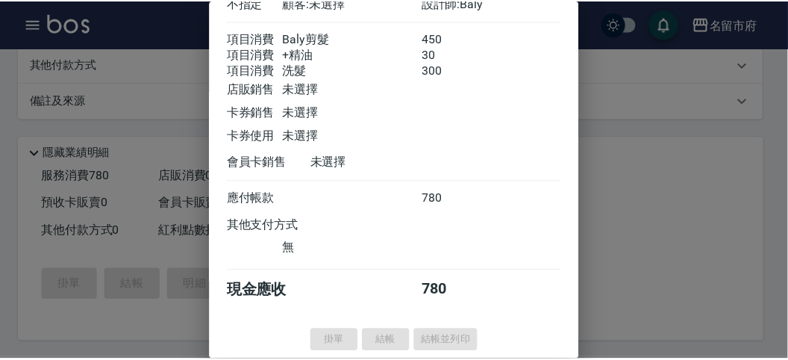
scroll to position [0, 0]
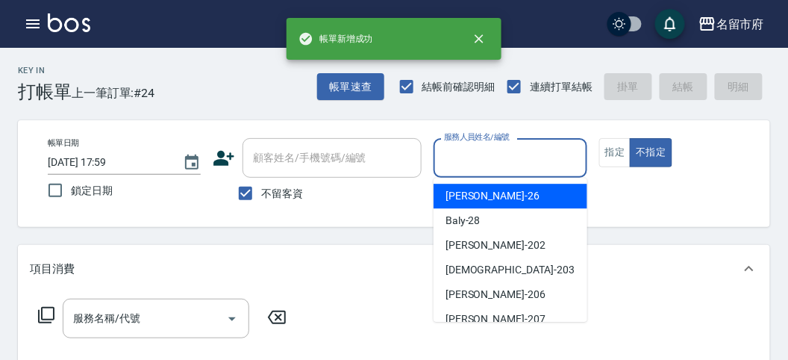
click at [464, 155] on input "服務人員姓名/編號" at bounding box center [510, 158] width 140 height 26
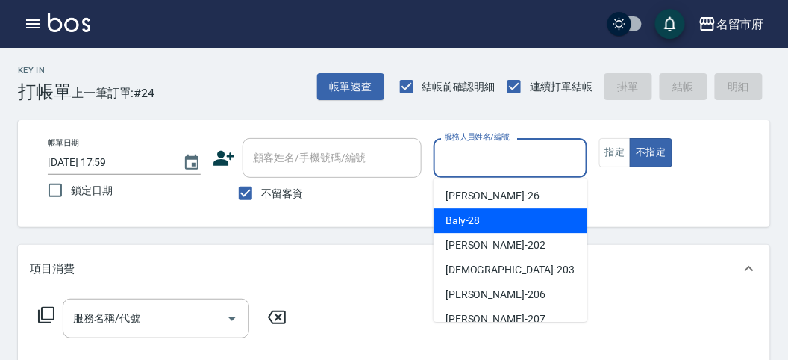
click at [468, 225] on span "Baly -28" at bounding box center [463, 221] width 35 height 16
type input "Baly-28"
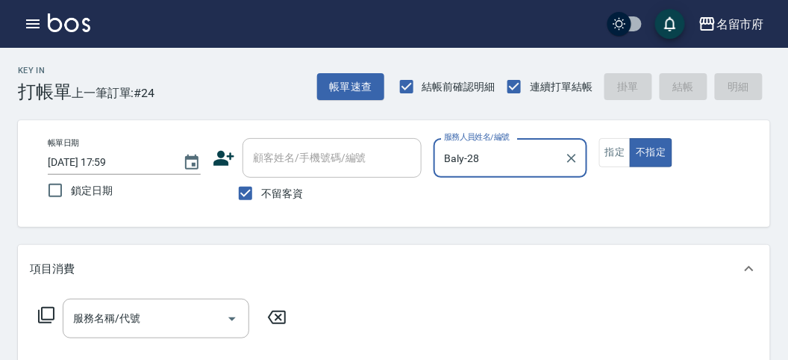
click at [49, 313] on icon at bounding box center [46, 315] width 18 height 18
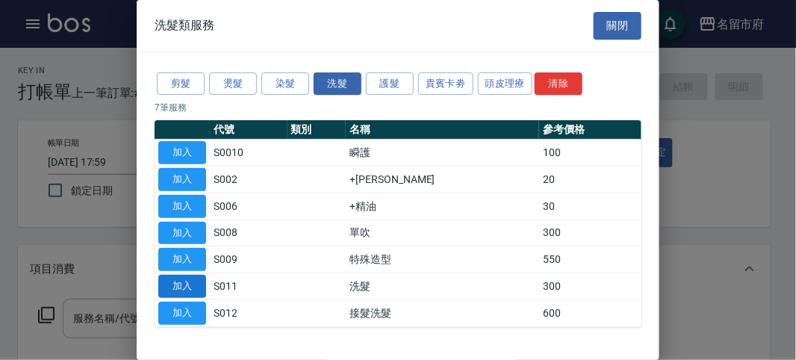
click at [169, 282] on button "加入" at bounding box center [182, 286] width 48 height 23
type input "洗髮(S011)"
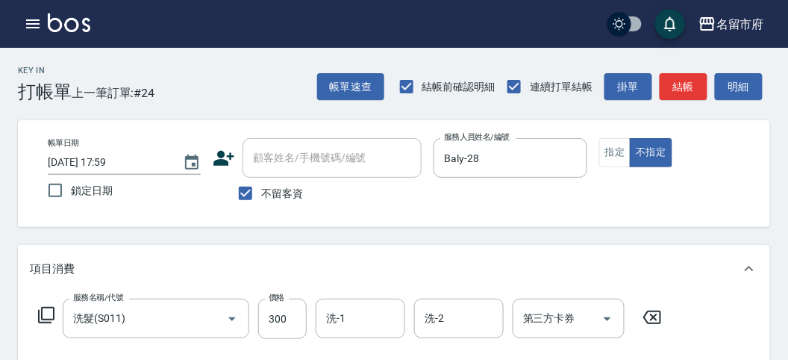
click at [54, 311] on icon at bounding box center [46, 315] width 18 height 18
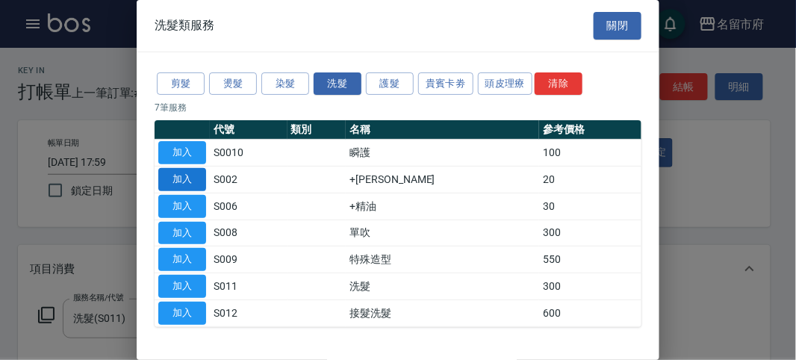
click at [181, 174] on button "加入" at bounding box center [182, 179] width 48 height 23
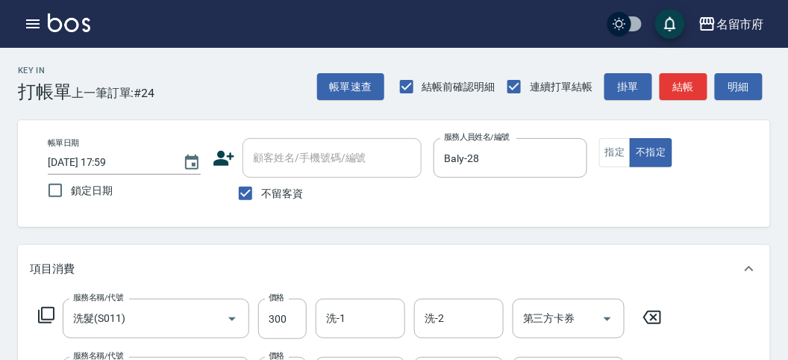
click at [49, 311] on icon at bounding box center [46, 315] width 18 height 18
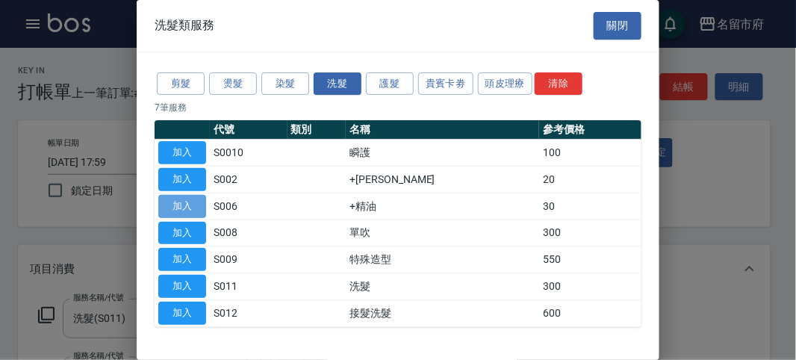
click at [172, 196] on button "加入" at bounding box center [182, 206] width 48 height 23
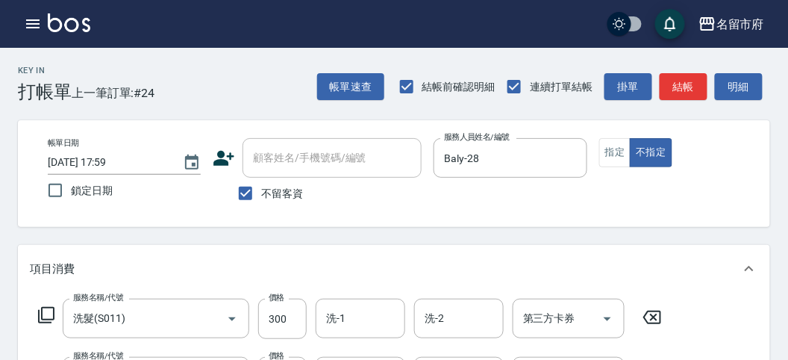
scroll to position [166, 0]
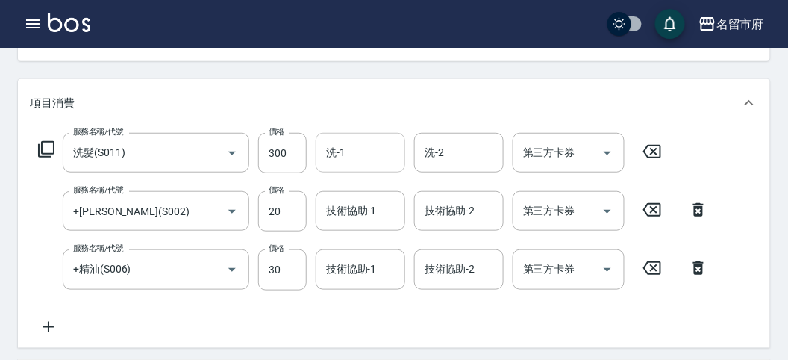
click at [381, 143] on input "洗-1" at bounding box center [360, 153] width 76 height 26
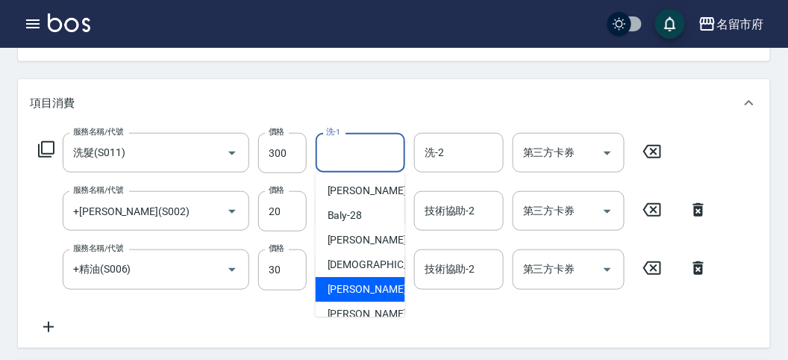
scroll to position [163, 0]
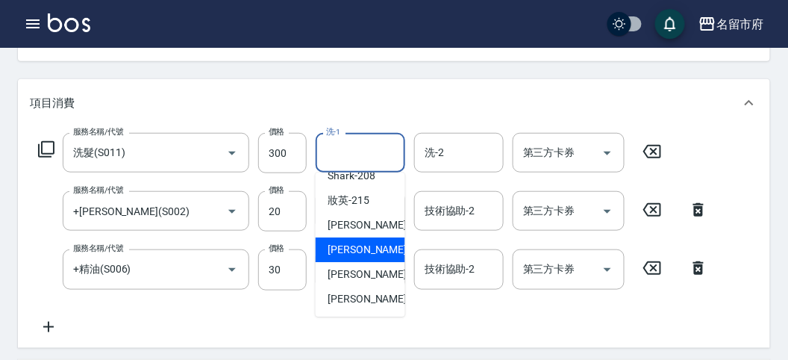
click at [352, 249] on span "Min Min -218" at bounding box center [378, 250] width 100 height 16
type input "Min Min-218"
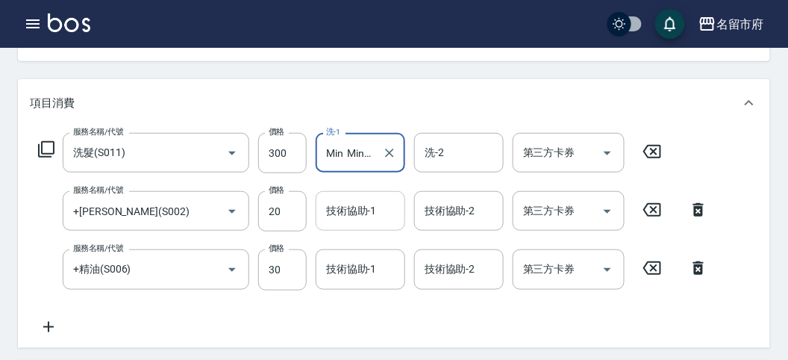
click at [358, 222] on input "技術協助-1" at bounding box center [360, 211] width 76 height 26
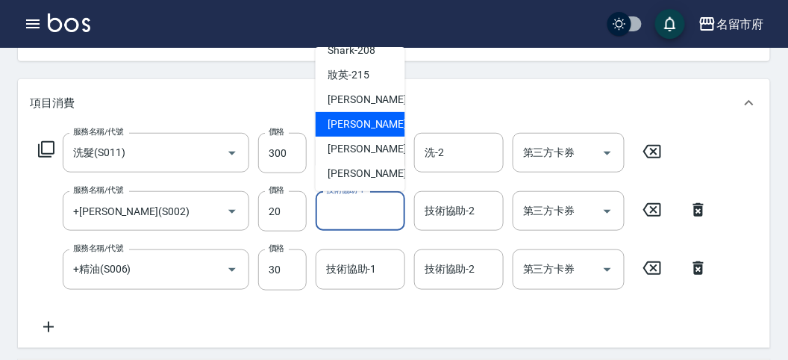
click at [359, 122] on span "Min Min -218" at bounding box center [378, 124] width 100 height 16
type input "Min Min-218"
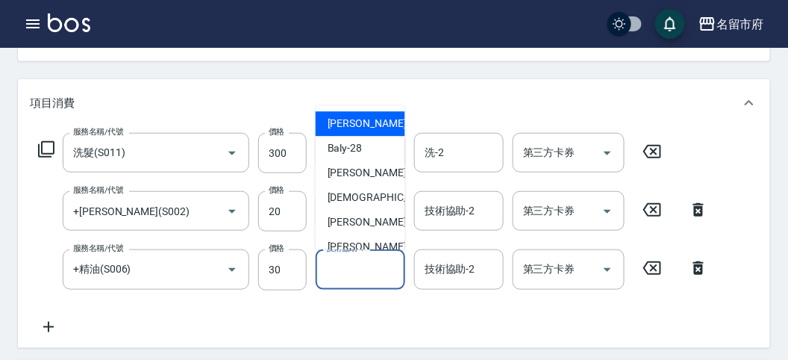
click at [358, 259] on input "技術協助-1" at bounding box center [360, 269] width 76 height 26
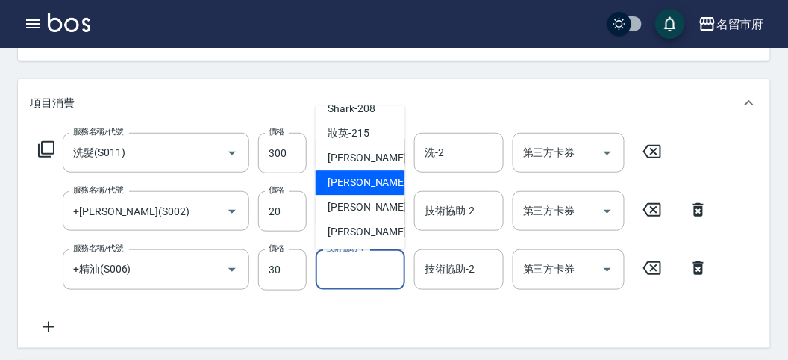
click at [343, 176] on span "Min Min -218" at bounding box center [378, 183] width 100 height 16
type input "Min Min-218"
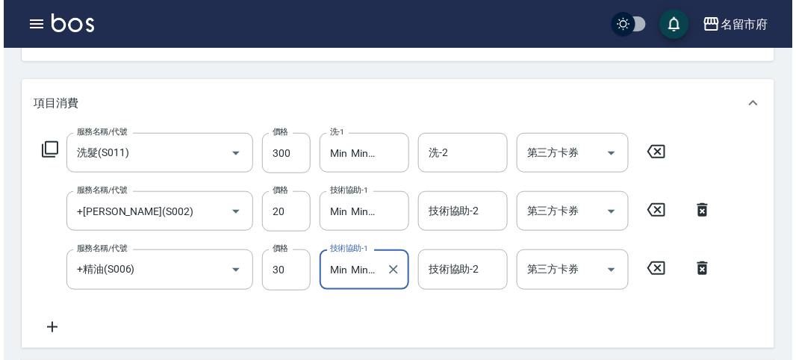
scroll to position [553, 0]
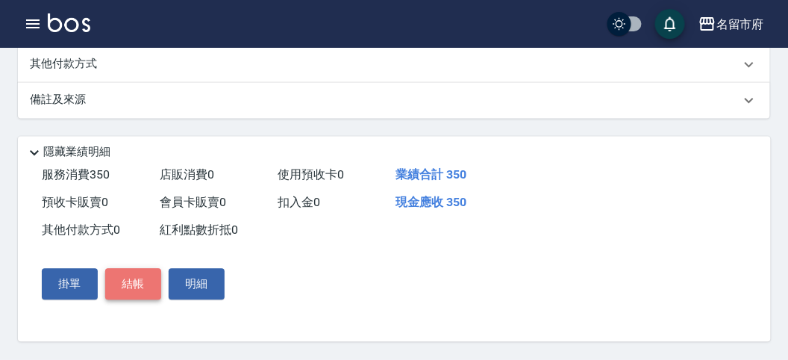
click at [134, 269] on button "結帳" at bounding box center [133, 284] width 56 height 31
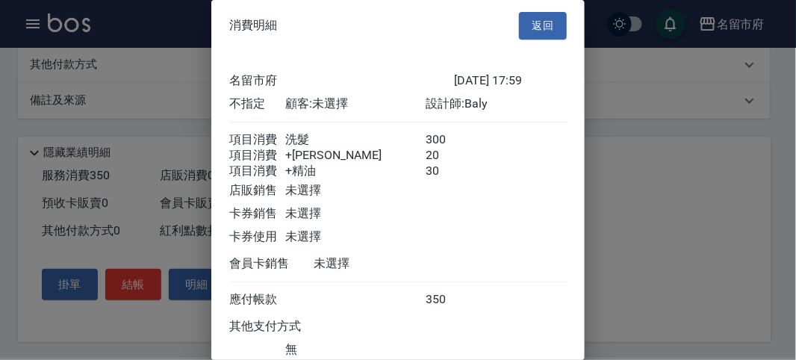
scroll to position [116, 0]
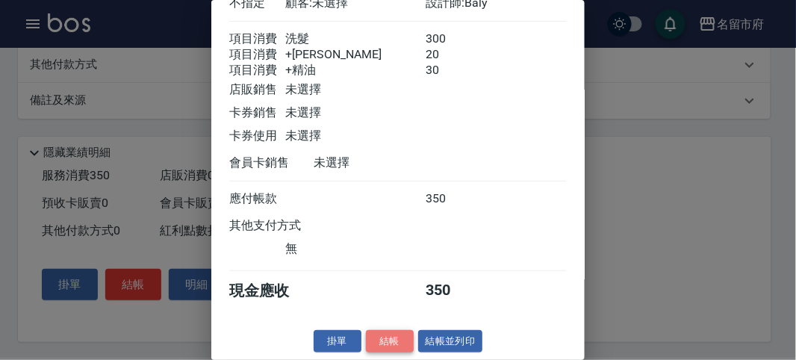
click at [366, 340] on button "結帳" at bounding box center [390, 341] width 48 height 23
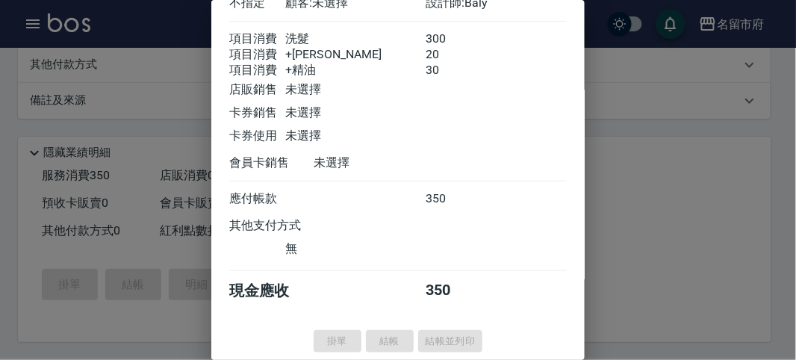
type input "[DATE] 18:00"
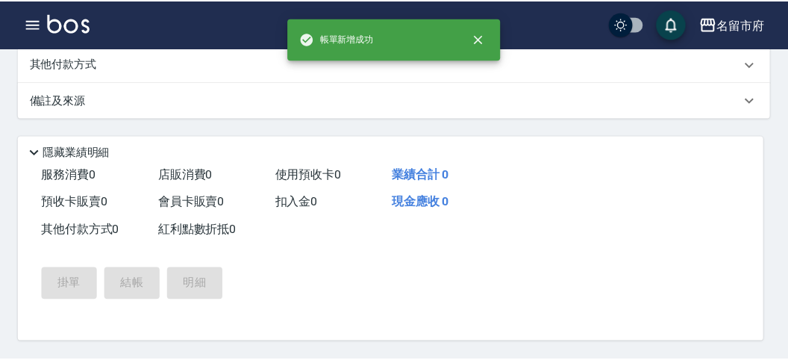
scroll to position [0, 0]
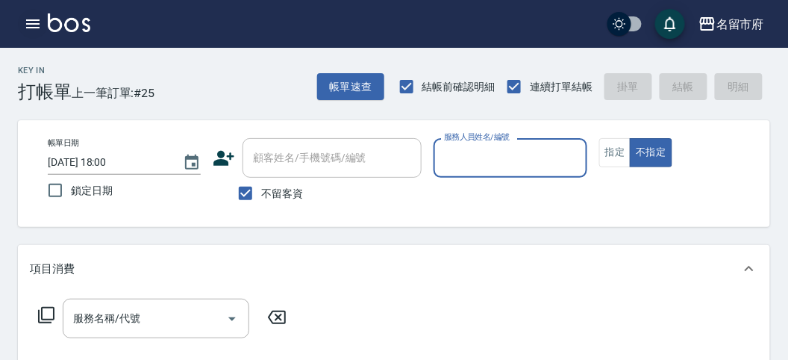
click at [36, 20] on icon "button" at bounding box center [32, 23] width 13 height 9
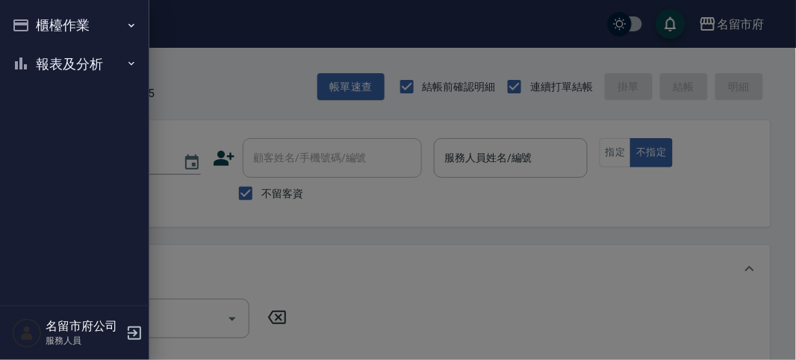
click at [68, 57] on button "報表及分析" at bounding box center [74, 64] width 137 height 39
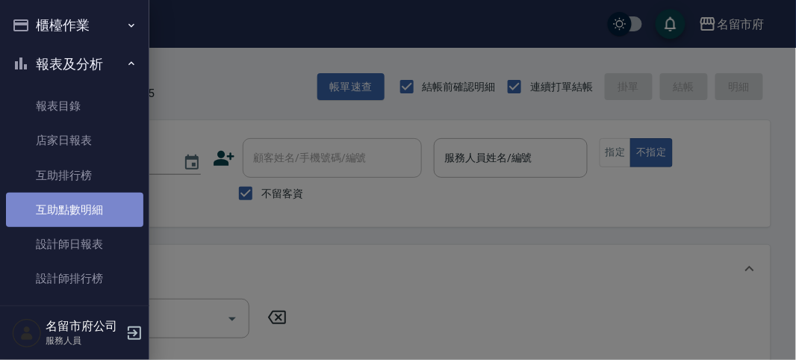
click at [99, 211] on link "互助點數明細" at bounding box center [74, 210] width 137 height 34
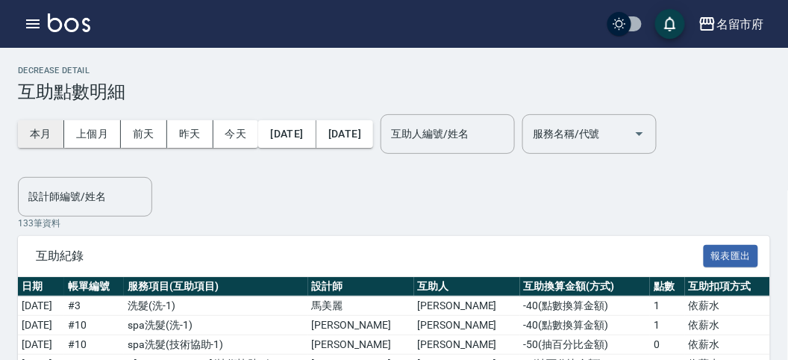
click at [40, 133] on button "本月" at bounding box center [41, 134] width 46 height 28
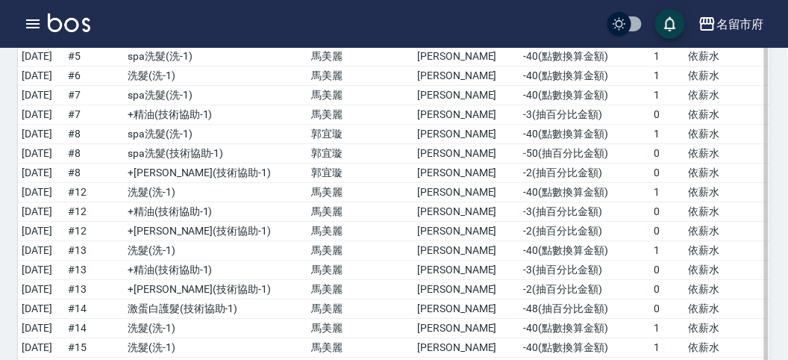
scroll to position [1863, 0]
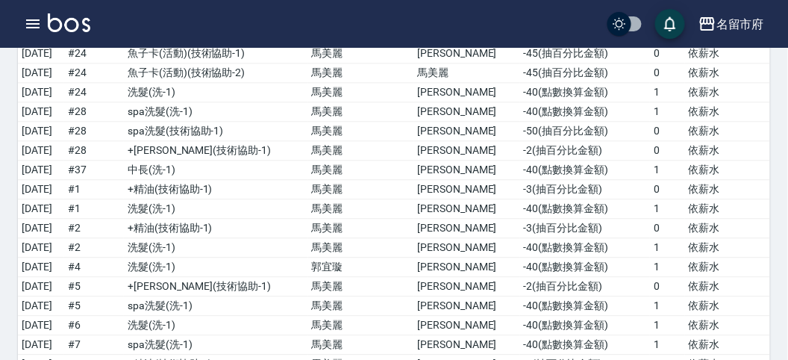
click at [54, 25] on img at bounding box center [69, 22] width 43 height 19
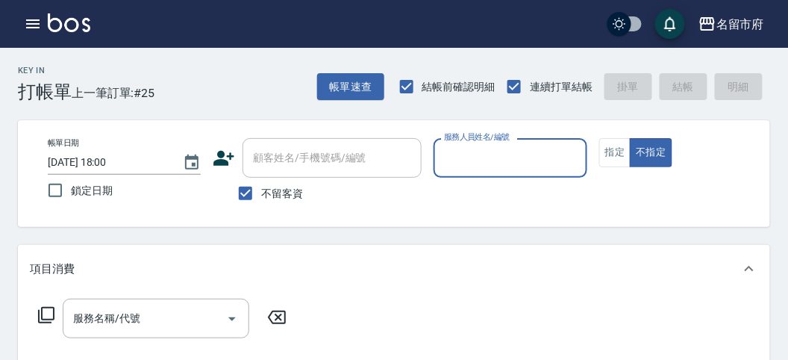
click at [546, 155] on input "服務人員姓名/編號" at bounding box center [510, 158] width 140 height 26
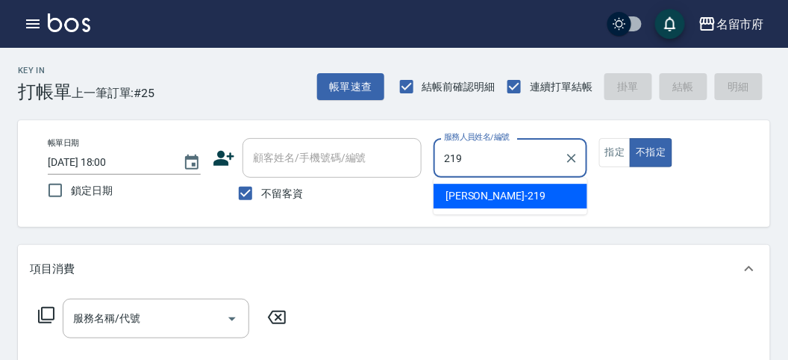
type input "[PERSON_NAME]-219"
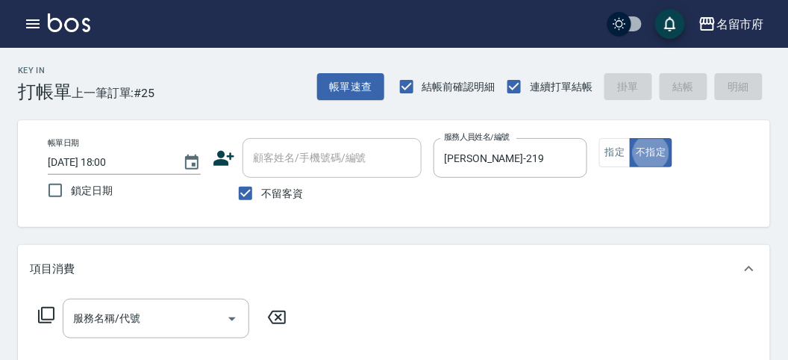
type button "false"
click at [43, 311] on icon at bounding box center [46, 315] width 18 height 18
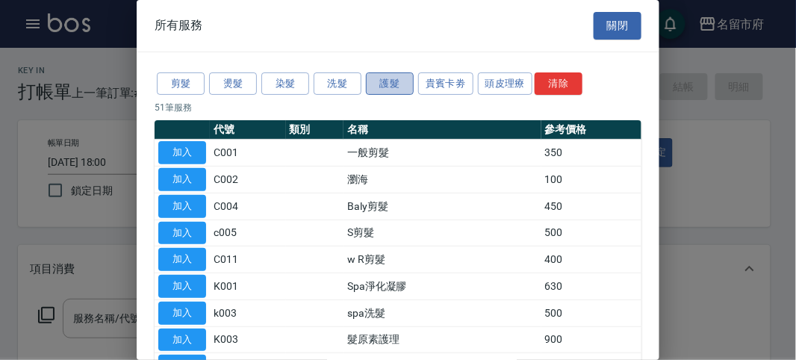
click at [390, 86] on button "護髮" at bounding box center [390, 83] width 48 height 23
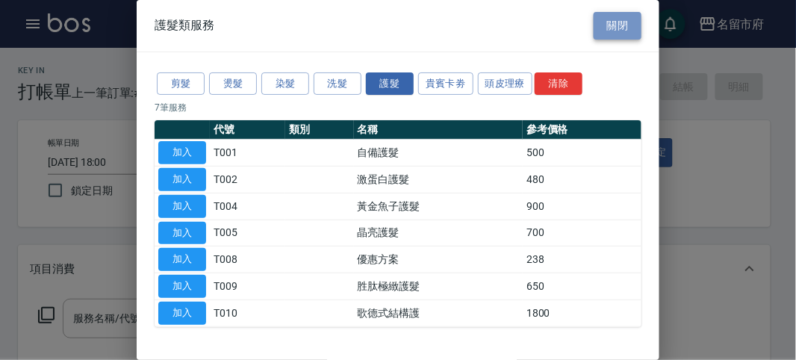
click at [598, 23] on button "關閉" at bounding box center [617, 26] width 48 height 28
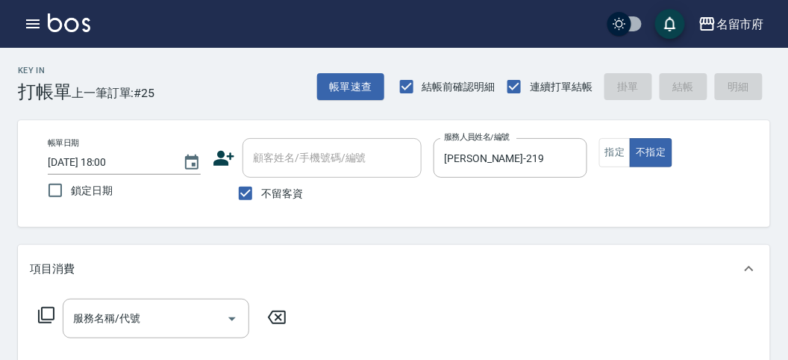
click at [49, 322] on icon at bounding box center [46, 315] width 18 height 18
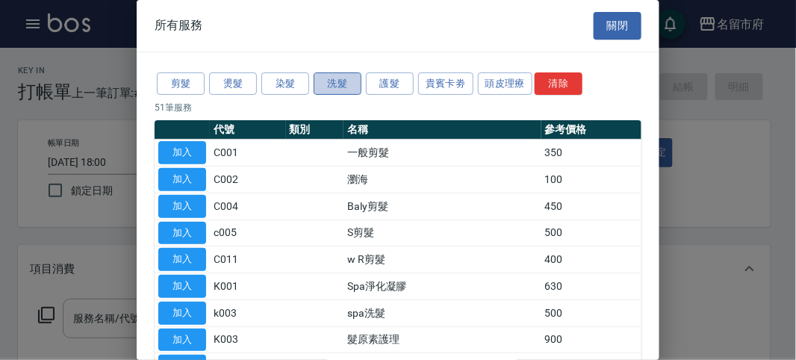
drag, startPoint x: 315, startPoint y: 84, endPoint x: 348, endPoint y: 84, distance: 32.8
click at [349, 84] on button "洗髮" at bounding box center [337, 83] width 48 height 23
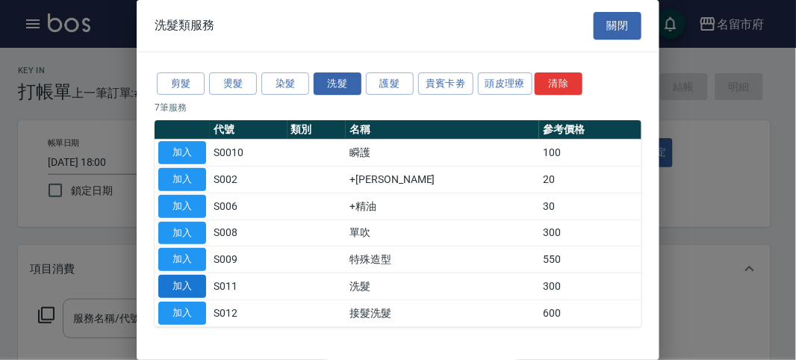
drag, startPoint x: 176, startPoint y: 277, endPoint x: 101, endPoint y: 295, distance: 77.5
click at [176, 278] on button "加入" at bounding box center [182, 286] width 48 height 23
type input "洗髮(S011)"
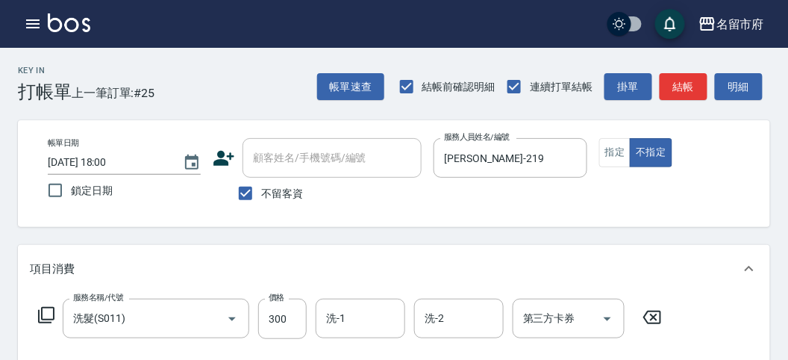
click at [43, 308] on icon at bounding box center [46, 315] width 16 height 16
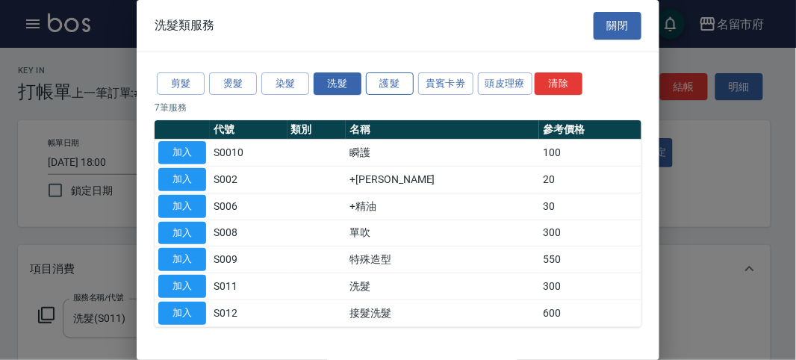
click at [388, 86] on button "護髮" at bounding box center [390, 83] width 48 height 23
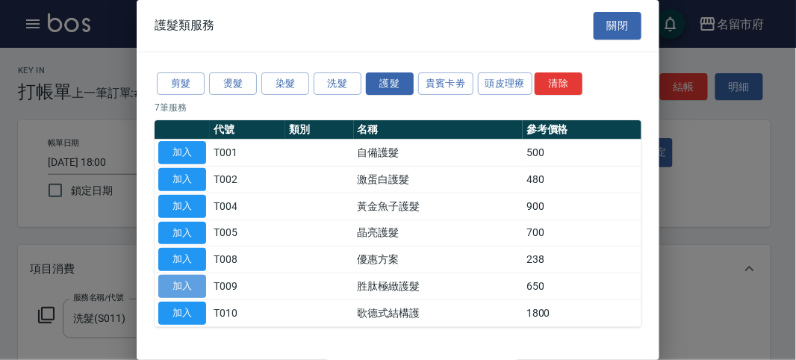
click at [181, 289] on button "加入" at bounding box center [182, 286] width 48 height 23
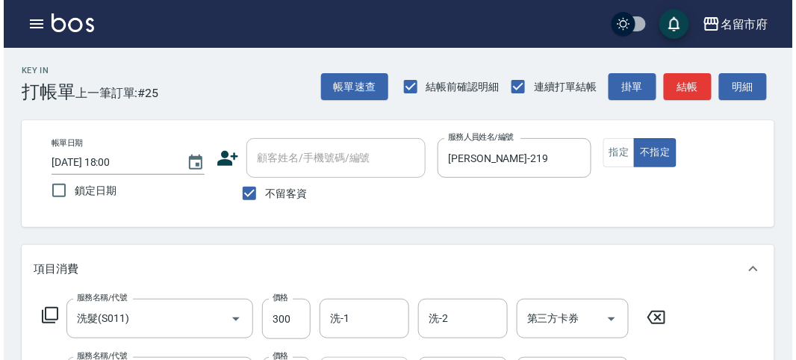
scroll to position [83, 0]
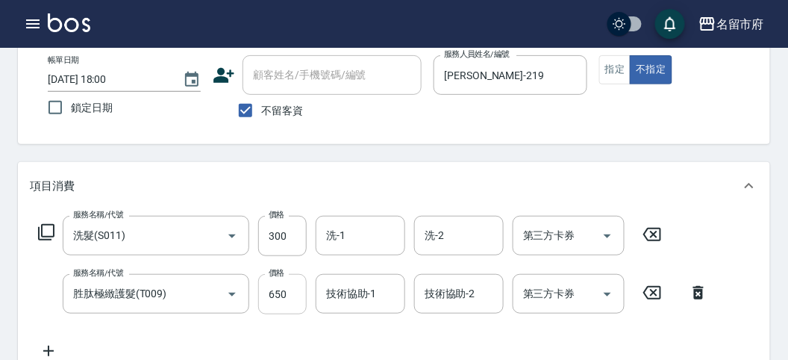
click at [290, 292] on input "650" at bounding box center [282, 294] width 49 height 40
type input "600"
click at [37, 231] on icon at bounding box center [46, 232] width 18 height 18
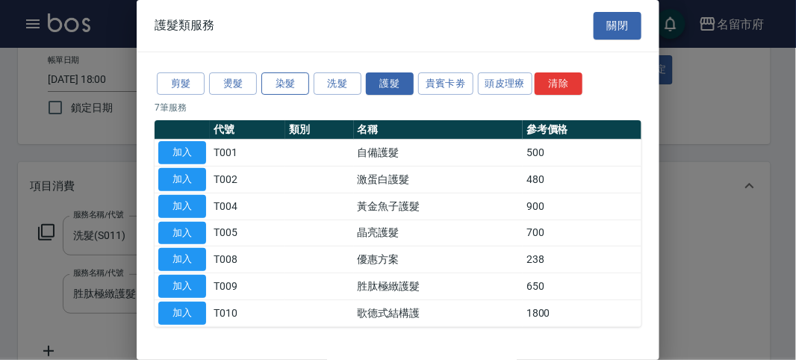
click at [296, 81] on button "染髮" at bounding box center [285, 83] width 48 height 23
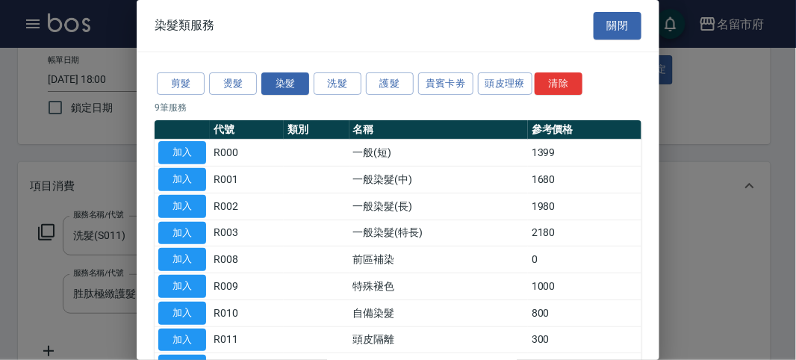
scroll to position [98, 0]
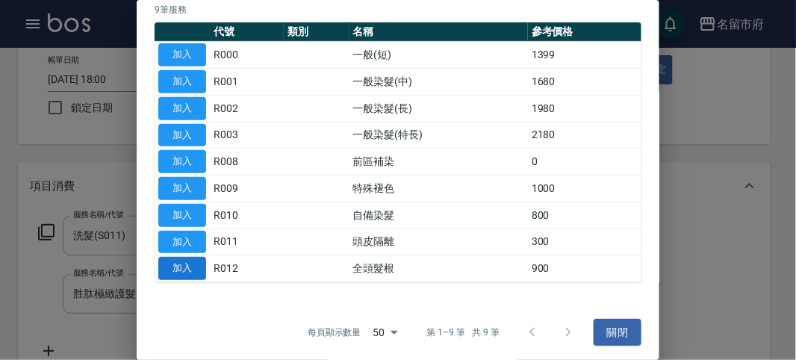
click at [179, 261] on button "加入" at bounding box center [182, 268] width 48 height 23
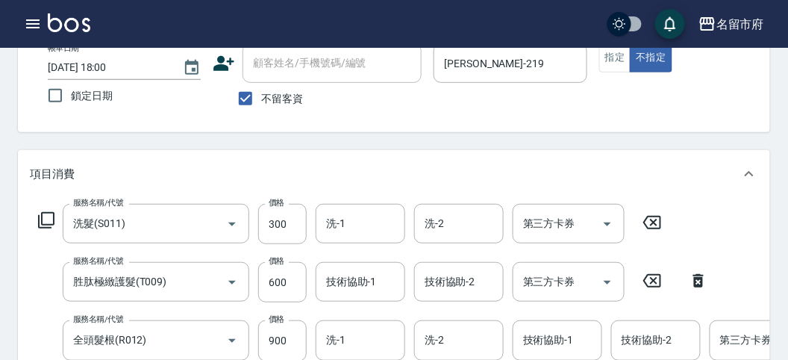
click at [53, 215] on icon at bounding box center [46, 220] width 16 height 16
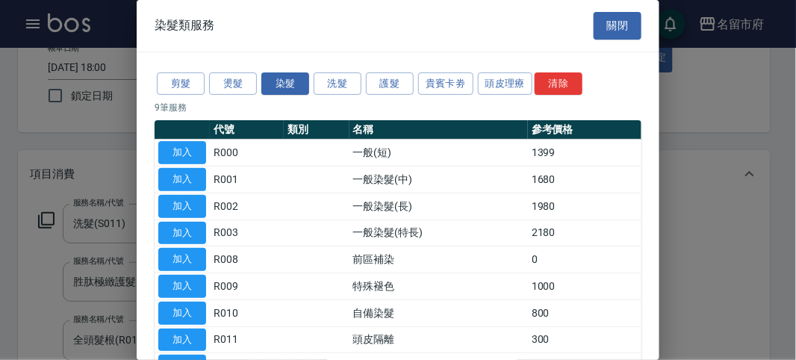
scroll to position [83, 0]
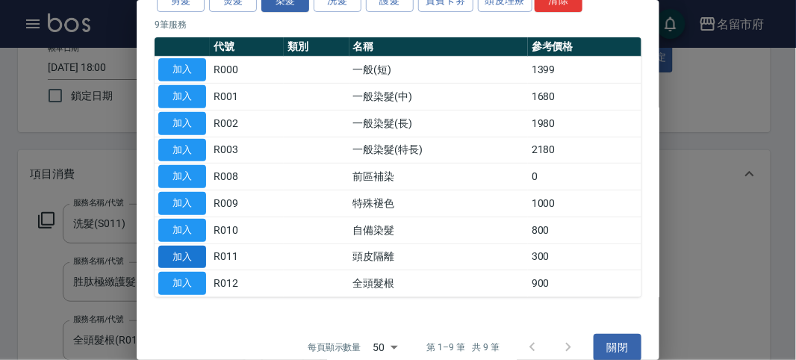
click at [196, 252] on button "加入" at bounding box center [182, 257] width 48 height 23
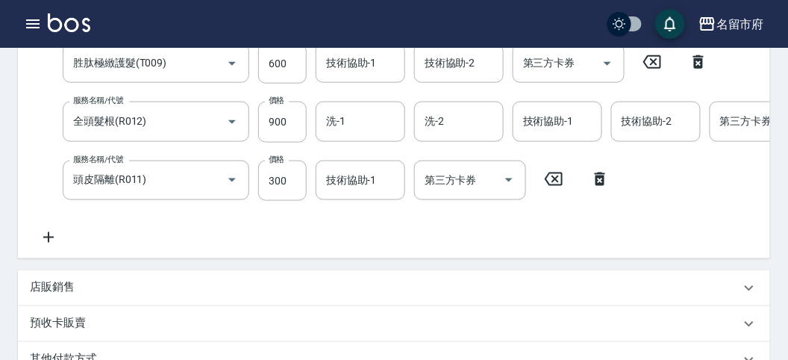
scroll to position [625, 0]
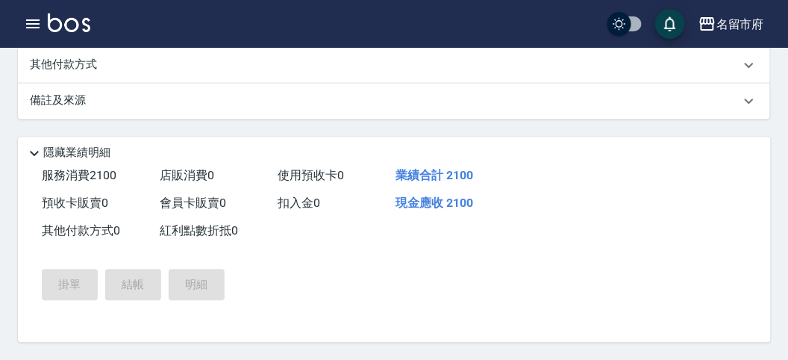
type input "[DATE] 18:01"
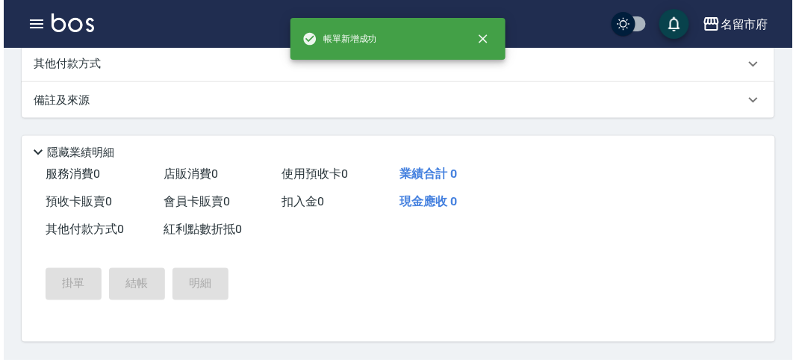
scroll to position [0, 0]
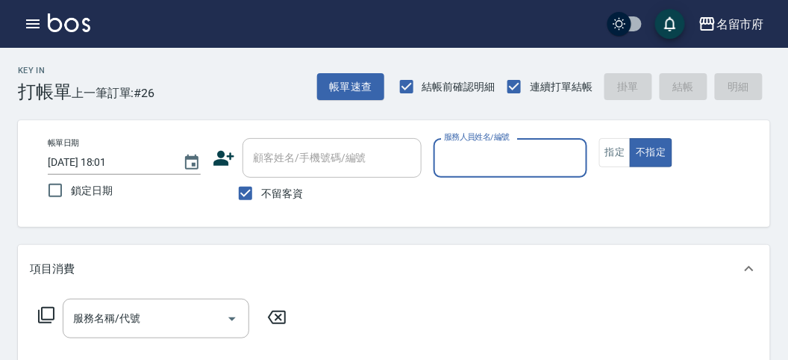
drag, startPoint x: 456, startPoint y: 161, endPoint x: 466, endPoint y: 170, distance: 13.8
click at [458, 160] on input "服務人員姓名/編號" at bounding box center [510, 158] width 140 height 26
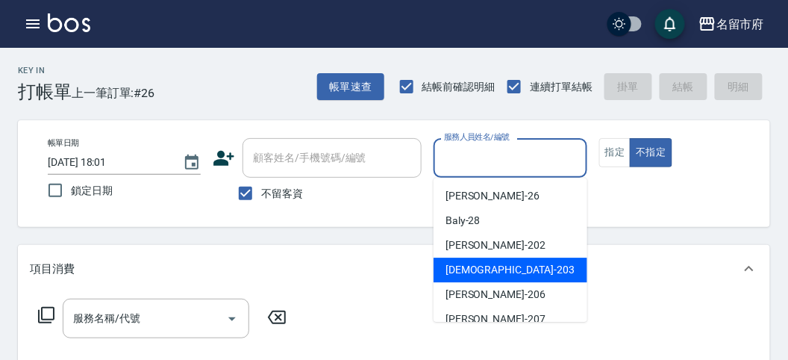
click at [465, 278] on div "聖德 -203" at bounding box center [511, 270] width 154 height 25
type input "聖德-203"
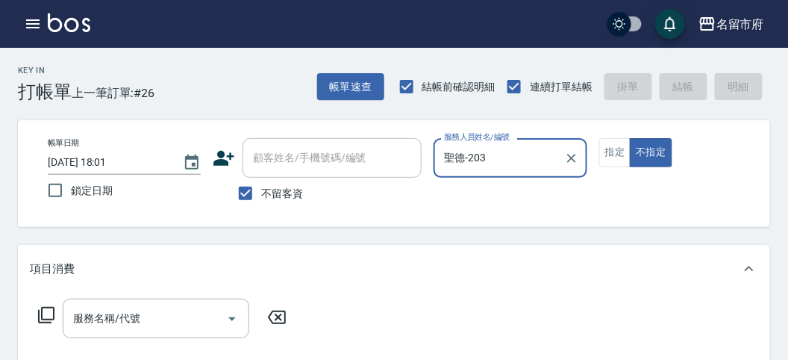
click at [50, 313] on icon at bounding box center [46, 315] width 18 height 18
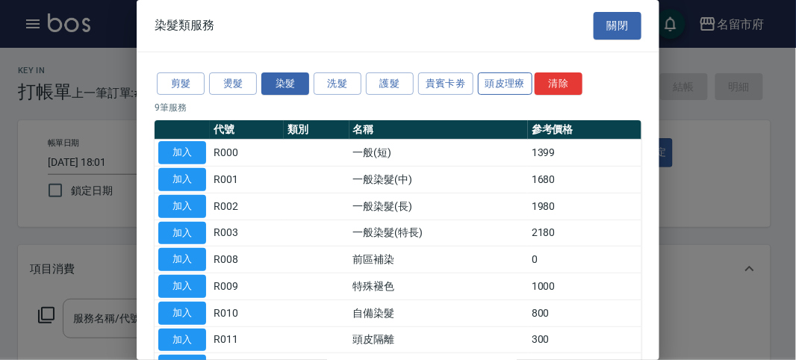
click at [504, 87] on button "頭皮理療" at bounding box center [505, 83] width 55 height 23
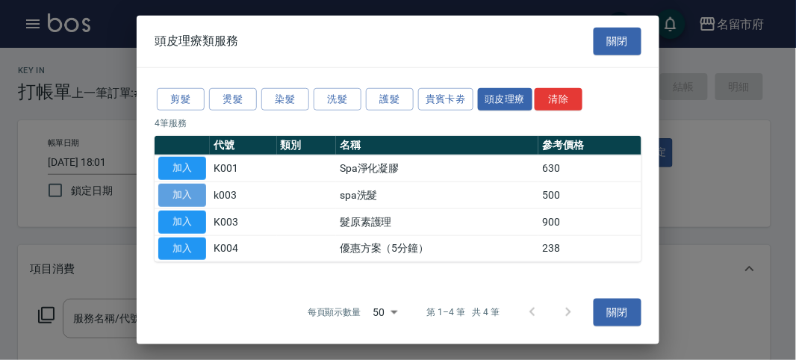
click at [204, 193] on button "加入" at bounding box center [182, 195] width 48 height 23
type input "spa洗髮(k003)"
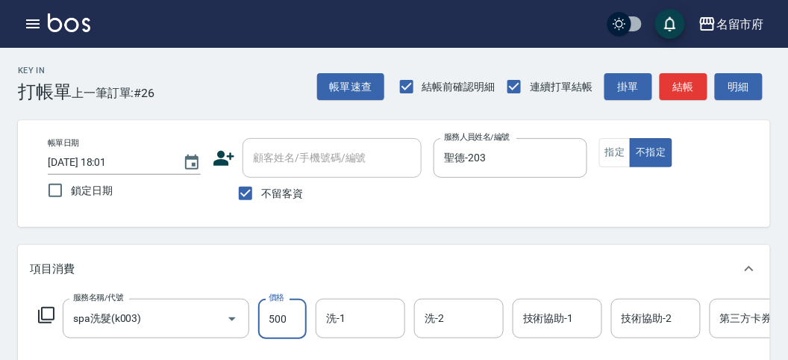
click at [276, 320] on input "500" at bounding box center [282, 319] width 49 height 40
type input "520"
click at [720, 81] on button "明細" at bounding box center [739, 87] width 48 height 28
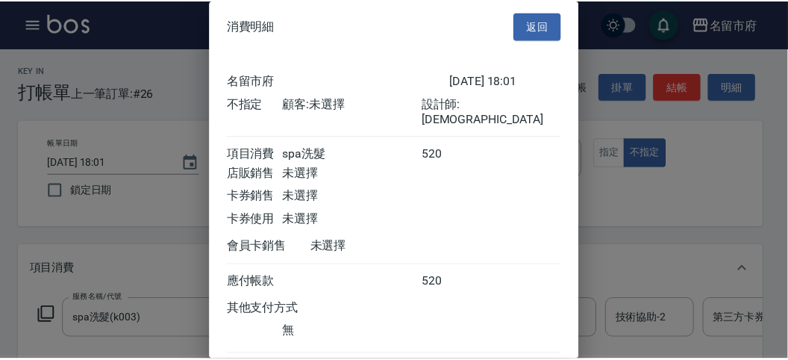
scroll to position [83, 0]
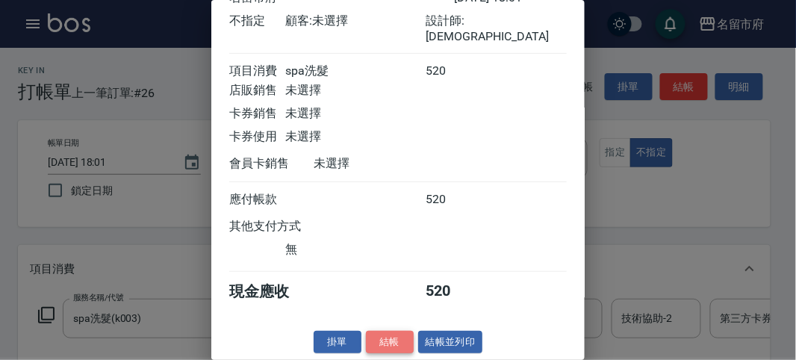
click at [385, 341] on button "結帳" at bounding box center [390, 342] width 48 height 23
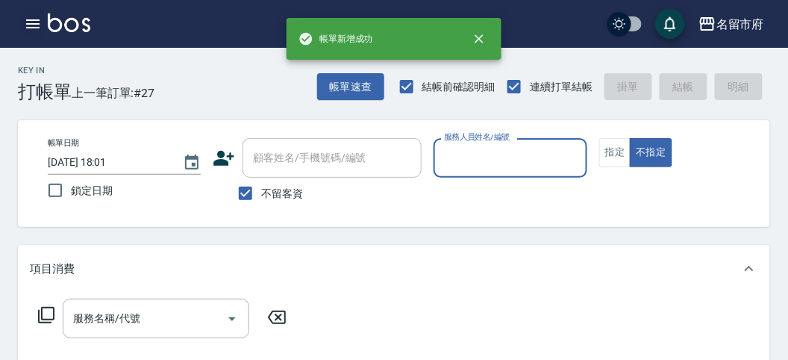
click at [40, 30] on icon "button" at bounding box center [33, 24] width 18 height 18
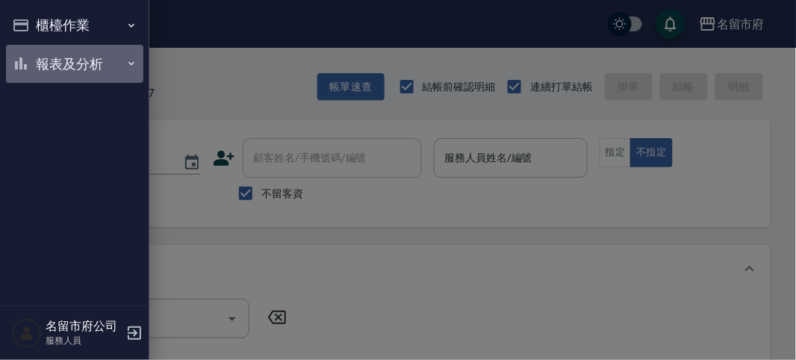
click at [71, 74] on button "報表及分析" at bounding box center [74, 64] width 137 height 39
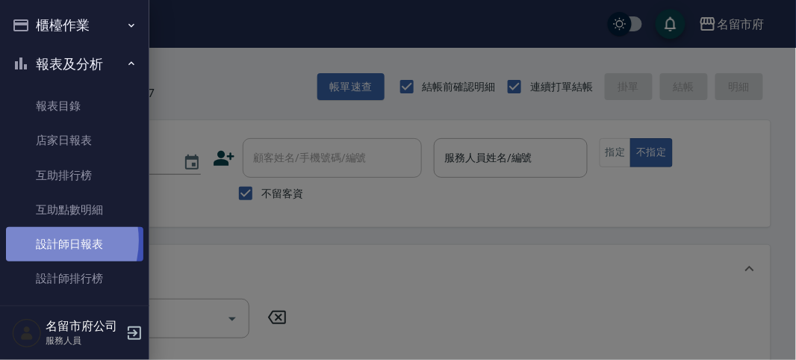
click at [43, 240] on link "設計師日報表" at bounding box center [74, 244] width 137 height 34
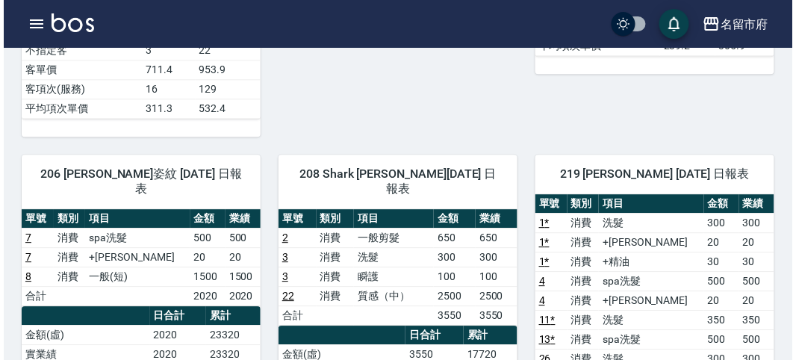
scroll to position [995, 0]
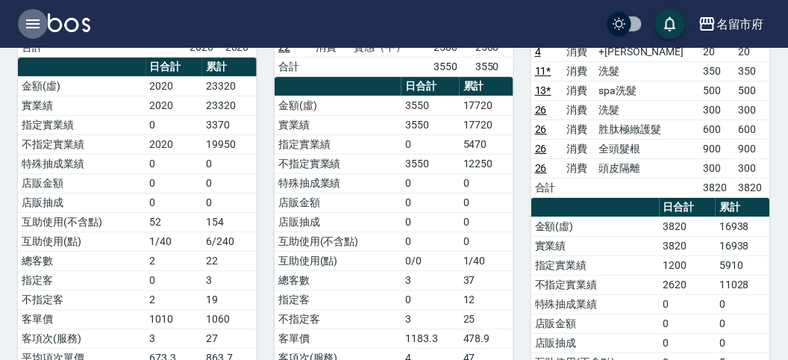
click at [34, 28] on icon "button" at bounding box center [33, 24] width 18 height 18
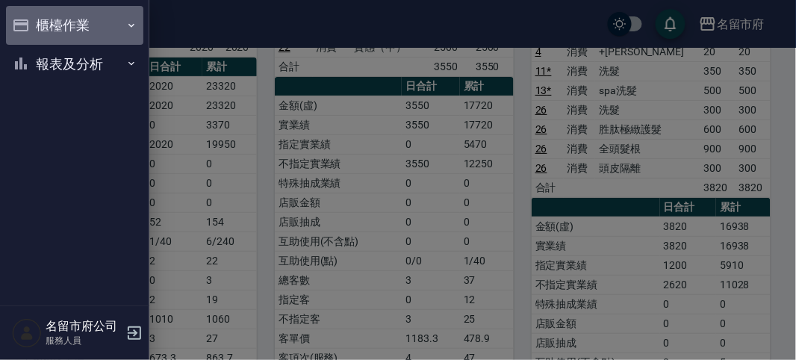
click at [34, 28] on button "櫃檯作業" at bounding box center [74, 25] width 137 height 39
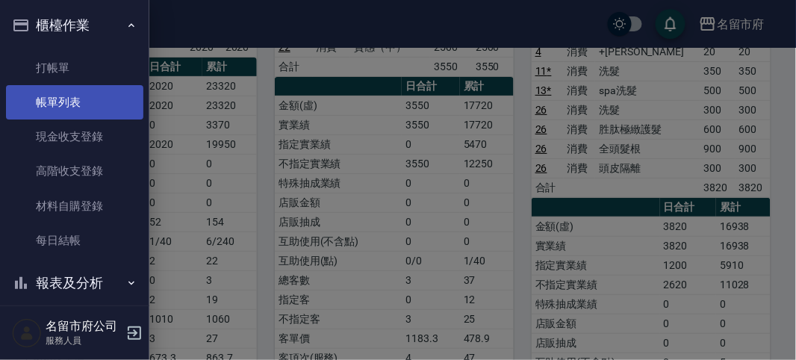
click at [75, 103] on link "帳單列表" at bounding box center [74, 102] width 137 height 34
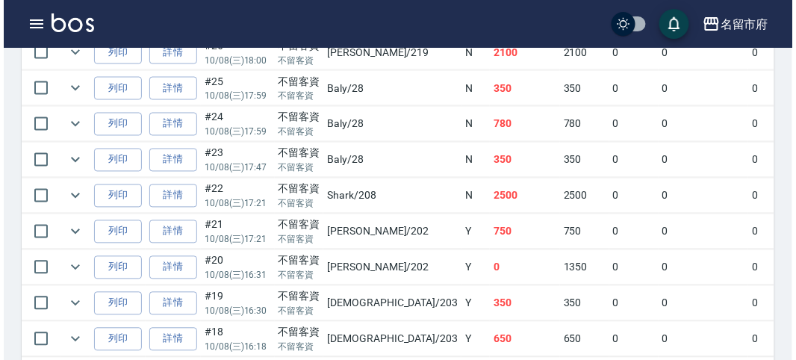
scroll to position [414, 0]
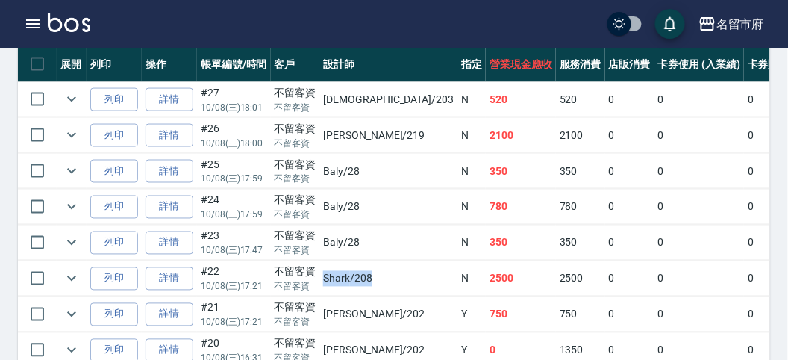
drag, startPoint x: 319, startPoint y: 278, endPoint x: 379, endPoint y: 278, distance: 60.5
click at [379, 278] on td "Shark /208" at bounding box center [388, 278] width 138 height 35
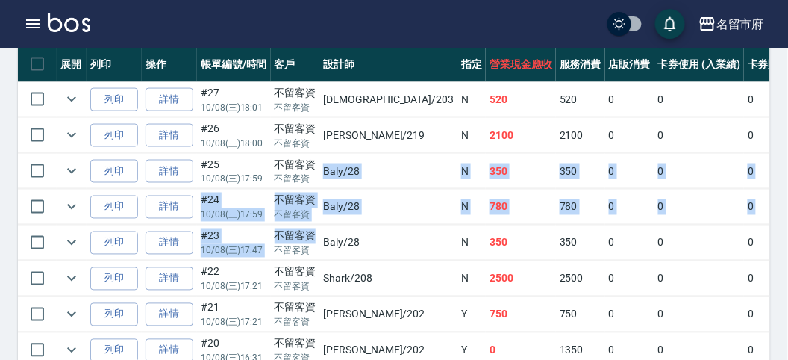
drag, startPoint x: 317, startPoint y: 235, endPoint x: 325, endPoint y: 172, distance: 63.9
click at [37, 15] on button "button" at bounding box center [33, 24] width 30 height 30
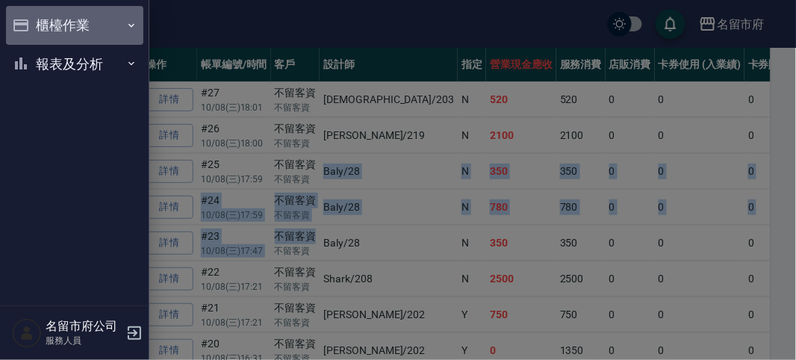
click at [36, 17] on button "櫃檯作業" at bounding box center [74, 25] width 137 height 39
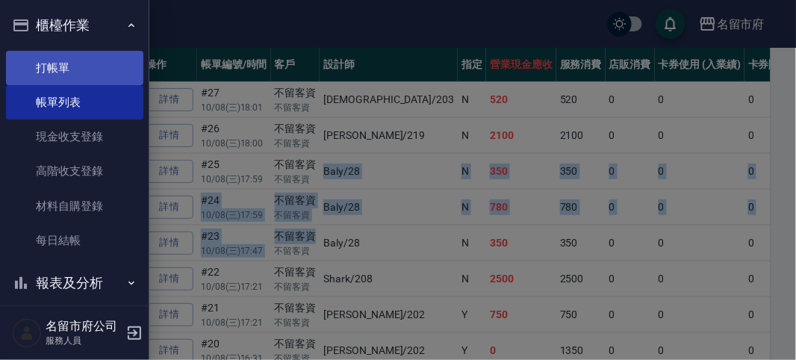
click at [57, 57] on link "打帳單" at bounding box center [74, 68] width 137 height 34
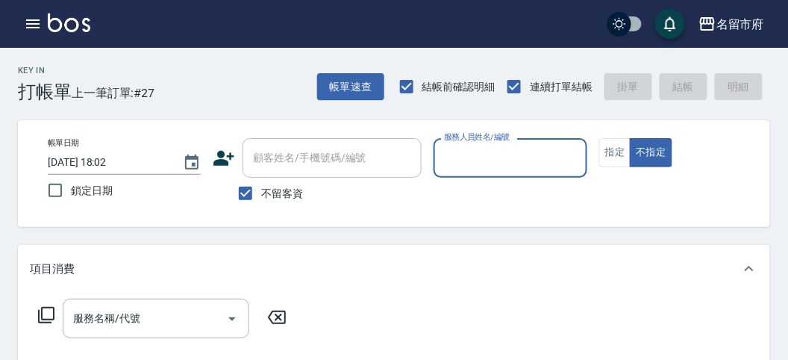
click at [222, 99] on div "Key In 打帳單 上一筆訂單:#27 帳單速查 結帳前確認明細 連續打單結帳 掛單 結帳 明細" at bounding box center [385, 75] width 770 height 54
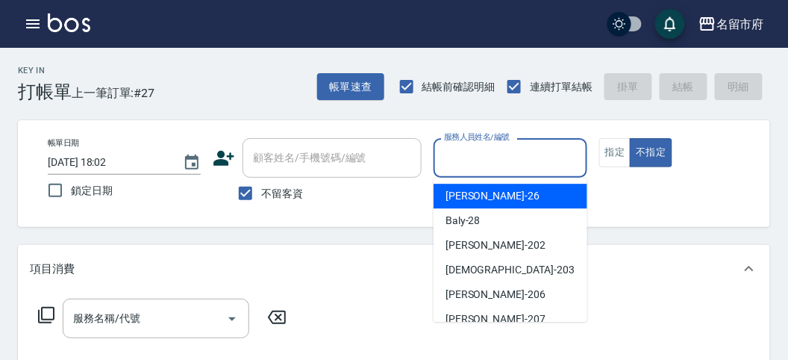
click at [530, 149] on input "服務人員姓名/編號" at bounding box center [510, 158] width 140 height 26
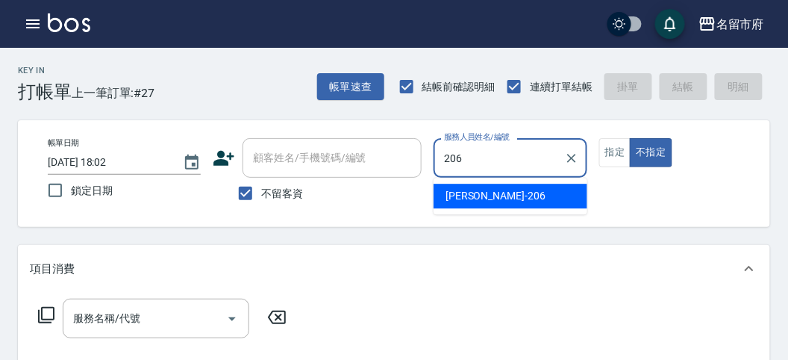
type input "[PERSON_NAME]-206"
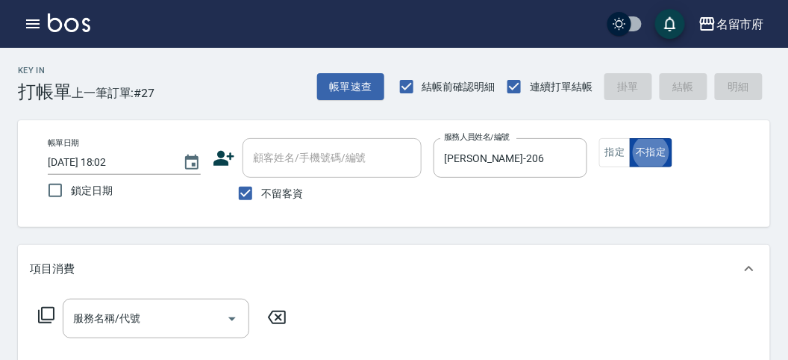
type button "false"
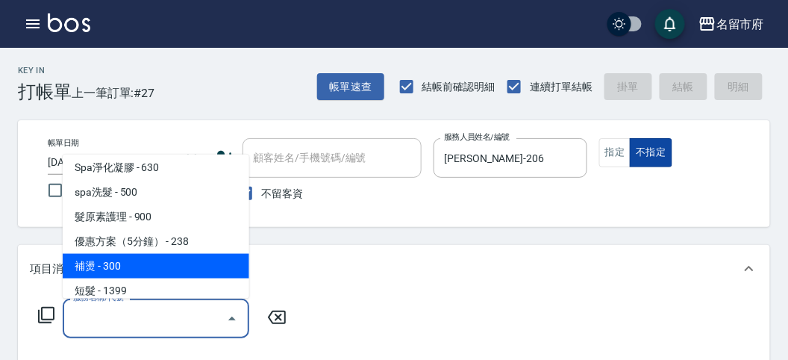
scroll to position [132, 0]
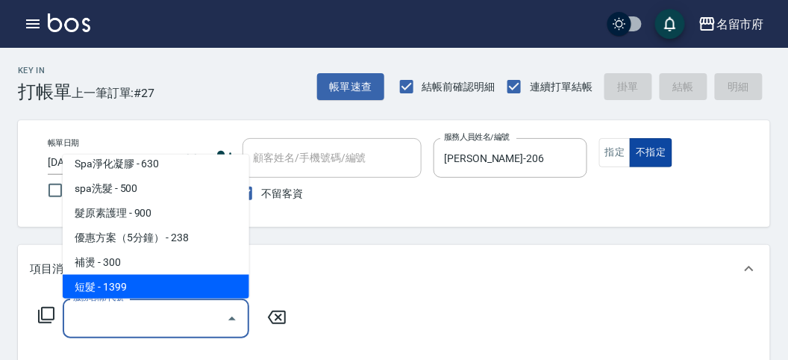
type input "短髮(P001)"
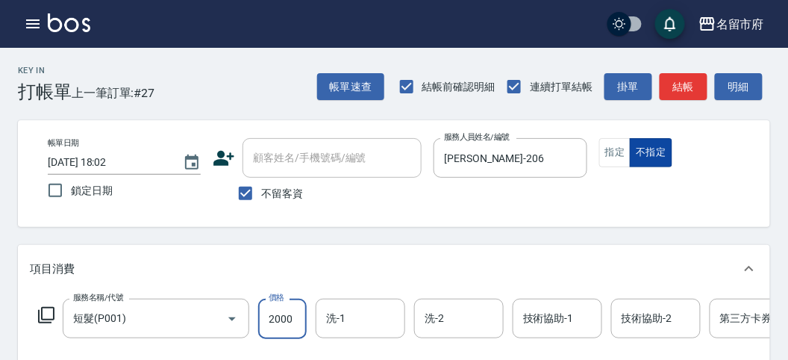
type input "2000"
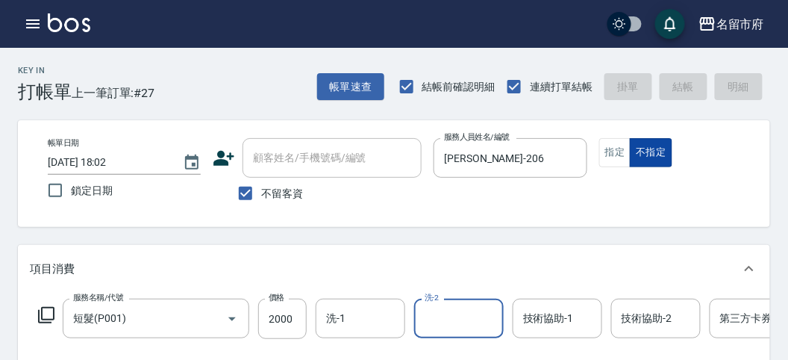
type input "[DATE] 18:07"
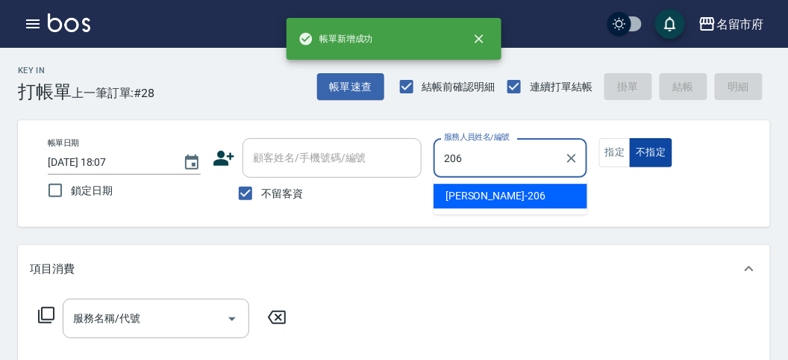
type input "[PERSON_NAME]-206"
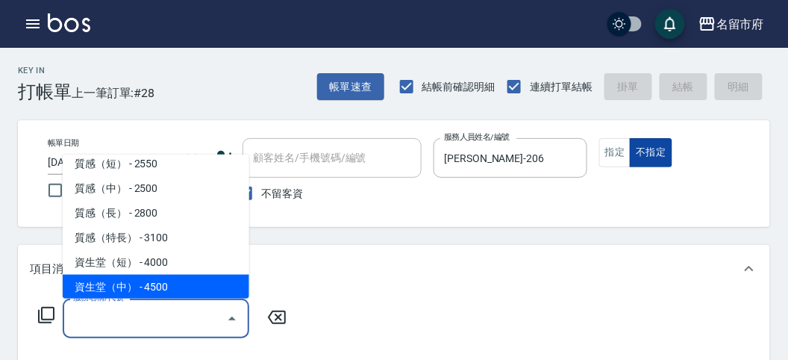
scroll to position [478, 0]
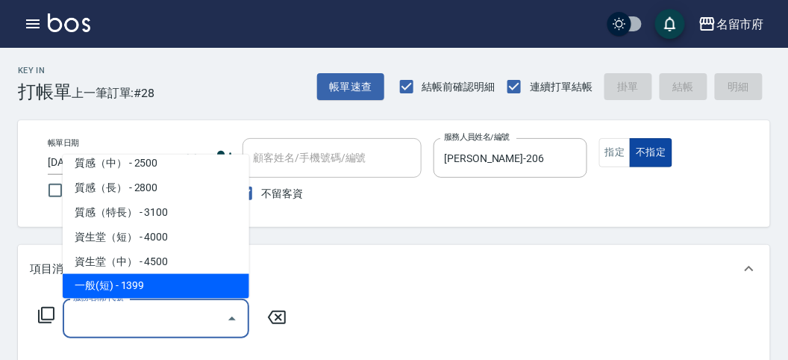
type input "一般(短)(R000)"
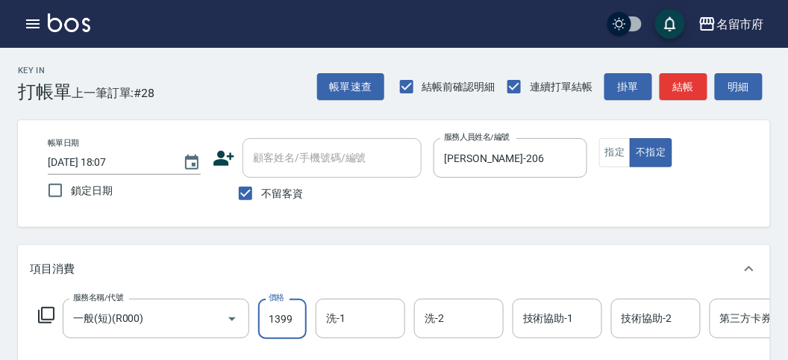
type input "0"
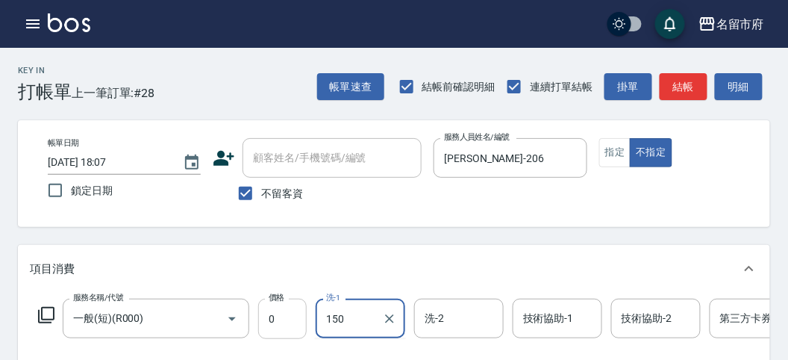
type input "1500"
click at [387, 317] on icon "Clear" at bounding box center [389, 318] width 15 height 15
click at [261, 315] on input "0" at bounding box center [282, 319] width 49 height 40
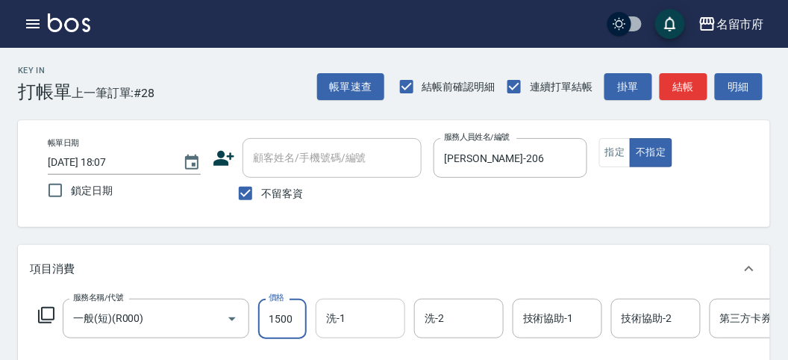
type input "1500"
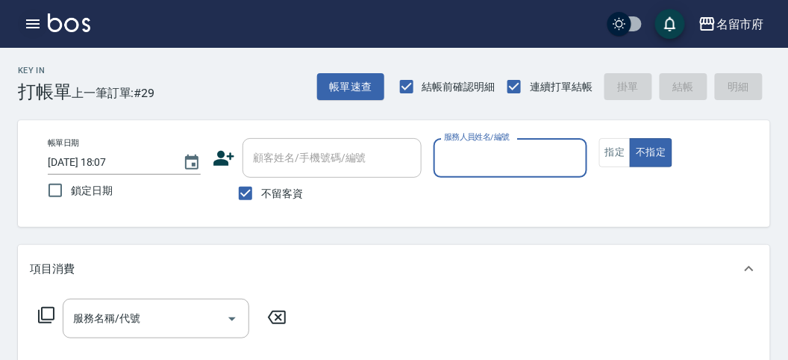
click at [34, 24] on icon "button" at bounding box center [32, 23] width 13 height 9
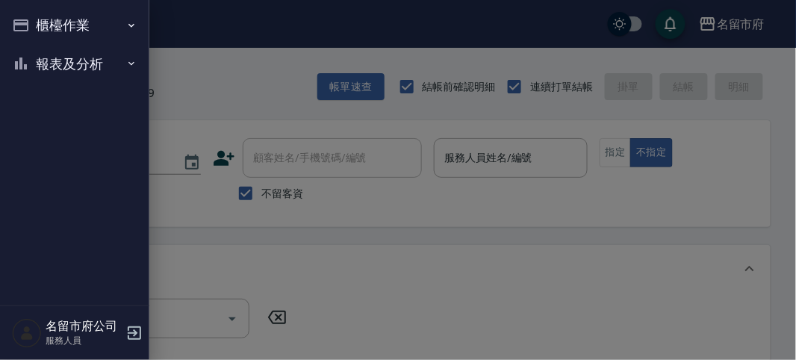
click at [34, 23] on button "櫃檯作業" at bounding box center [74, 25] width 137 height 39
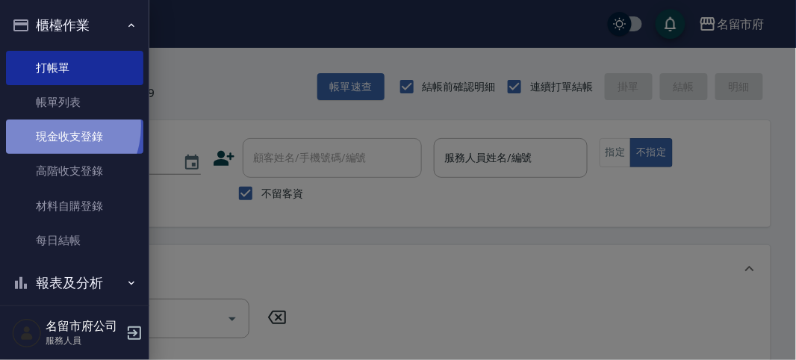
click at [49, 126] on link "現金收支登錄" at bounding box center [74, 136] width 137 height 34
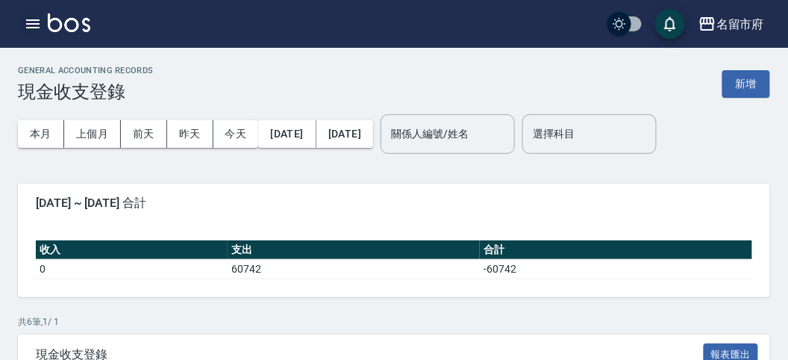
click at [34, 24] on icon "button" at bounding box center [32, 23] width 13 height 9
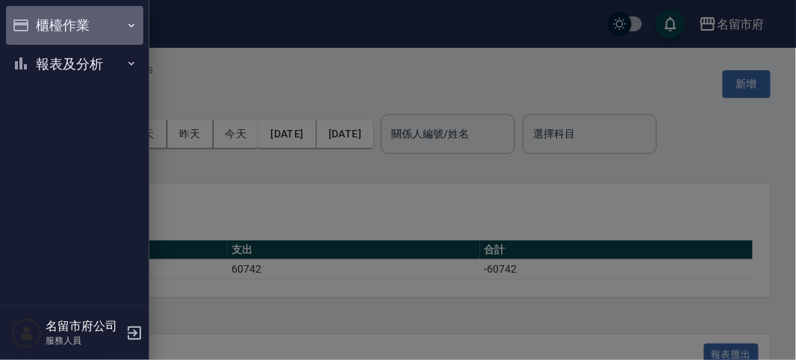
click at [34, 24] on button "櫃檯作業" at bounding box center [74, 25] width 137 height 39
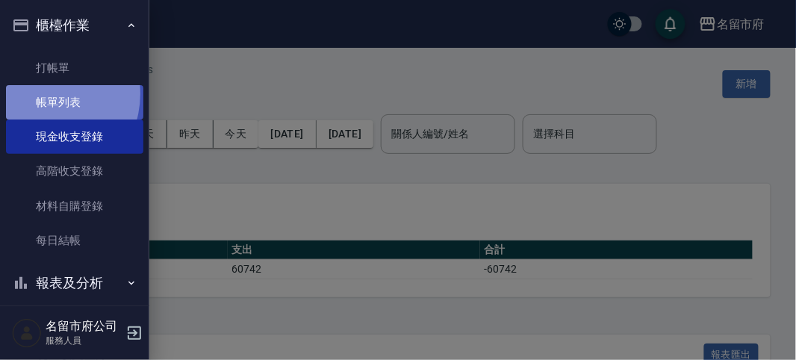
click at [40, 94] on link "帳單列表" at bounding box center [74, 102] width 137 height 34
click at [43, 101] on link "帳單列表" at bounding box center [74, 102] width 137 height 34
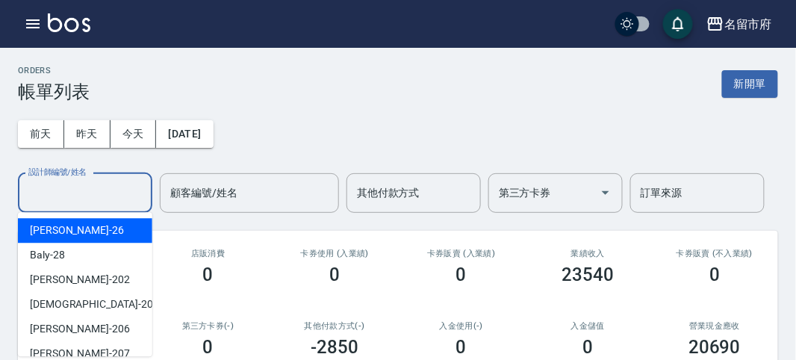
click at [120, 199] on input "設計師編號/姓名" at bounding box center [85, 193] width 121 height 26
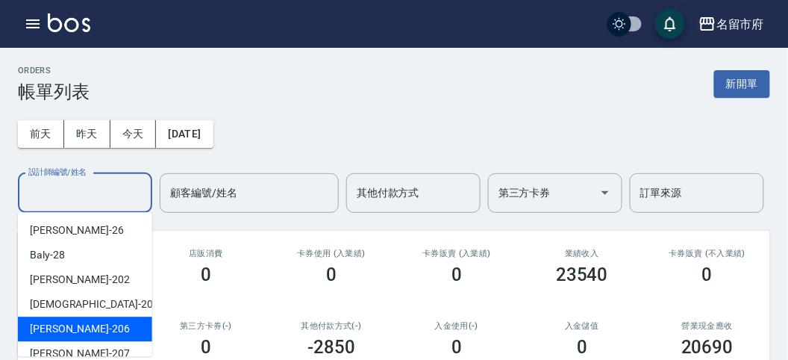
click at [116, 321] on div "[PERSON_NAME] -206" at bounding box center [85, 328] width 134 height 25
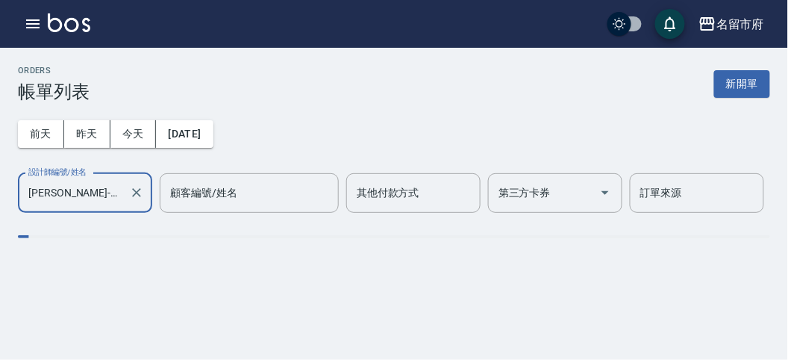
type input "[PERSON_NAME]-206"
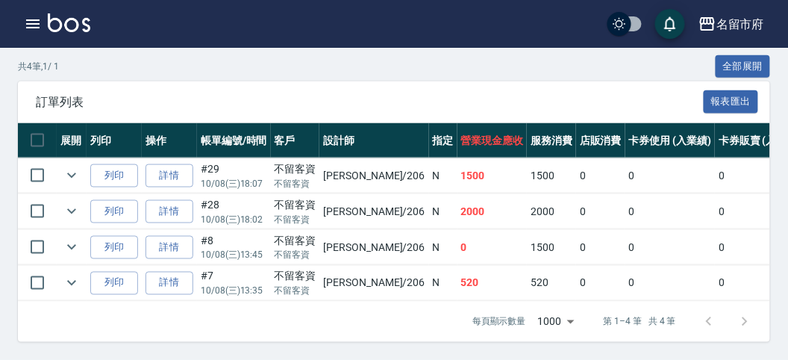
scroll to position [99, 0]
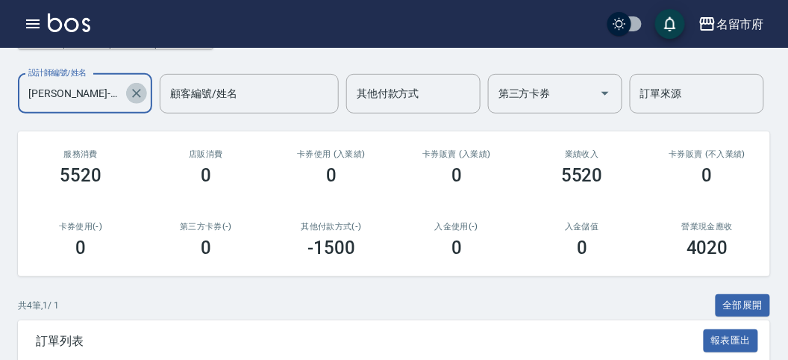
click at [131, 99] on button "Clear" at bounding box center [136, 93] width 21 height 21
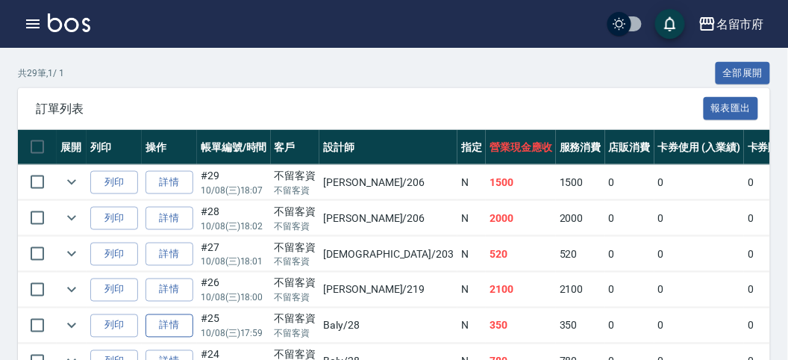
scroll to position [414, 0]
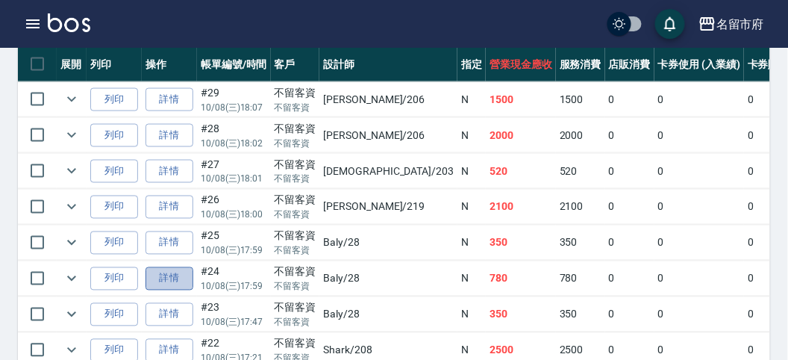
click at [175, 281] on link "詳情" at bounding box center [170, 278] width 48 height 23
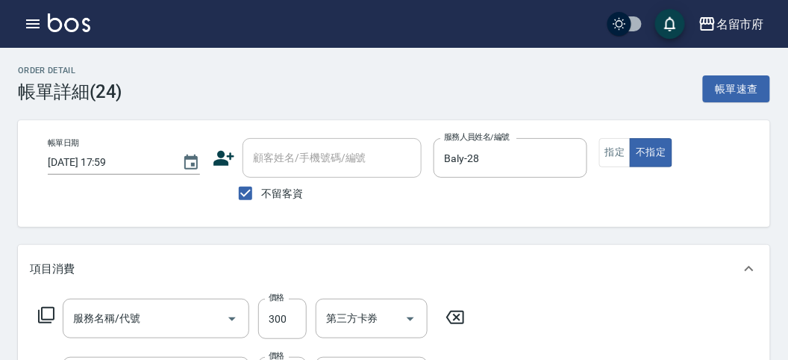
type input "[DATE] 17:59"
checkbox input "true"
type input "Baly-28"
type input "洗髮(S011)"
type input "+精油(S006)"
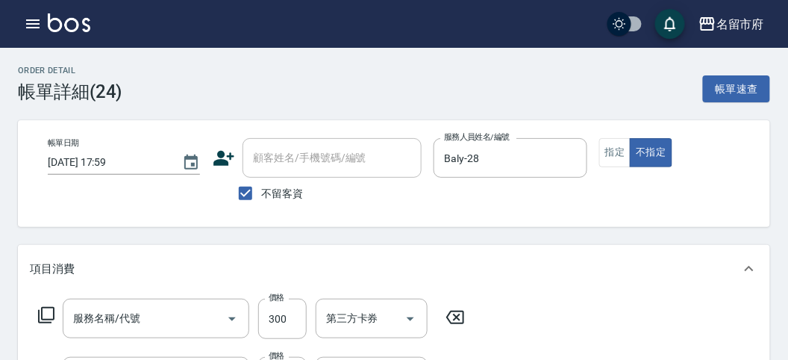
type input "Baly剪髮(C004)"
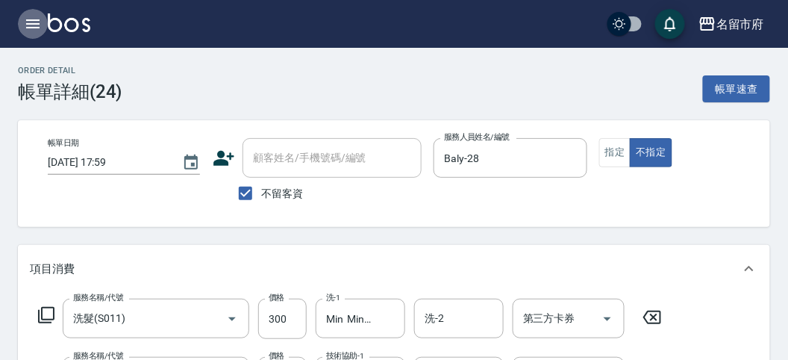
click at [35, 28] on icon "button" at bounding box center [32, 23] width 13 height 9
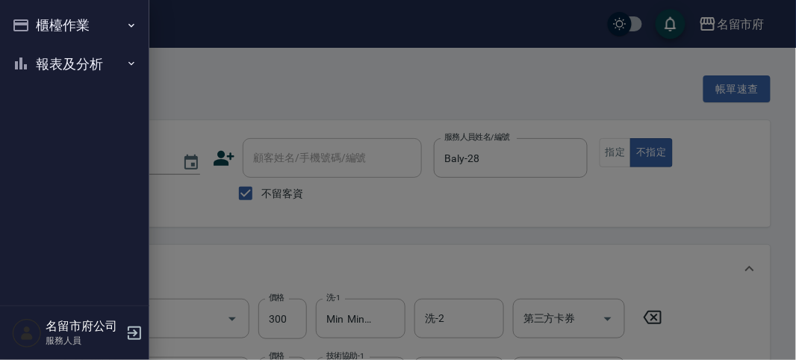
click at [37, 27] on button "櫃檯作業" at bounding box center [74, 25] width 137 height 39
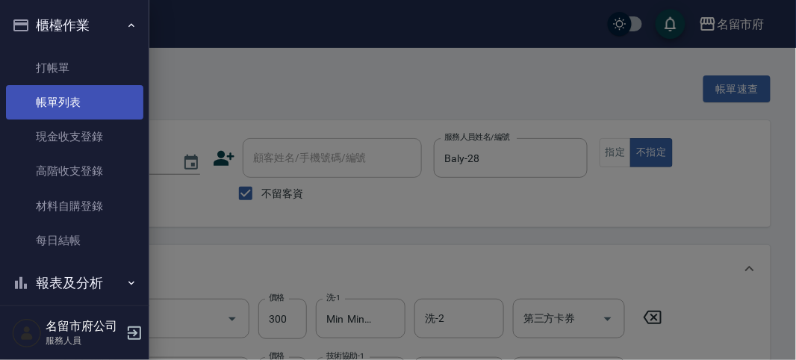
click at [54, 95] on link "帳單列表" at bounding box center [74, 102] width 137 height 34
click at [54, 101] on link "帳單列表" at bounding box center [74, 102] width 137 height 34
click at [52, 104] on link "帳單列表" at bounding box center [74, 102] width 137 height 34
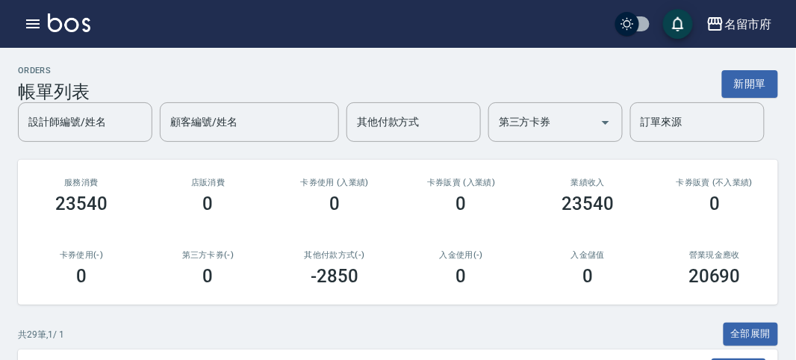
scroll to position [402, 0]
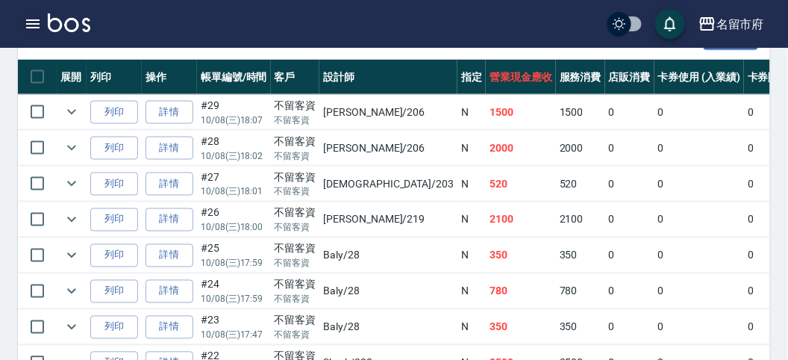
click at [34, 38] on div "名留市府 登出" at bounding box center [394, 24] width 788 height 48
click at [38, 28] on icon "button" at bounding box center [33, 24] width 18 height 18
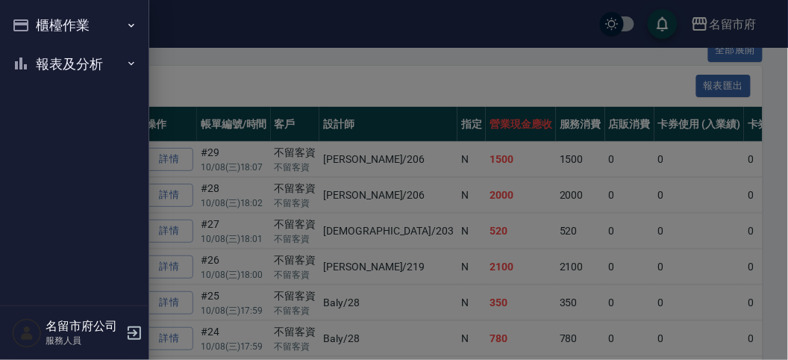
click at [39, 28] on div at bounding box center [394, 180] width 788 height 360
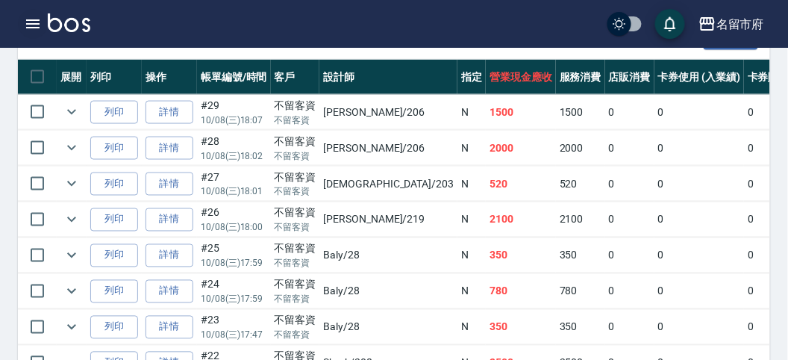
click at [42, 23] on button "button" at bounding box center [33, 24] width 30 height 30
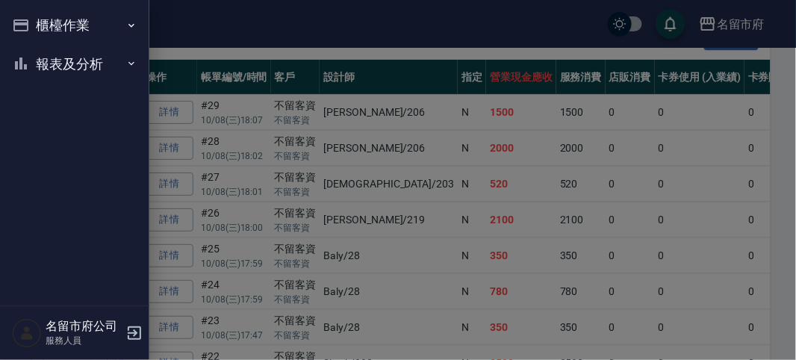
click at [42, 22] on button "櫃檯作業" at bounding box center [74, 25] width 137 height 39
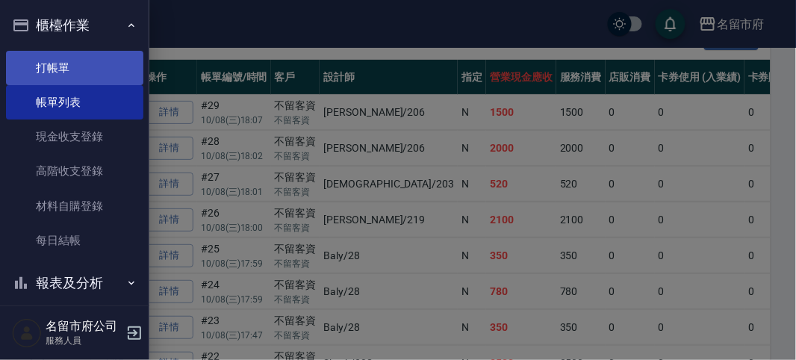
click at [35, 60] on link "打帳單" at bounding box center [74, 68] width 137 height 34
